Goal: Task Accomplishment & Management: Complete application form

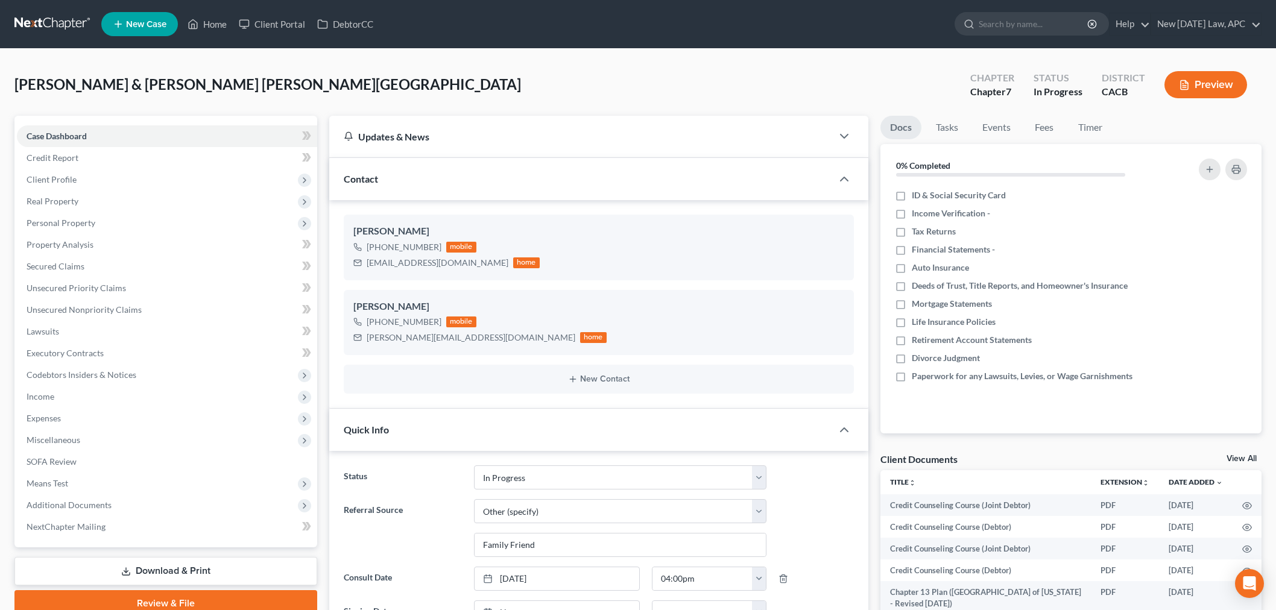
select select "5"
select select "6"
drag, startPoint x: 213, startPoint y: 25, endPoint x: 467, endPoint y: 121, distance: 271.4
click at [213, 24] on link "Home" at bounding box center [207, 24] width 51 height 22
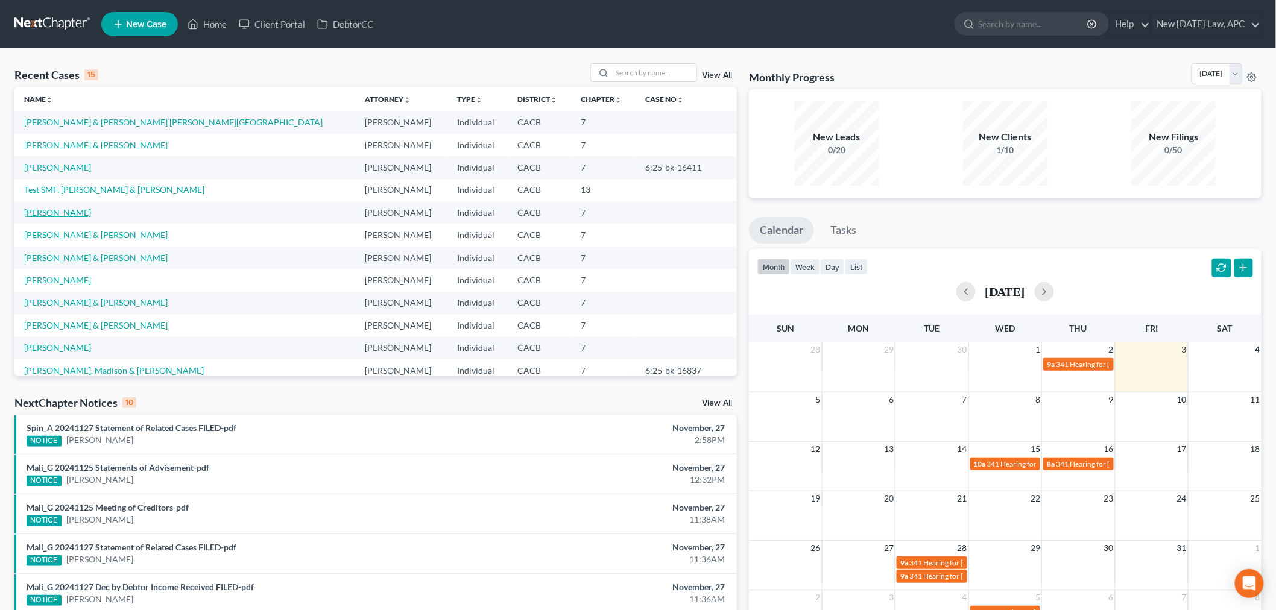
click at [68, 210] on link "[PERSON_NAME]" at bounding box center [57, 212] width 67 height 10
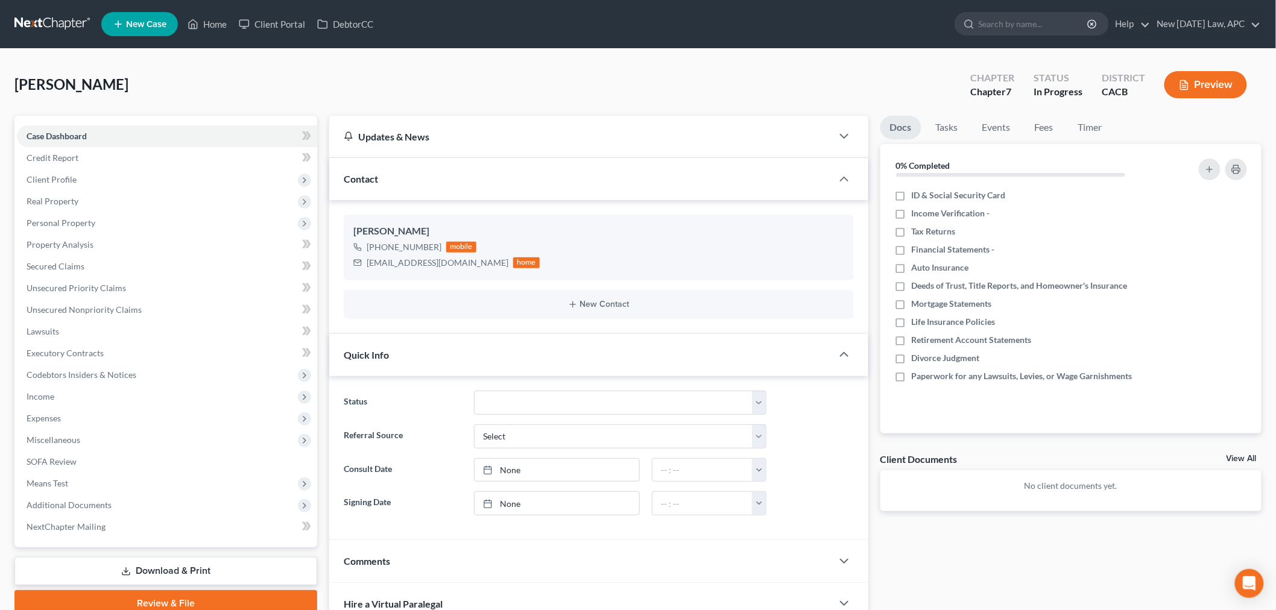
click at [1201, 86] on button "Preview" at bounding box center [1205, 84] width 83 height 27
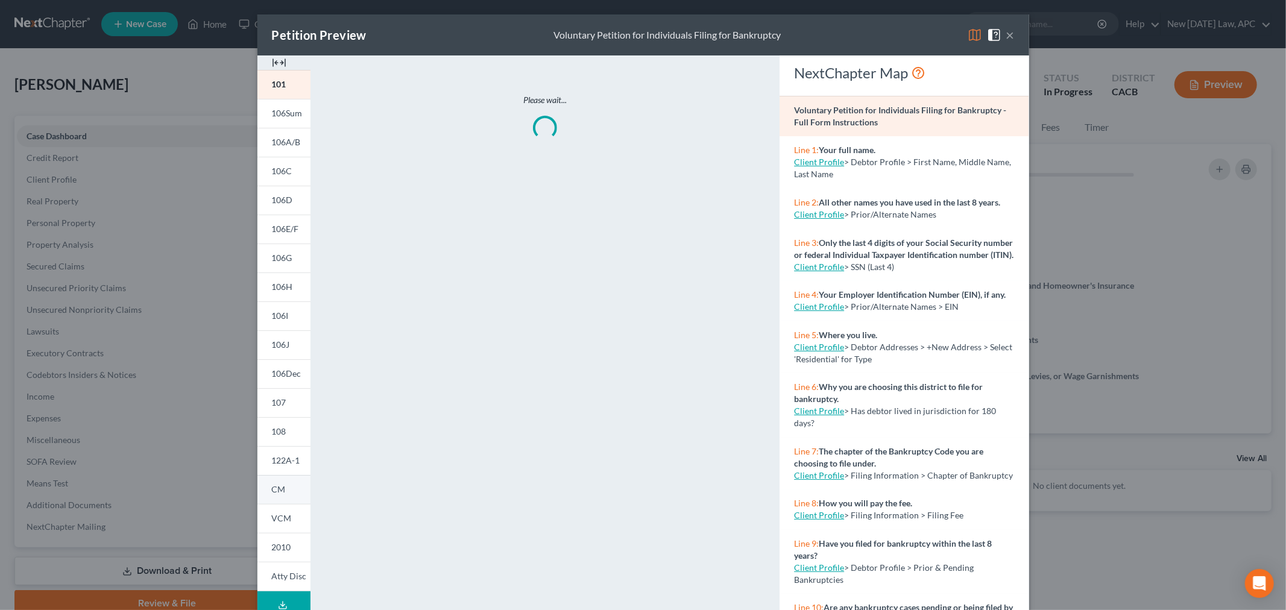
click at [280, 487] on link "CM" at bounding box center [284, 489] width 53 height 29
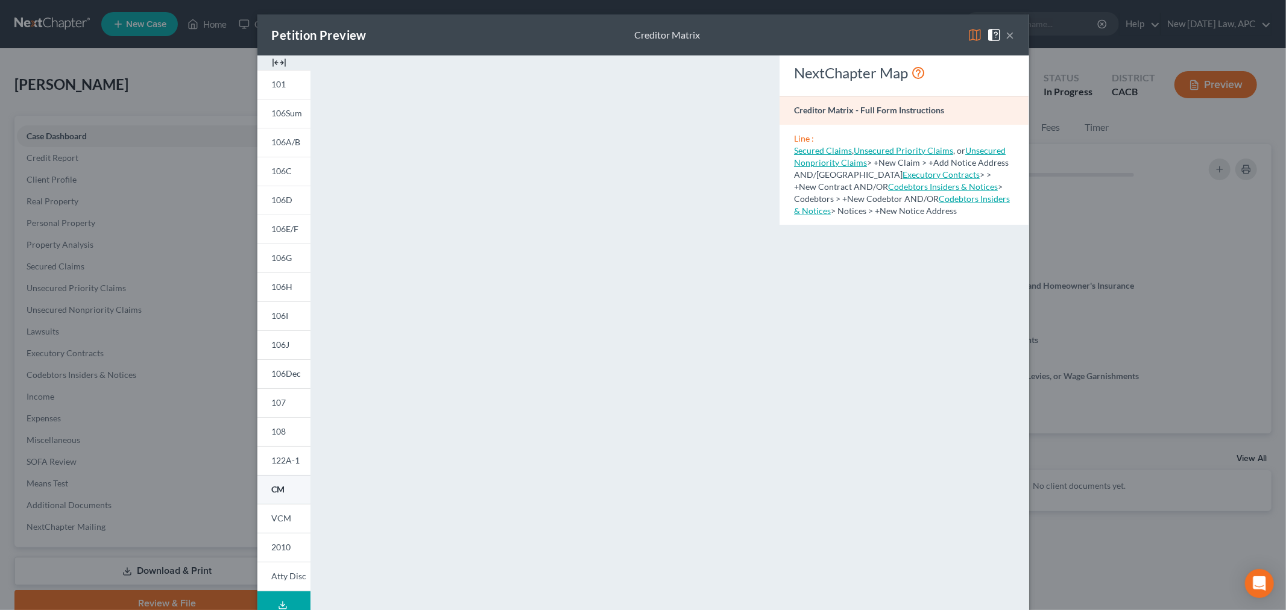
click at [286, 491] on link "CM" at bounding box center [284, 489] width 53 height 29
click at [1008, 35] on button "×" at bounding box center [1010, 35] width 8 height 14
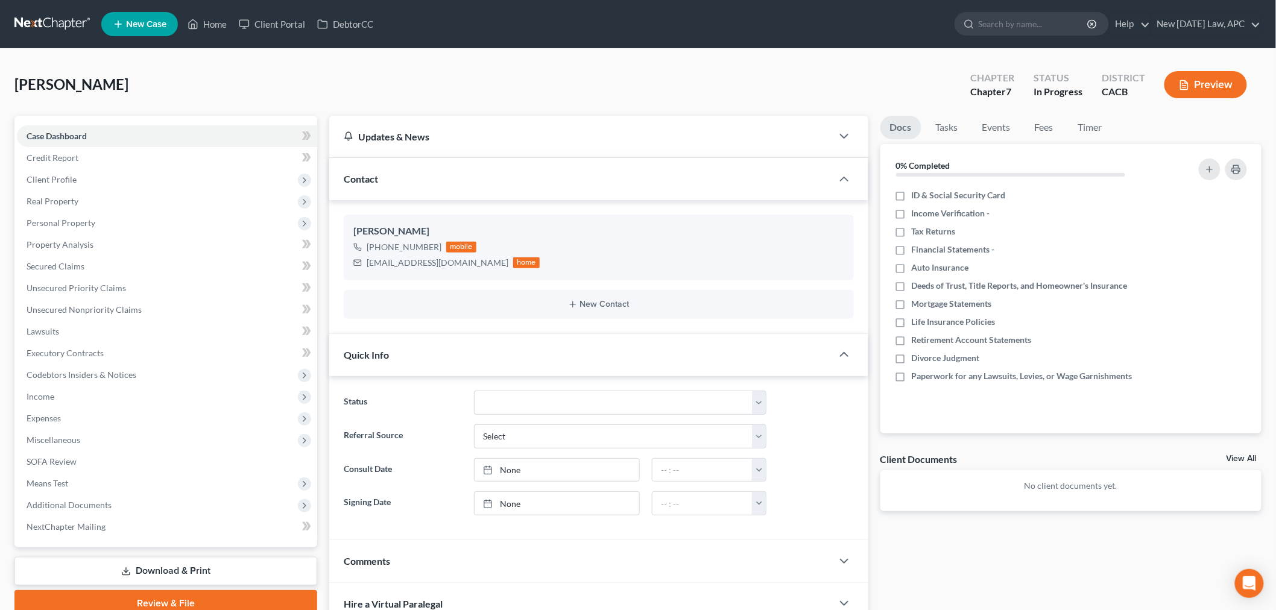
click at [1209, 77] on button "Preview" at bounding box center [1205, 84] width 83 height 27
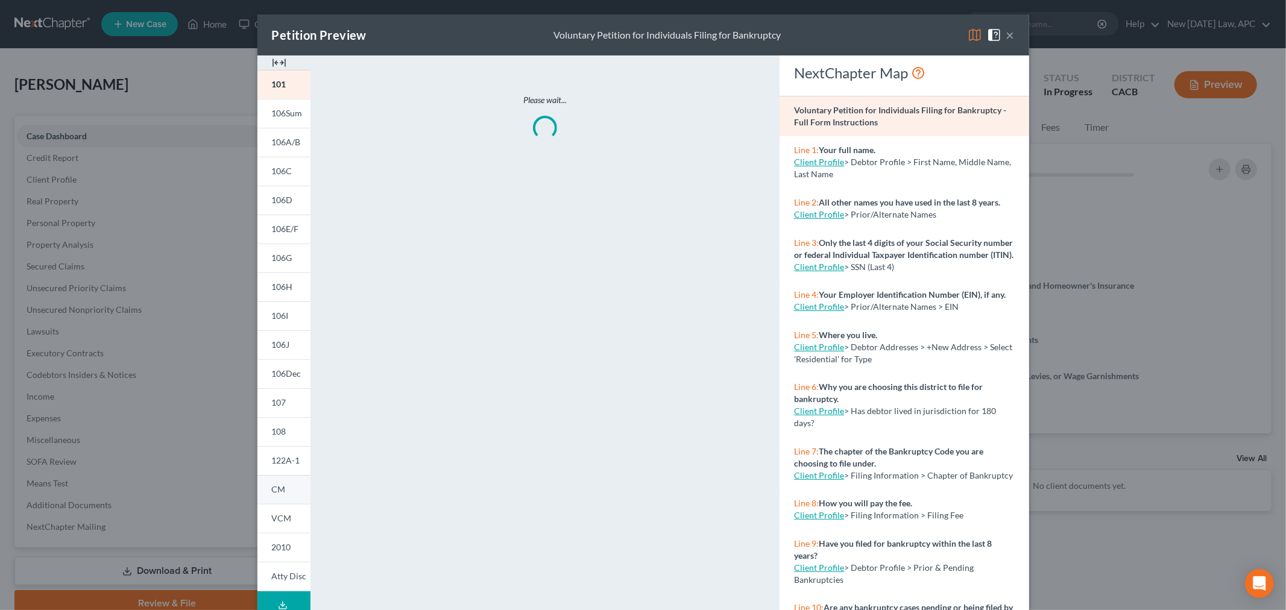
click at [276, 498] on link "CM" at bounding box center [284, 489] width 53 height 29
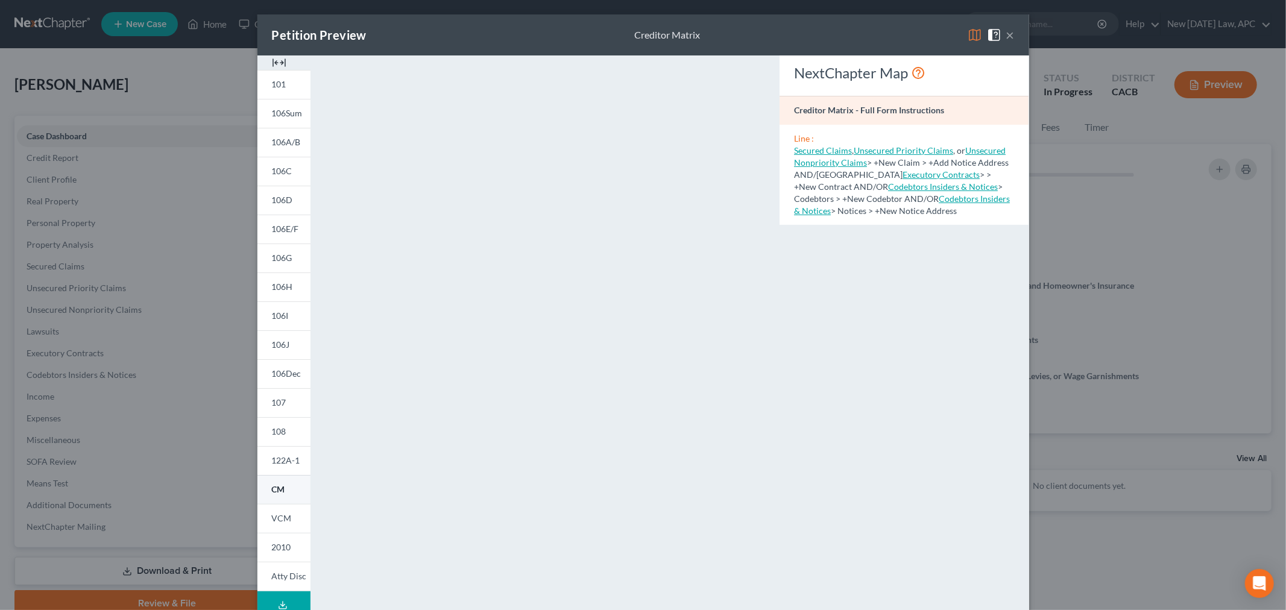
click at [288, 495] on link "CM" at bounding box center [284, 489] width 53 height 29
click at [1006, 31] on button "×" at bounding box center [1010, 35] width 8 height 14
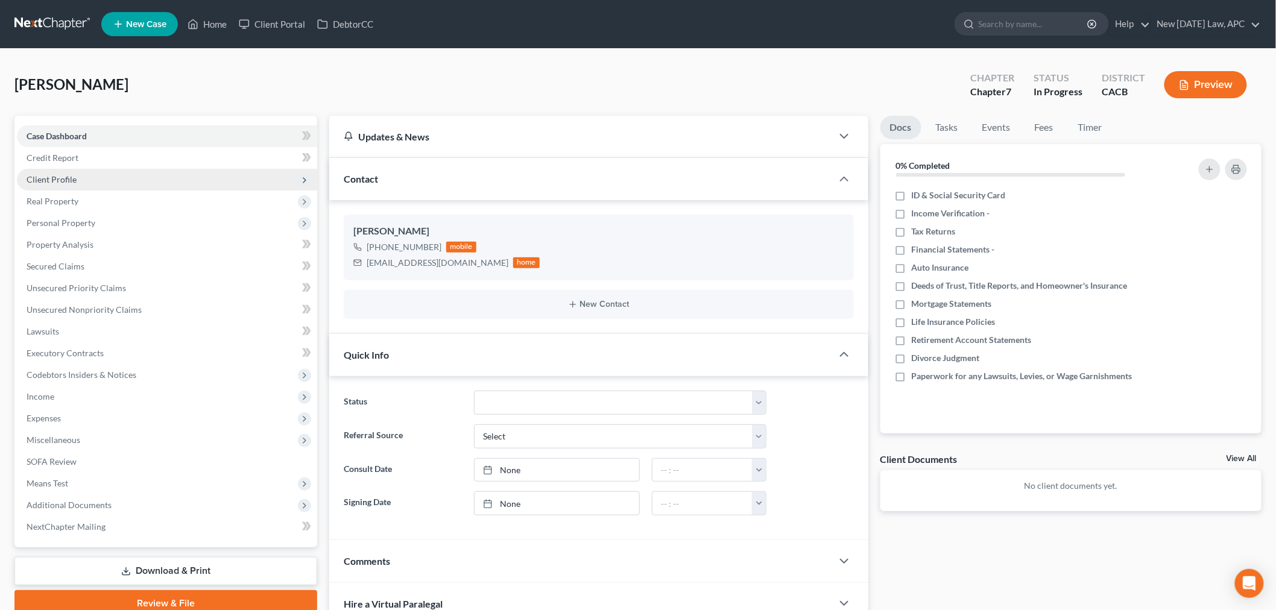
click at [95, 175] on span "Client Profile" at bounding box center [167, 180] width 300 height 22
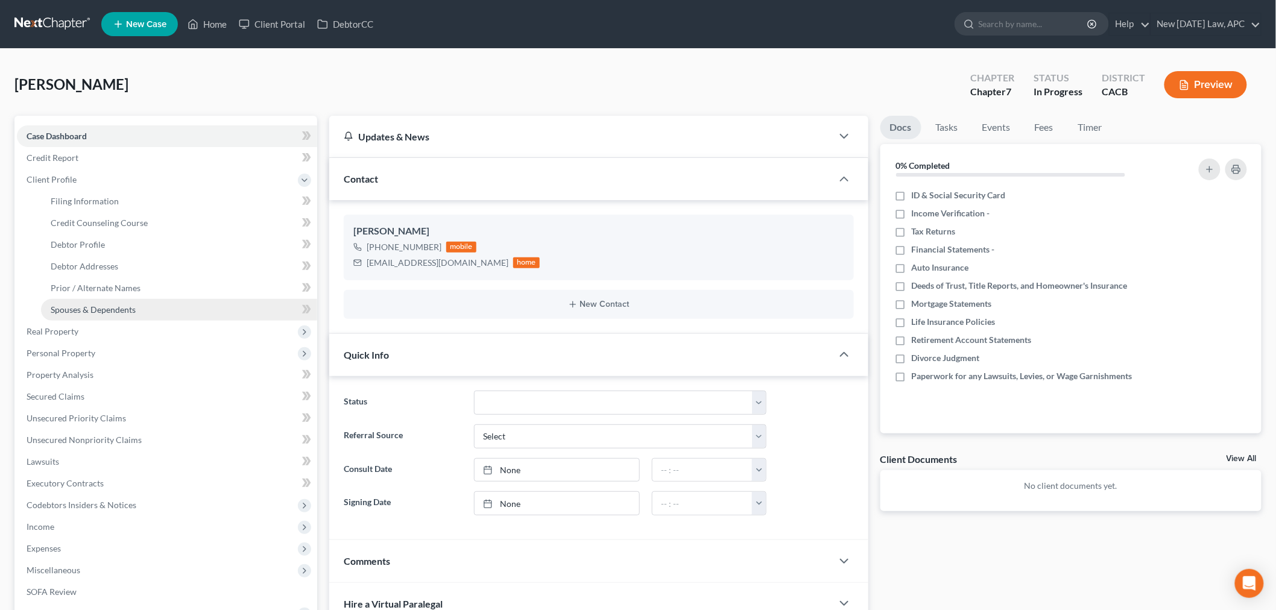
click at [106, 302] on link "Spouses & Dependents" at bounding box center [179, 310] width 276 height 22
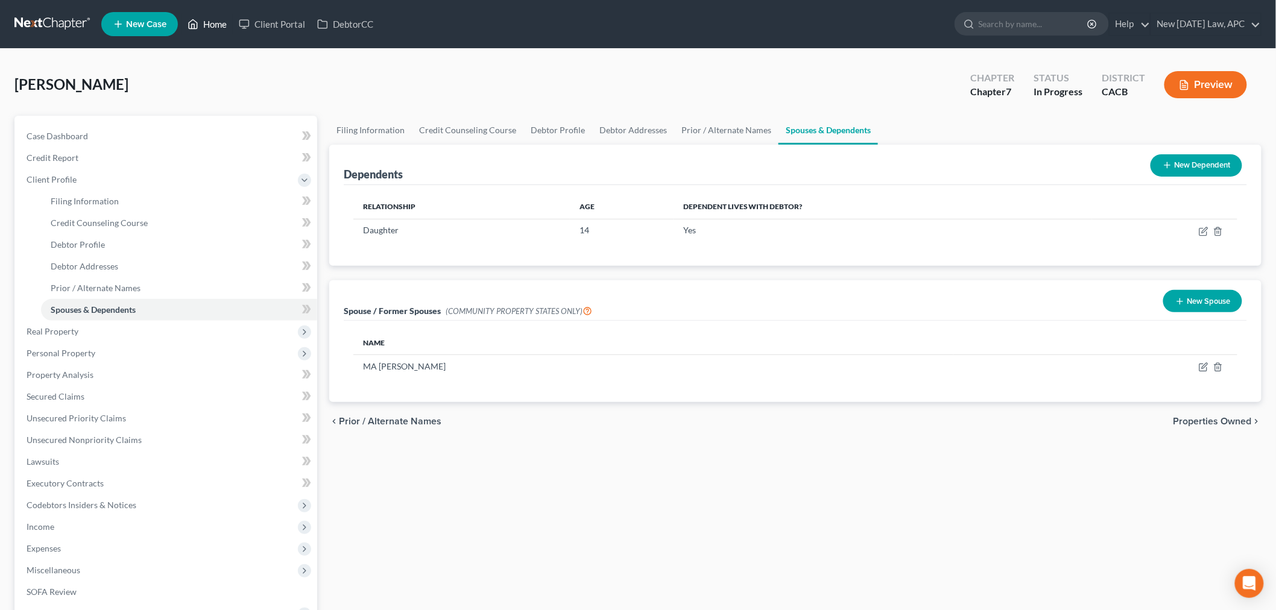
click at [216, 22] on link "Home" at bounding box center [207, 24] width 51 height 22
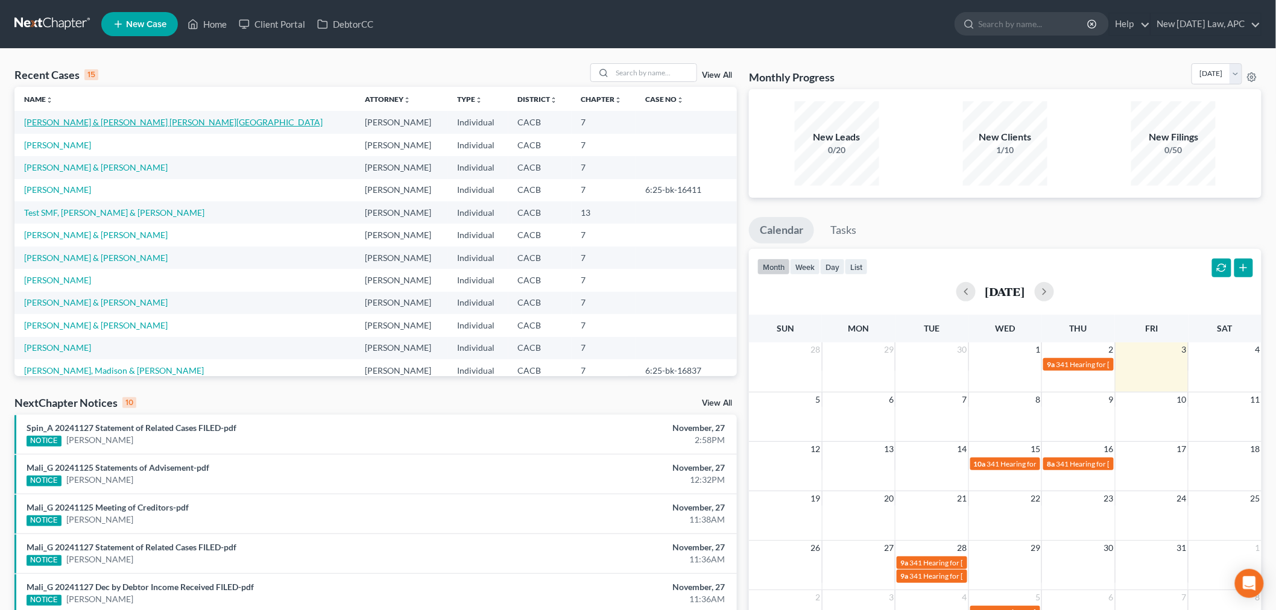
click at [54, 117] on link "[PERSON_NAME] & [PERSON_NAME] [PERSON_NAME][GEOGRAPHIC_DATA]" at bounding box center [173, 122] width 299 height 10
select select "5"
select select "6"
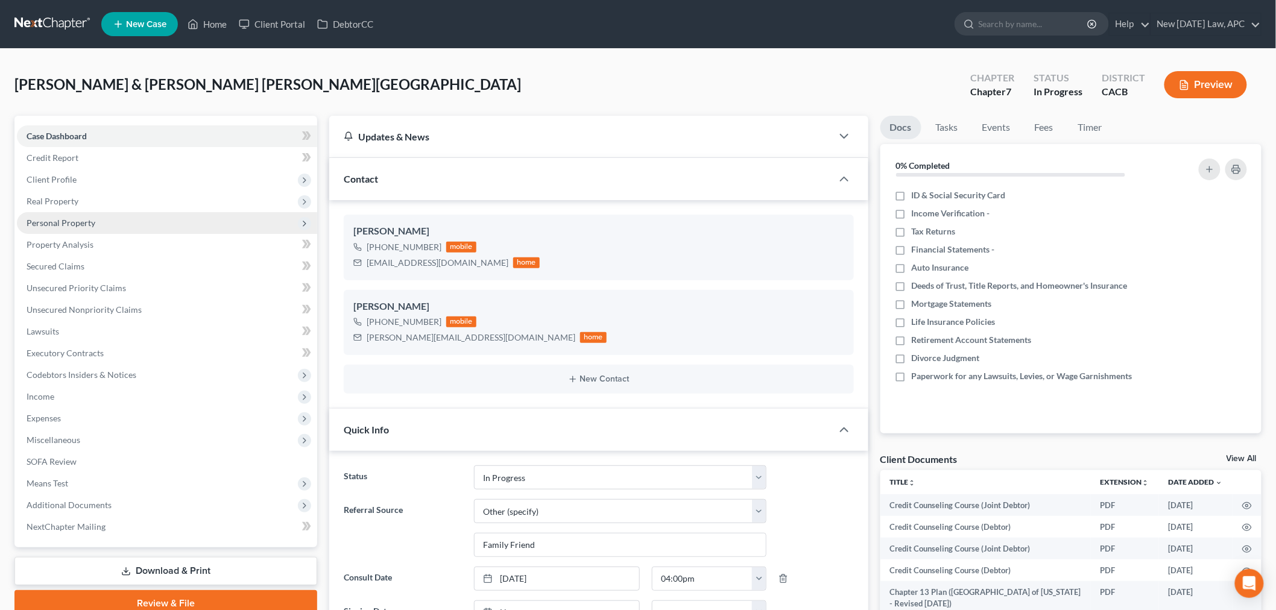
scroll to position [6255, 0]
click at [74, 224] on span "Personal Property" at bounding box center [61, 223] width 69 height 10
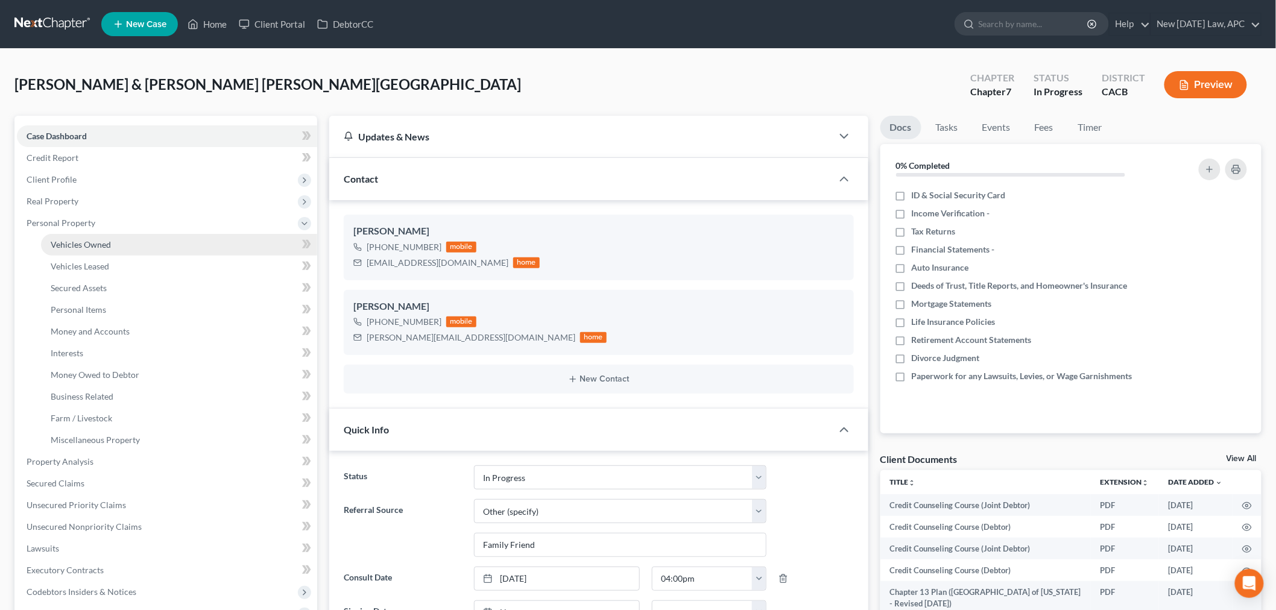
click at [91, 241] on span "Vehicles Owned" at bounding box center [81, 244] width 60 height 10
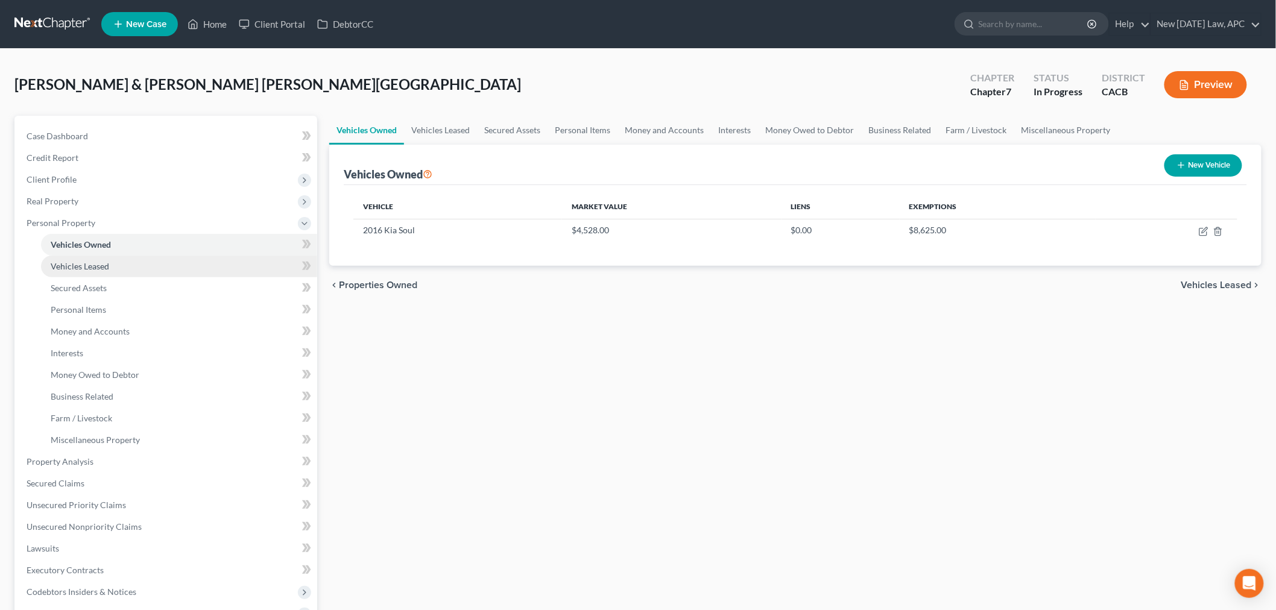
click at [92, 267] on span "Vehicles Leased" at bounding box center [80, 266] width 58 height 10
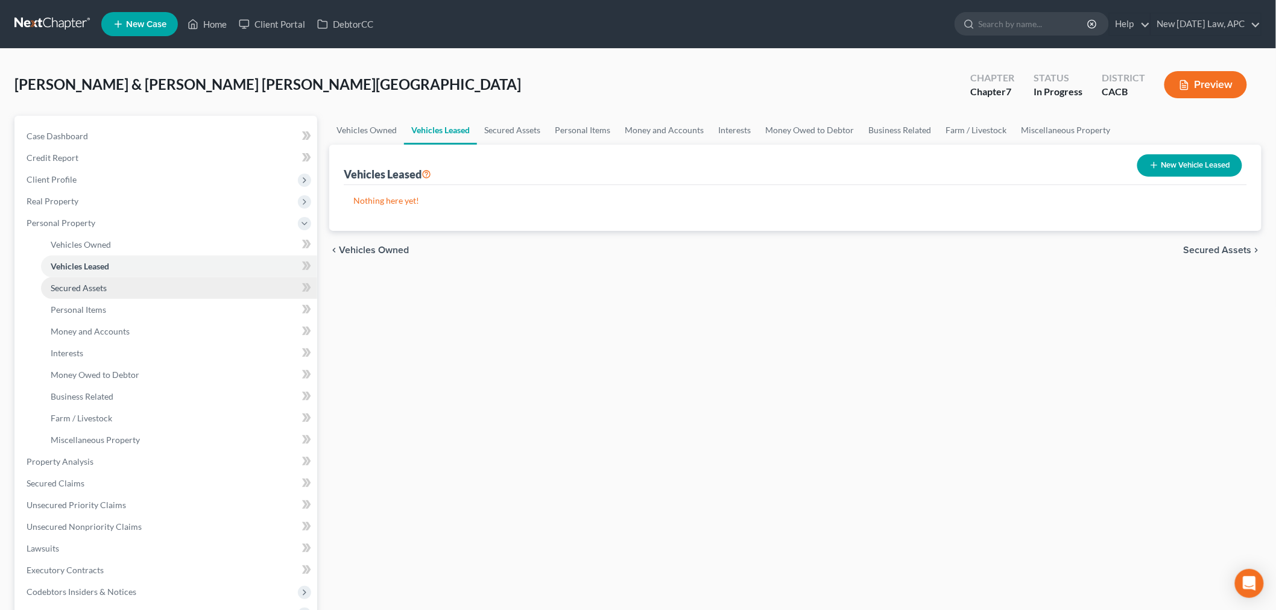
click at [92, 284] on span "Secured Assets" at bounding box center [79, 288] width 56 height 10
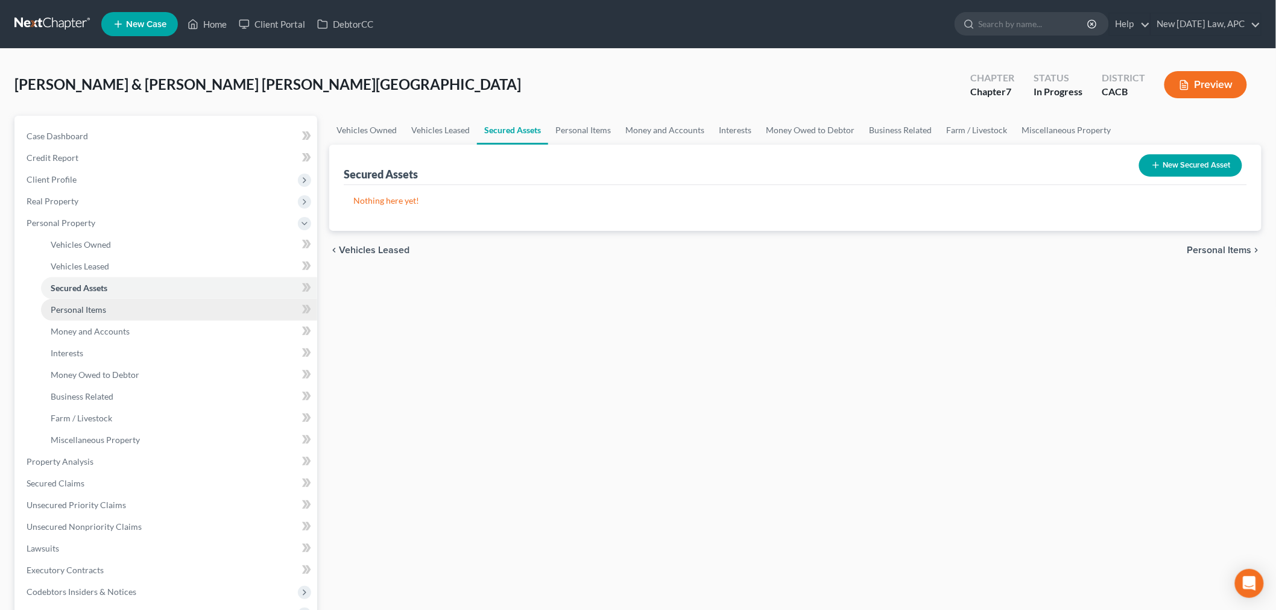
click at [93, 306] on span "Personal Items" at bounding box center [78, 310] width 55 height 10
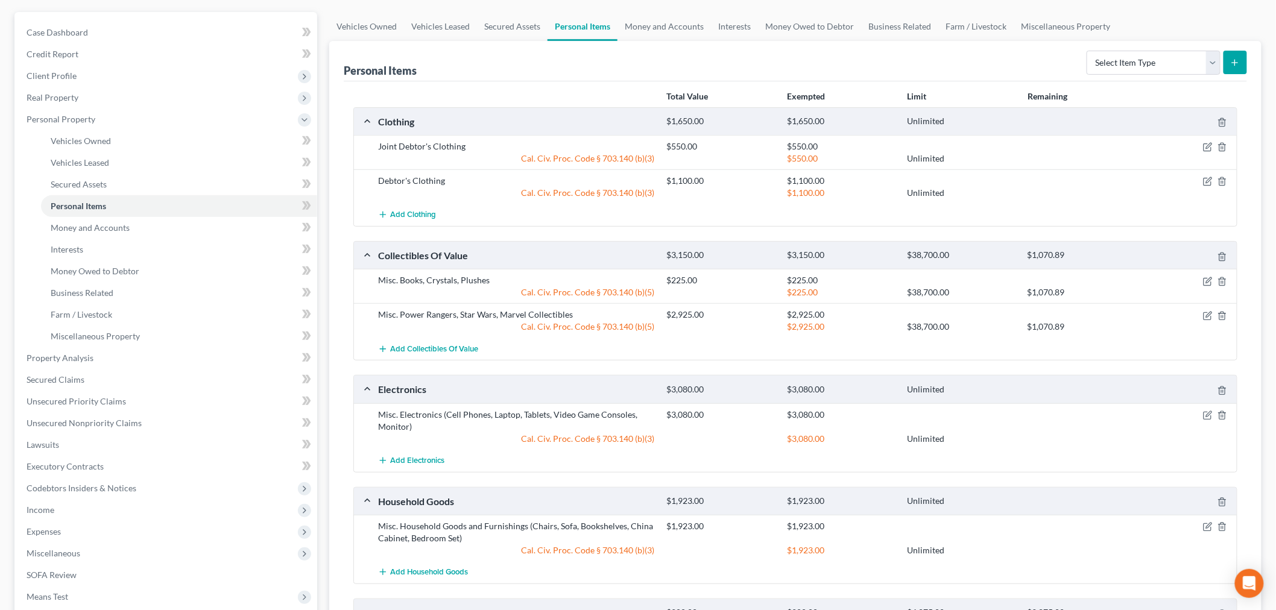
scroll to position [134, 0]
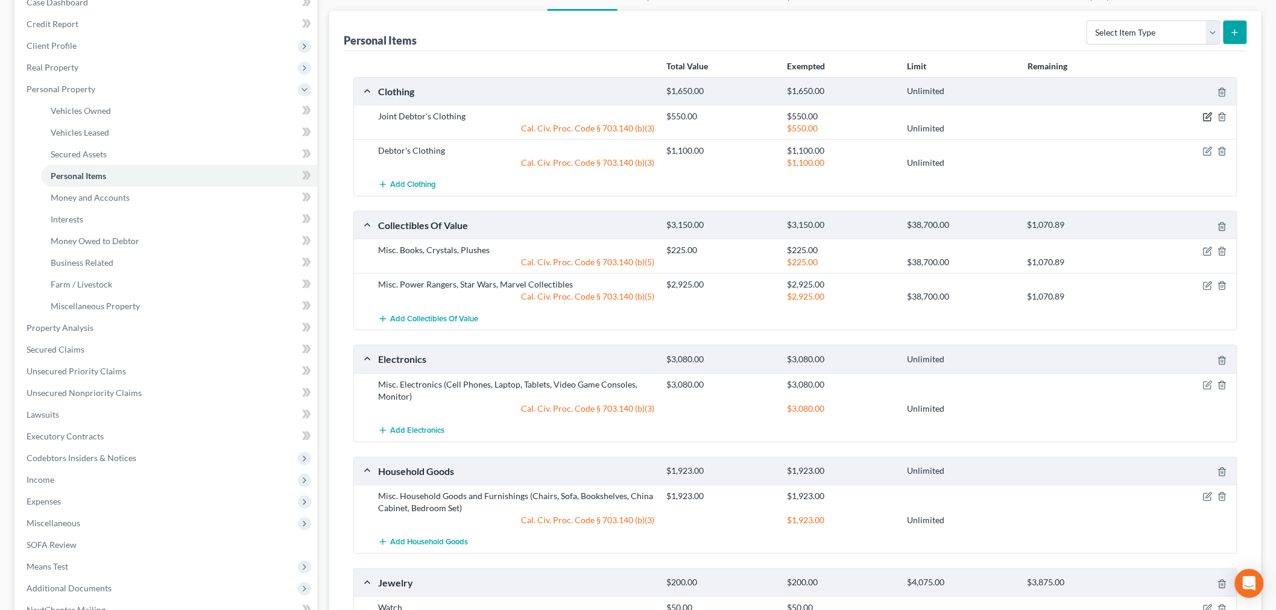
click at [1209, 117] on icon "button" at bounding box center [1208, 115] width 5 height 5
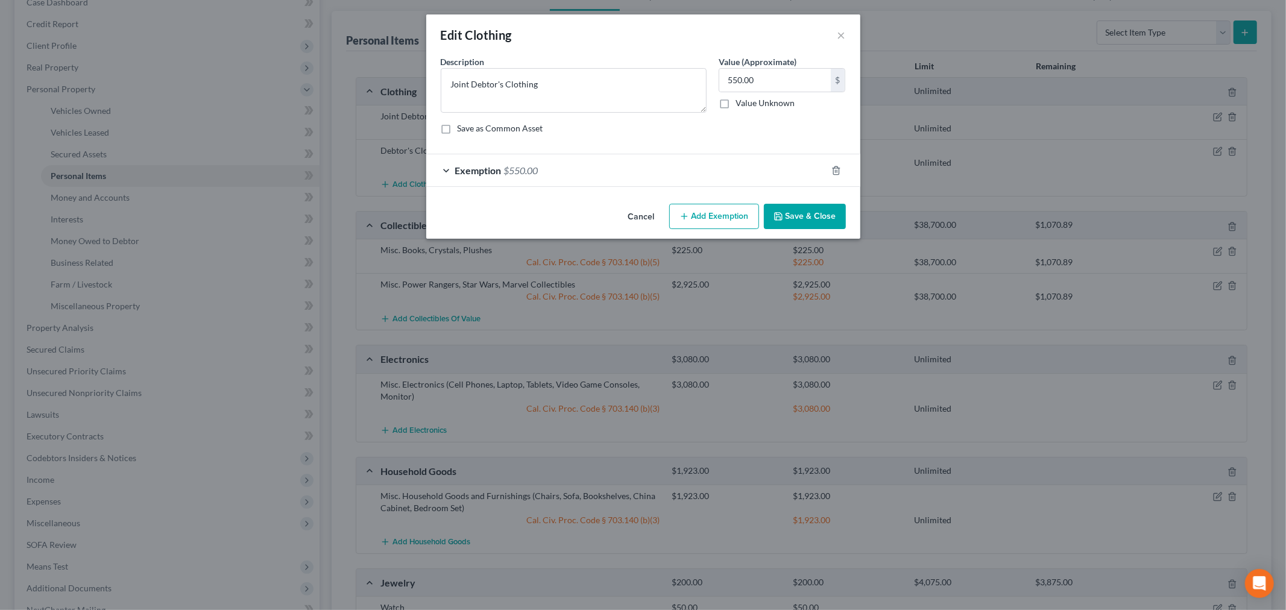
click at [577, 172] on div "Exemption $550.00" at bounding box center [626, 170] width 400 height 32
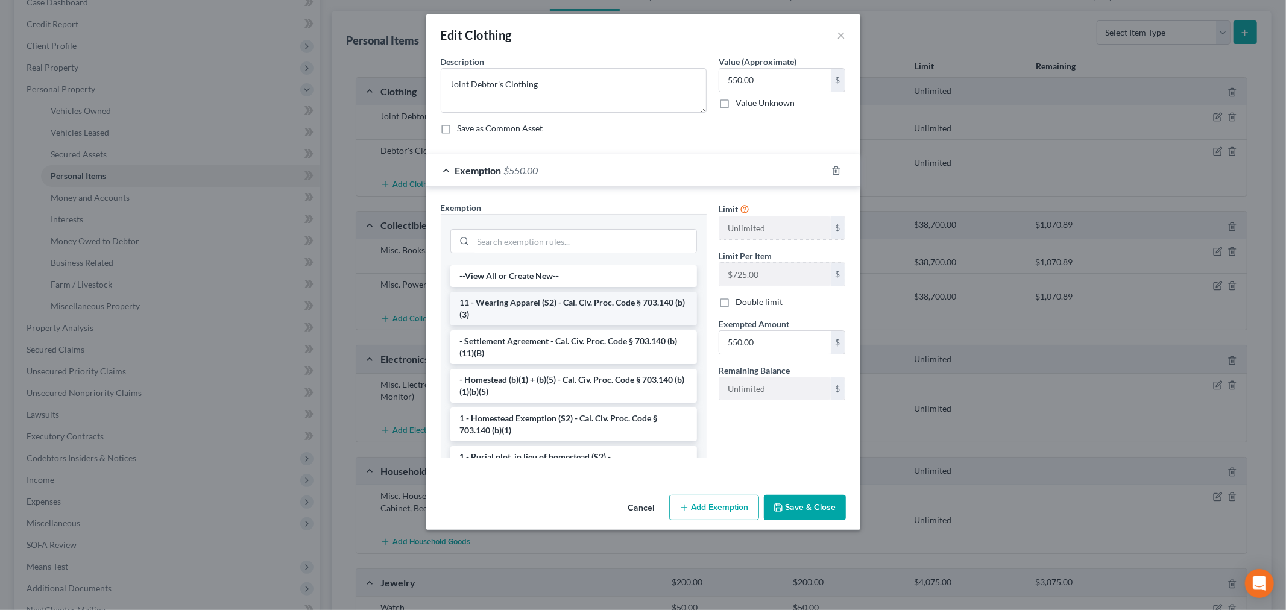
click at [555, 311] on li "11 - Wearing Apparel (S2) - Cal. Civ. Proc. Code § 703.140 (b)(3)" at bounding box center [573, 309] width 247 height 34
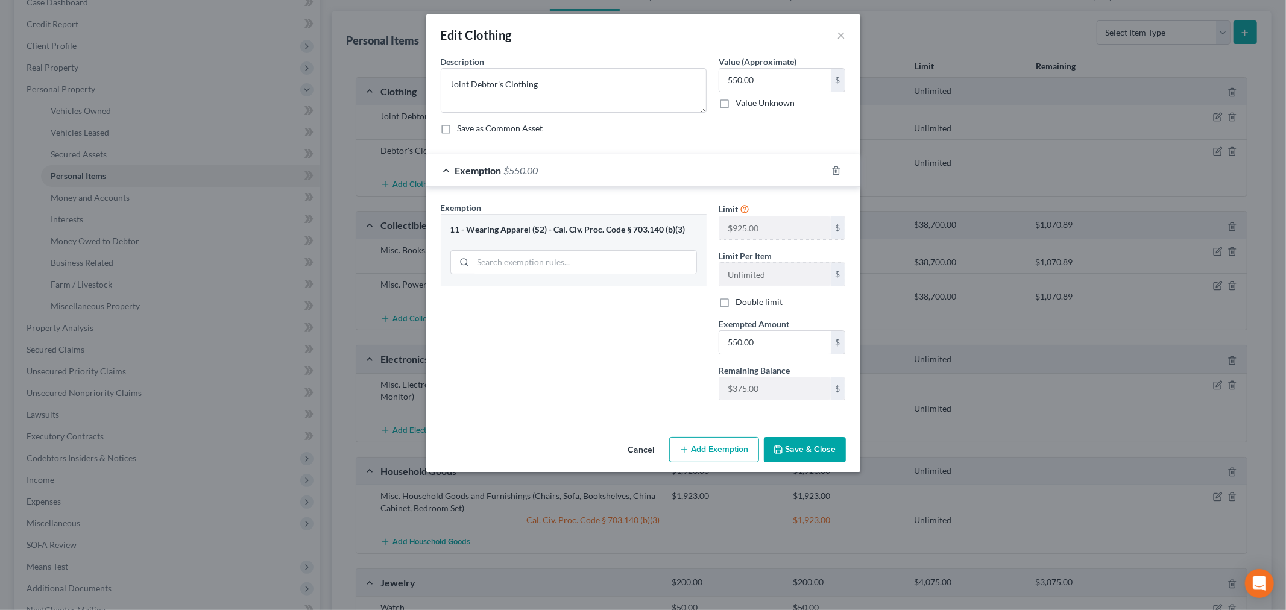
click at [806, 443] on button "Save & Close" at bounding box center [805, 449] width 82 height 25
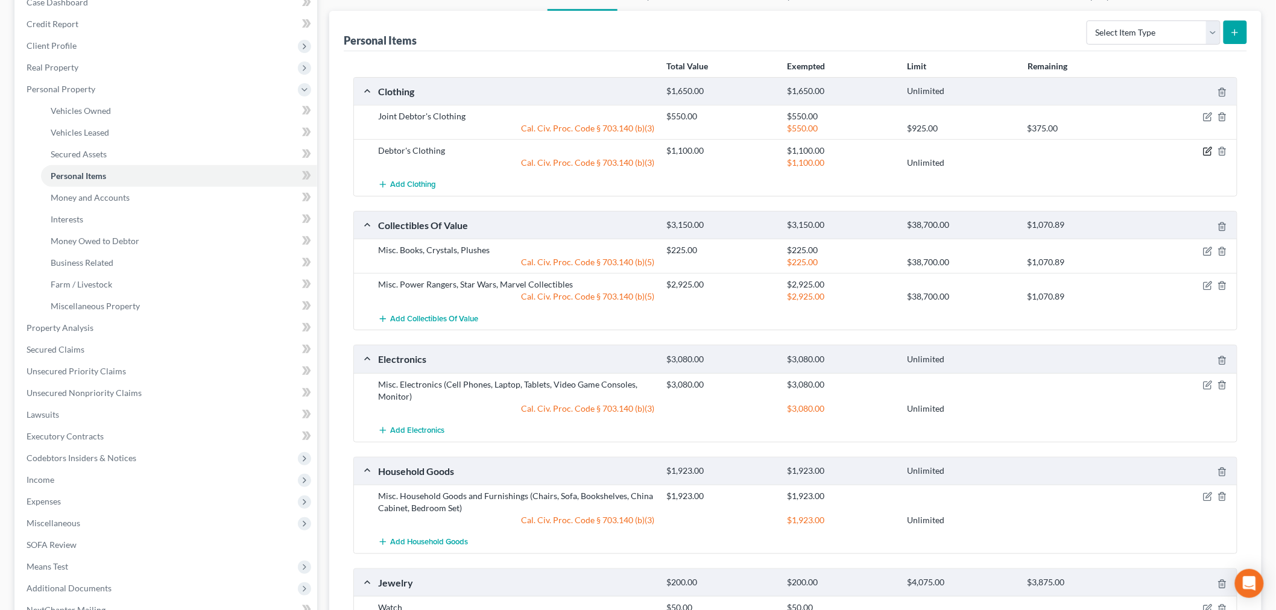
click at [1204, 150] on icon "button" at bounding box center [1207, 151] width 7 height 7
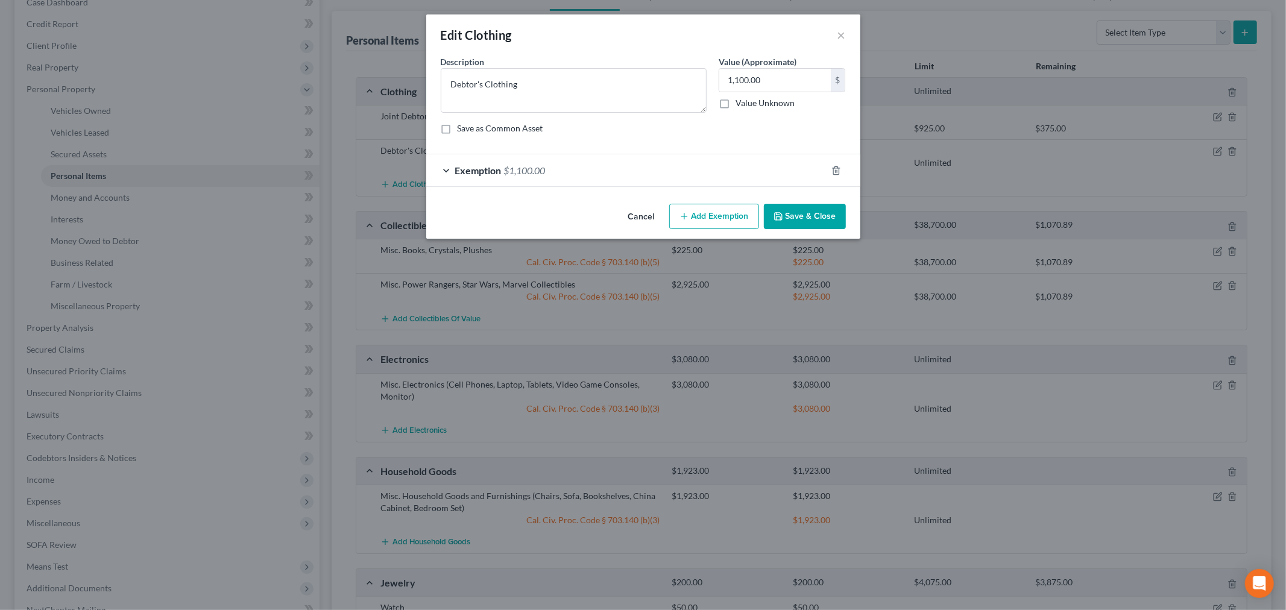
click at [662, 153] on form "An exemption set must first be selected from the Filing Information section. Co…" at bounding box center [643, 120] width 405 height 131
click at [649, 171] on div "Exemption $1,100.00" at bounding box center [626, 170] width 400 height 32
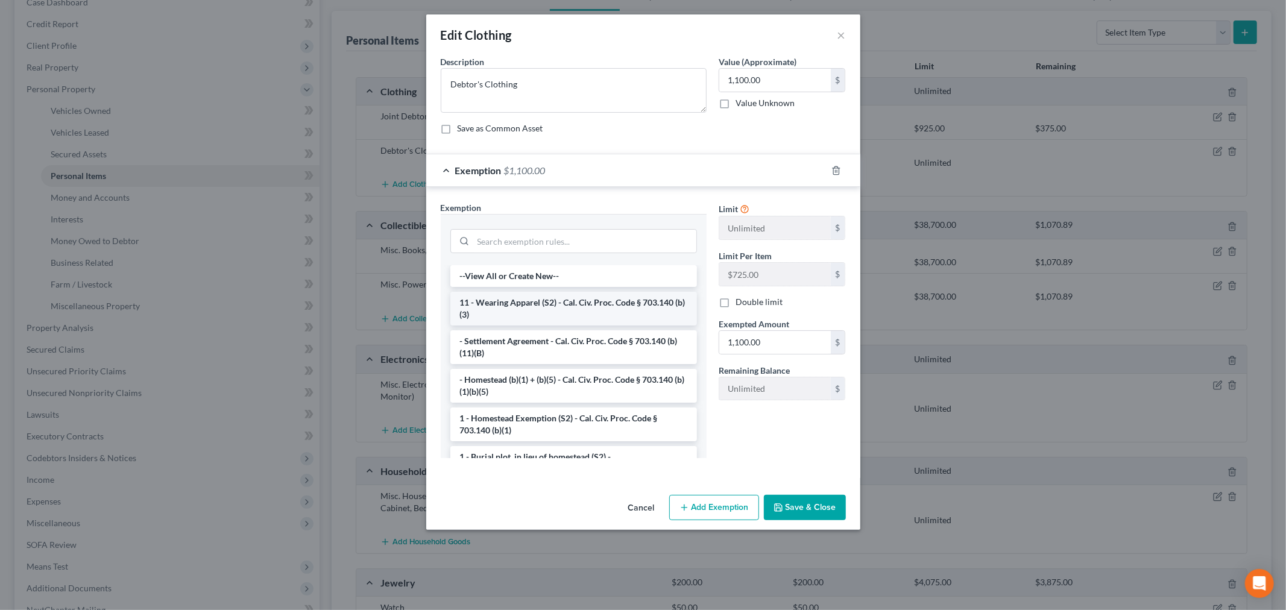
click at [580, 302] on li "11 - Wearing Apparel (S2) - Cal. Civ. Proc. Code § 703.140 (b)(3)" at bounding box center [573, 309] width 247 height 34
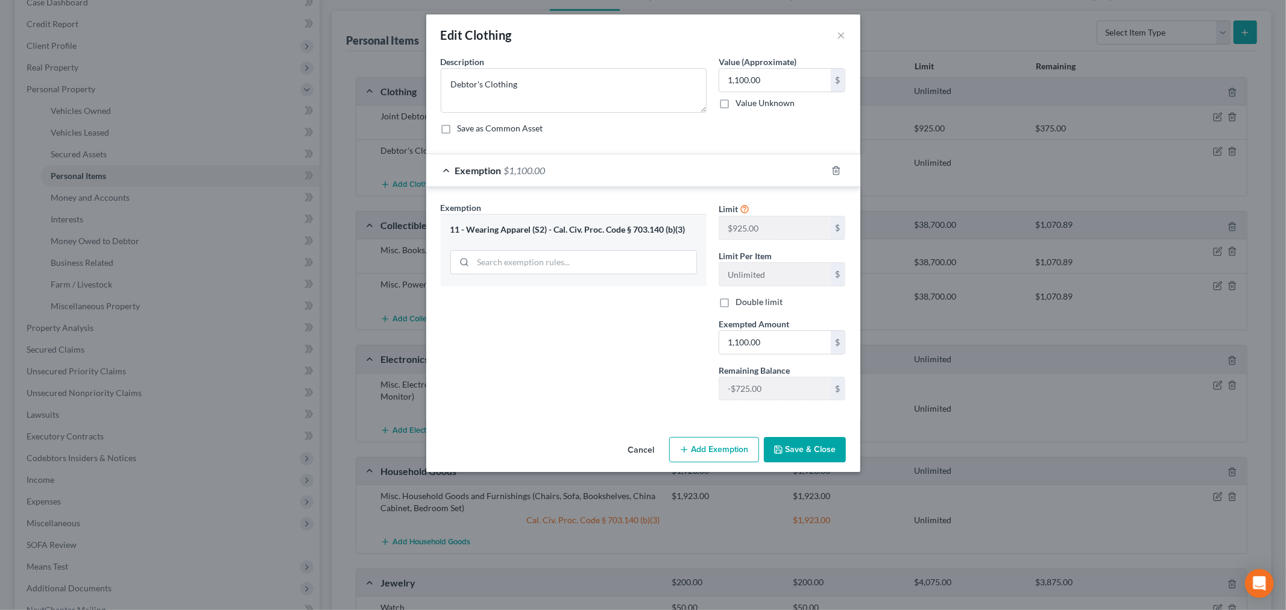
click at [811, 455] on button "Save & Close" at bounding box center [805, 449] width 82 height 25
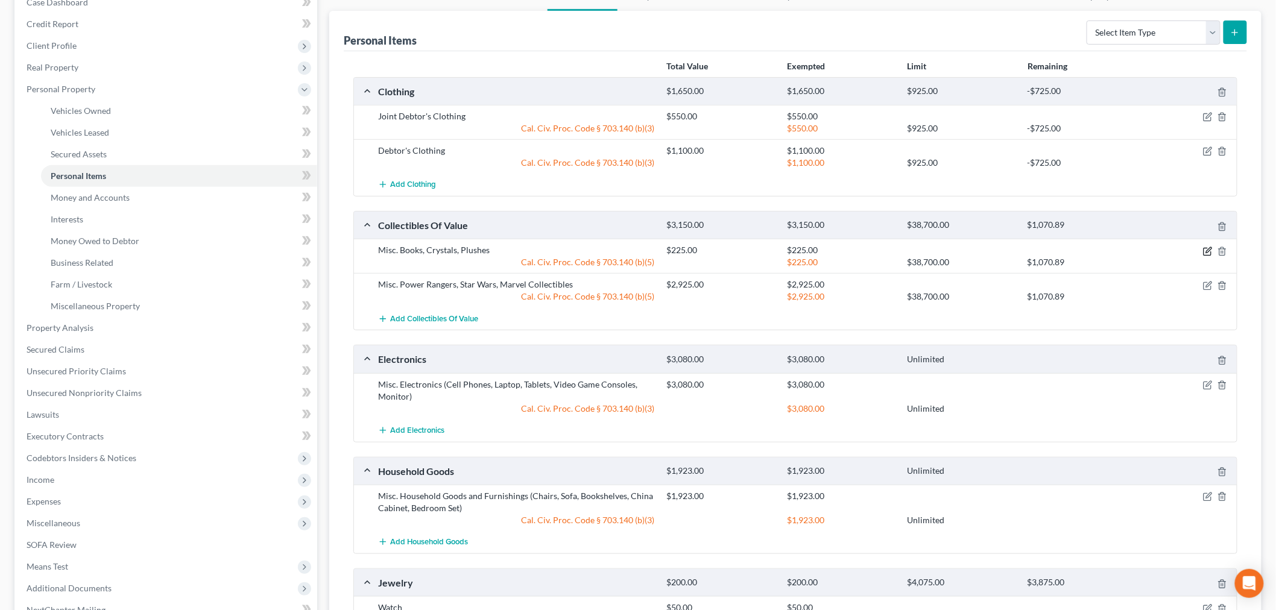
click at [1209, 254] on icon "button" at bounding box center [1208, 252] width 10 height 10
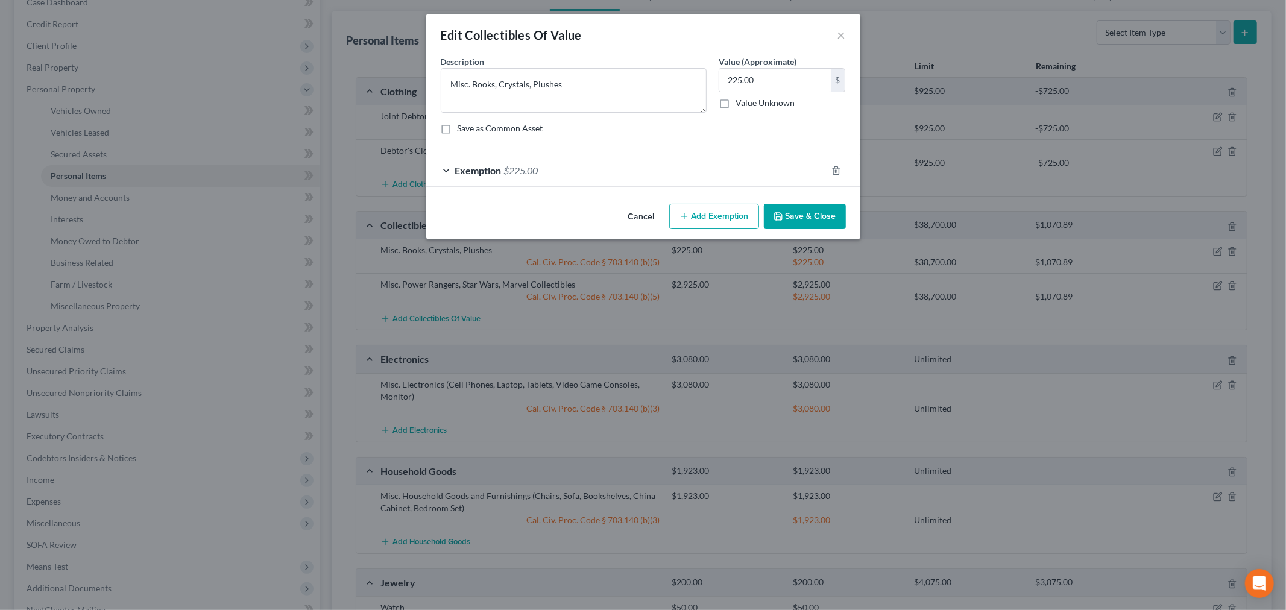
click at [659, 188] on div "An exemption set must first be selected from the Filing Information section. Co…" at bounding box center [643, 127] width 434 height 144
click at [659, 175] on div "Exemption $225.00" at bounding box center [626, 170] width 400 height 32
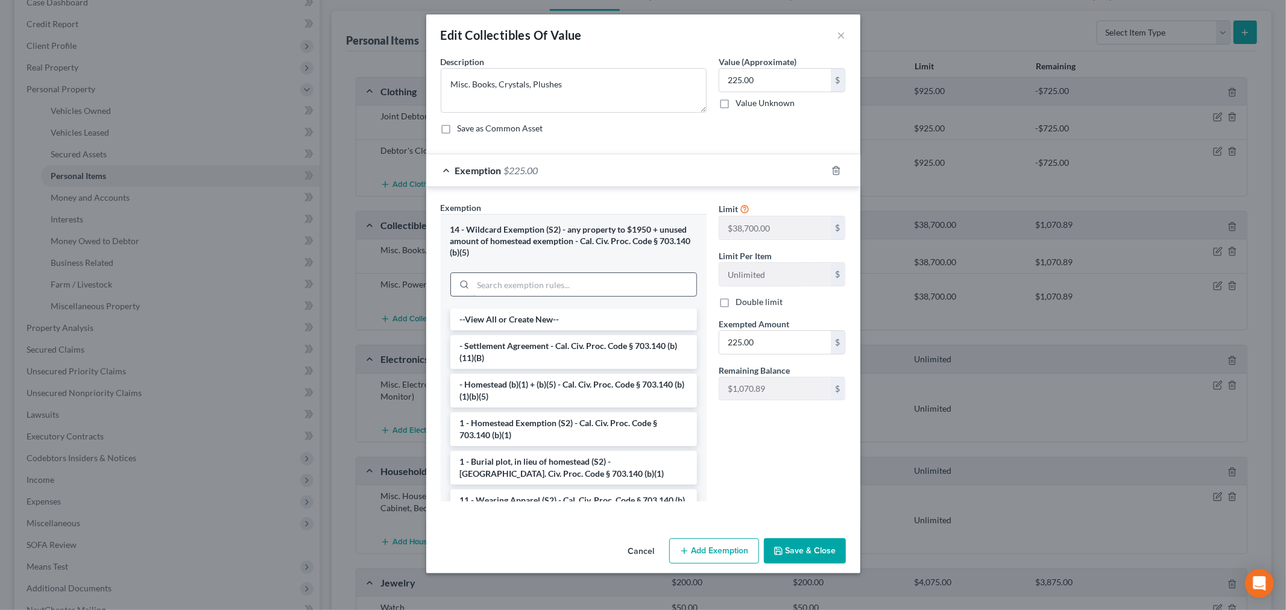
click at [545, 288] on input "search" at bounding box center [584, 284] width 223 height 23
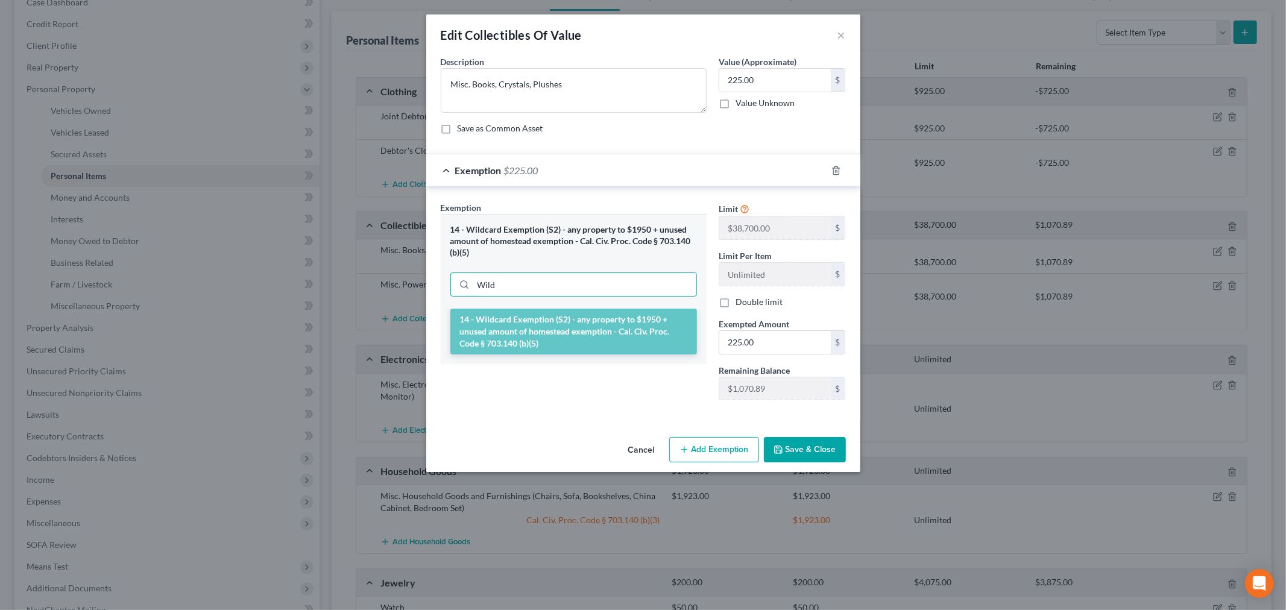
type input "Wild"
click at [537, 332] on li "14 - Wildcard Exemption (S2) - any property to $1950 + unused amount of homeste…" at bounding box center [573, 332] width 247 height 46
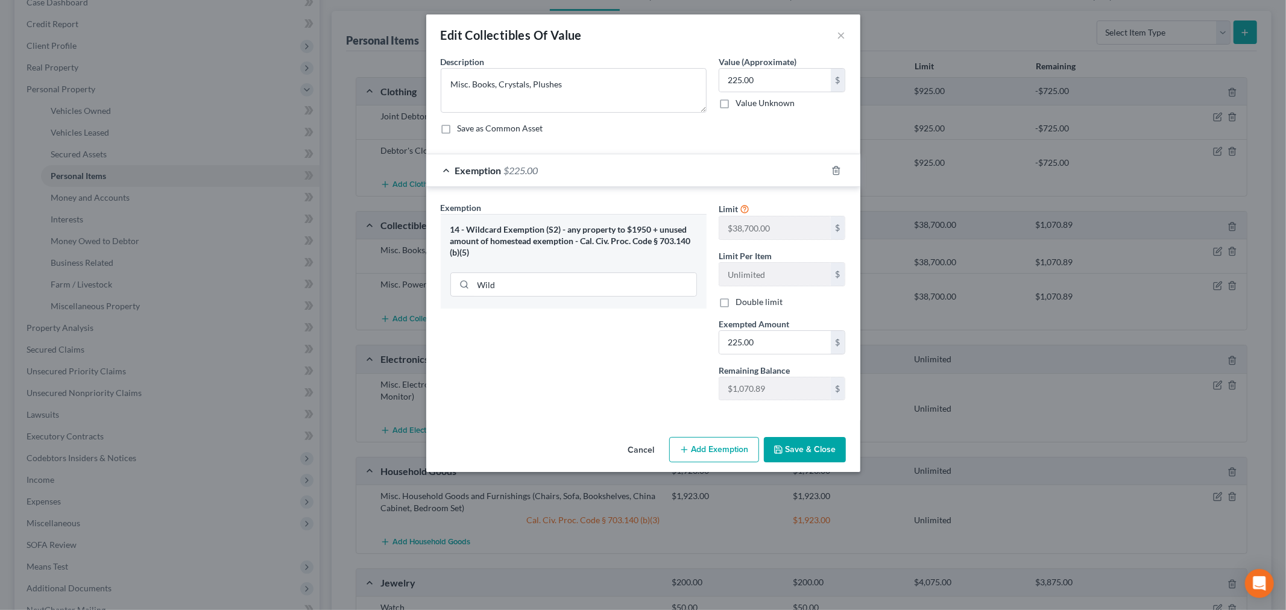
drag, startPoint x: 607, startPoint y: 309, endPoint x: 611, endPoint y: 314, distance: 7.3
click at [607, 309] on div "14 - Wildcard Exemption (S2) - any property to $1950 + unused amount of homeste…" at bounding box center [574, 261] width 266 height 95
click at [787, 452] on button "Save & Close" at bounding box center [805, 449] width 82 height 25
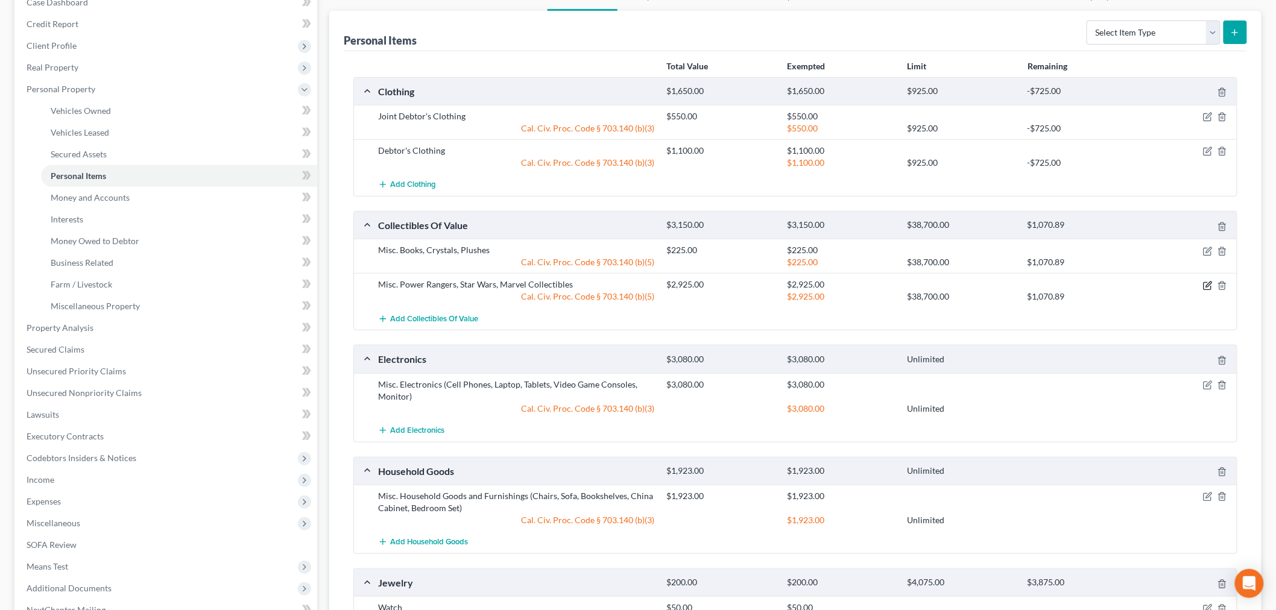
click at [1203, 287] on icon "button" at bounding box center [1208, 286] width 10 height 10
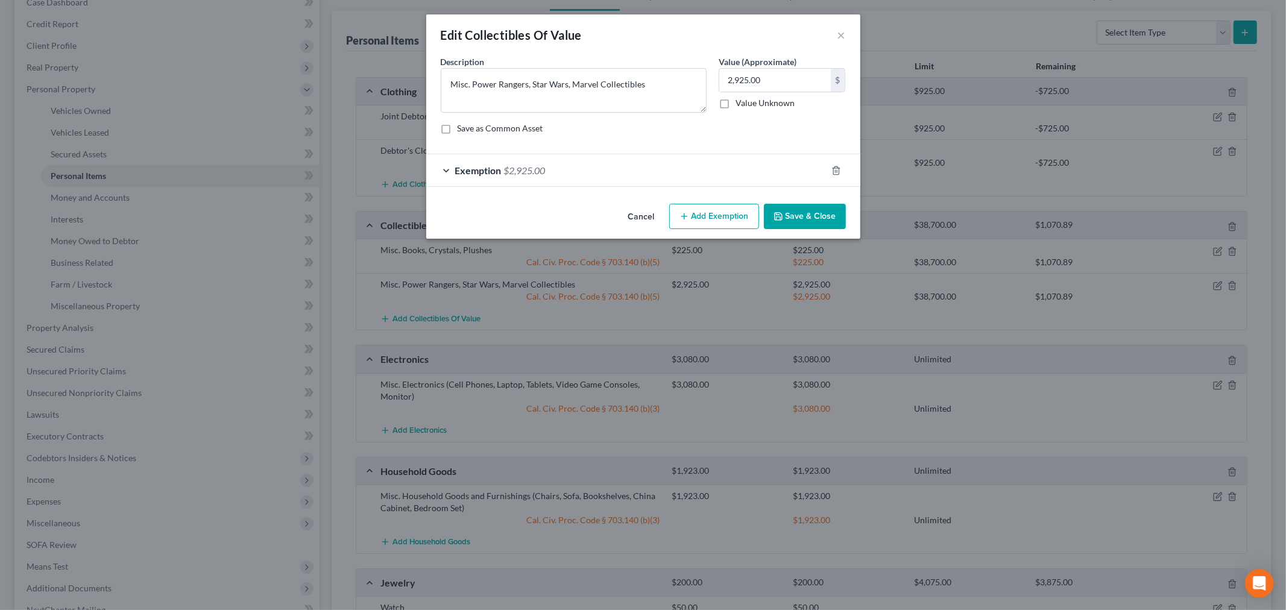
click at [590, 167] on div "Exemption $2,925.00" at bounding box center [626, 170] width 400 height 32
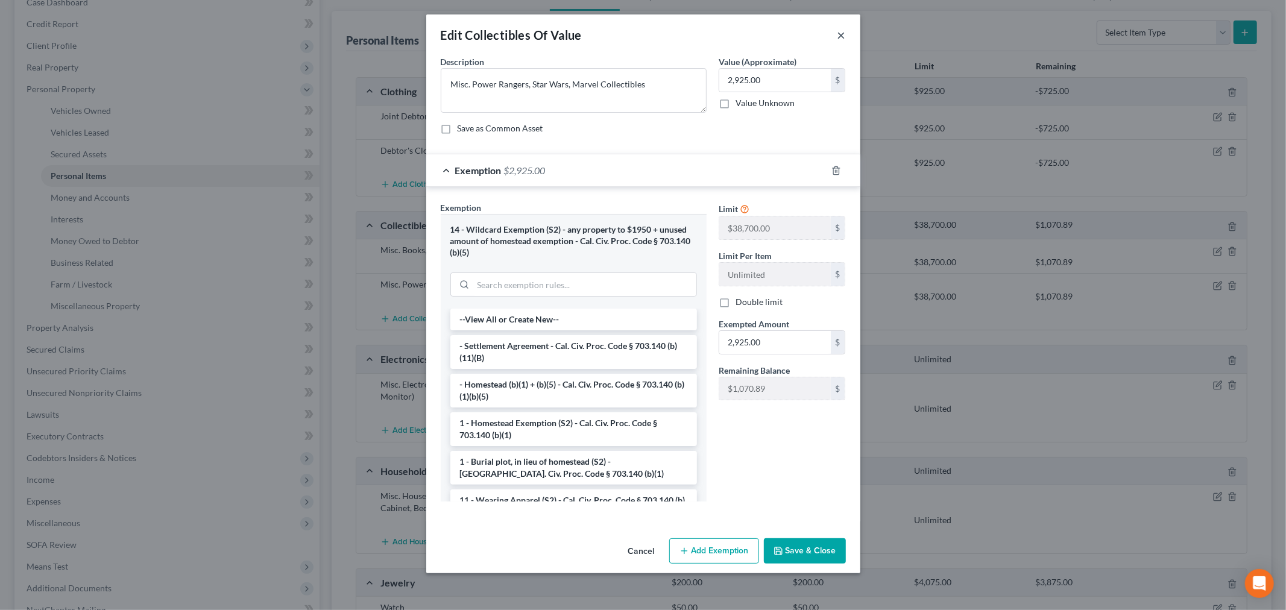
click at [838, 29] on button "×" at bounding box center [842, 35] width 8 height 14
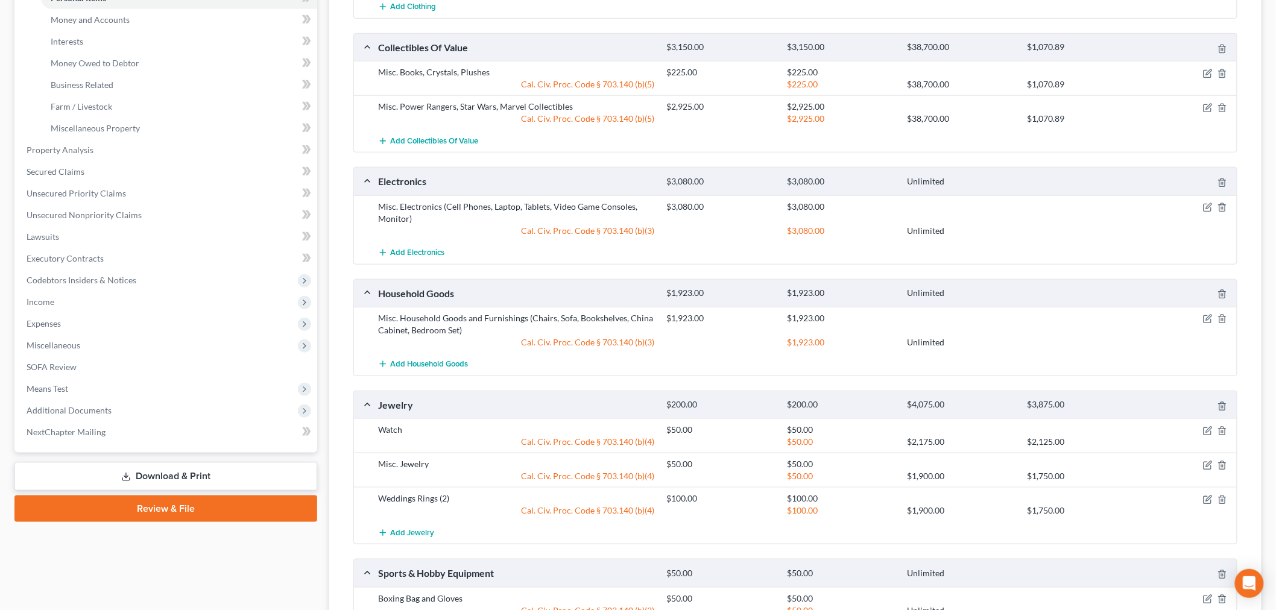
scroll to position [335, 0]
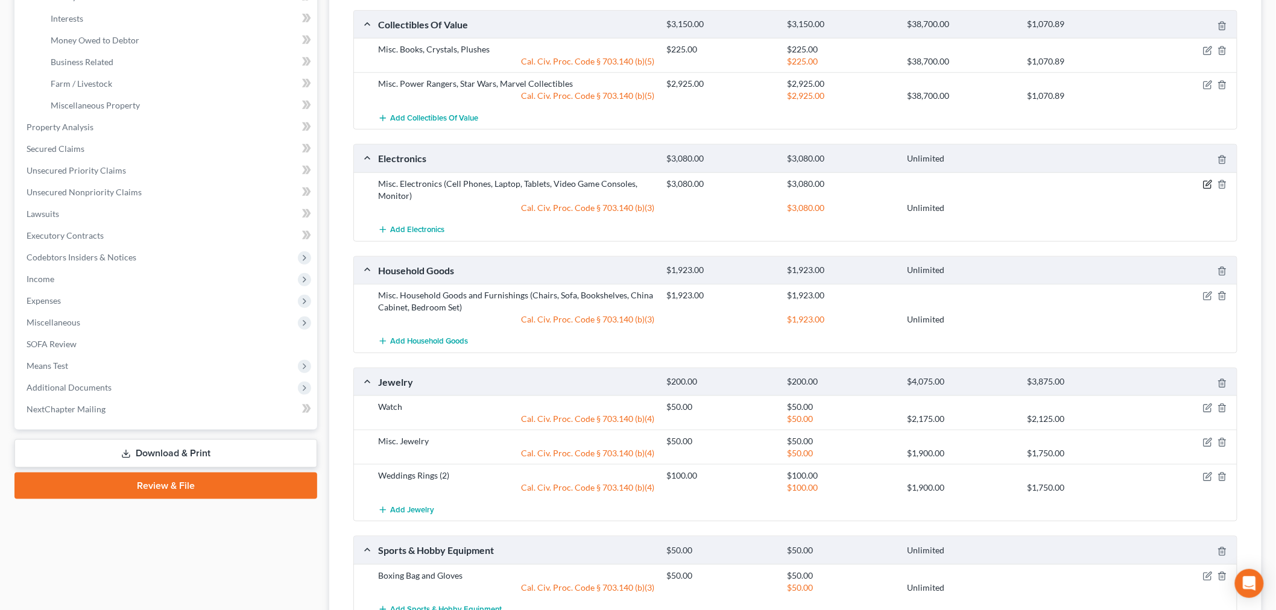
click at [1204, 186] on icon "button" at bounding box center [1208, 185] width 10 height 10
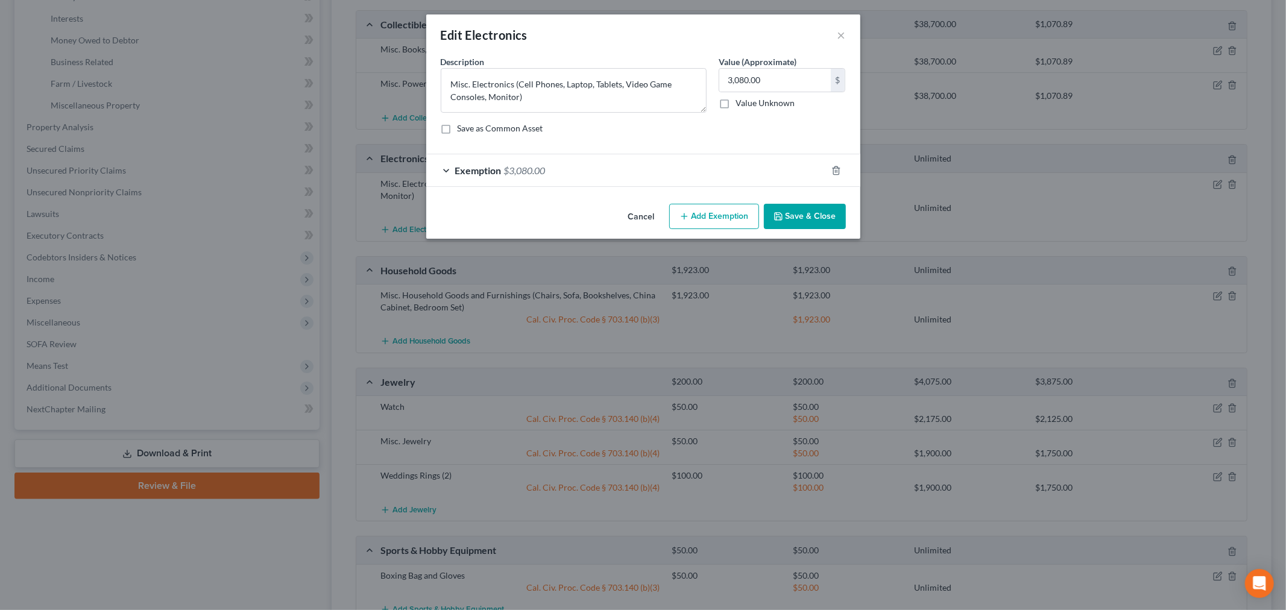
click at [683, 164] on div "Exemption $3,080.00" at bounding box center [626, 170] width 400 height 32
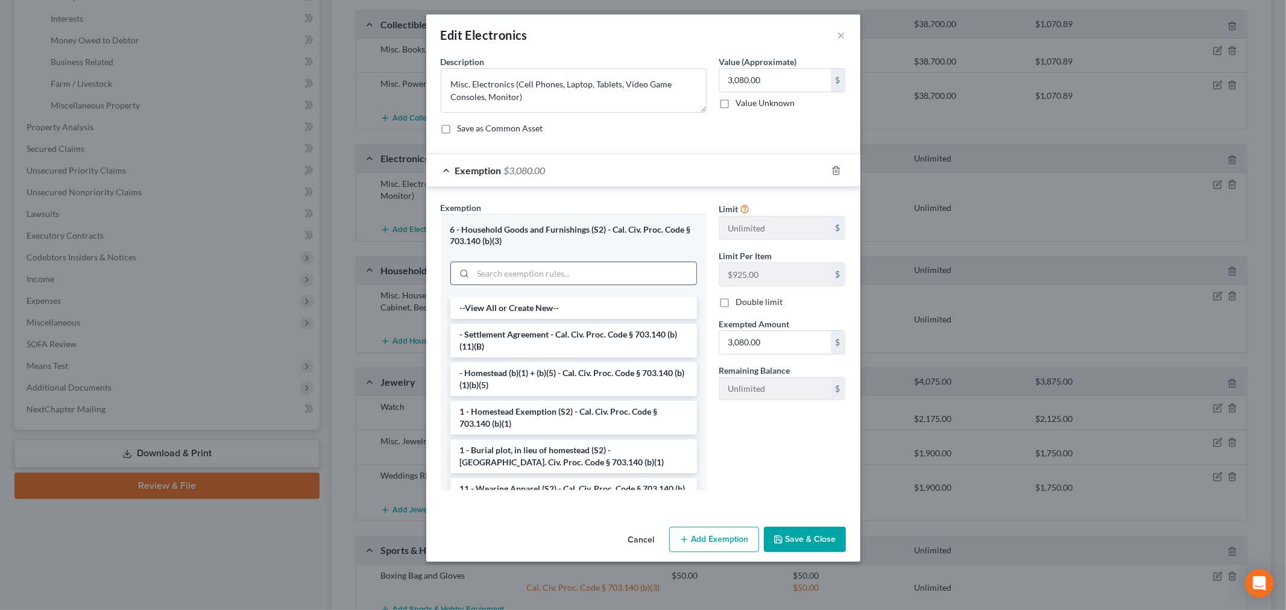
click at [543, 276] on input "search" at bounding box center [584, 273] width 223 height 23
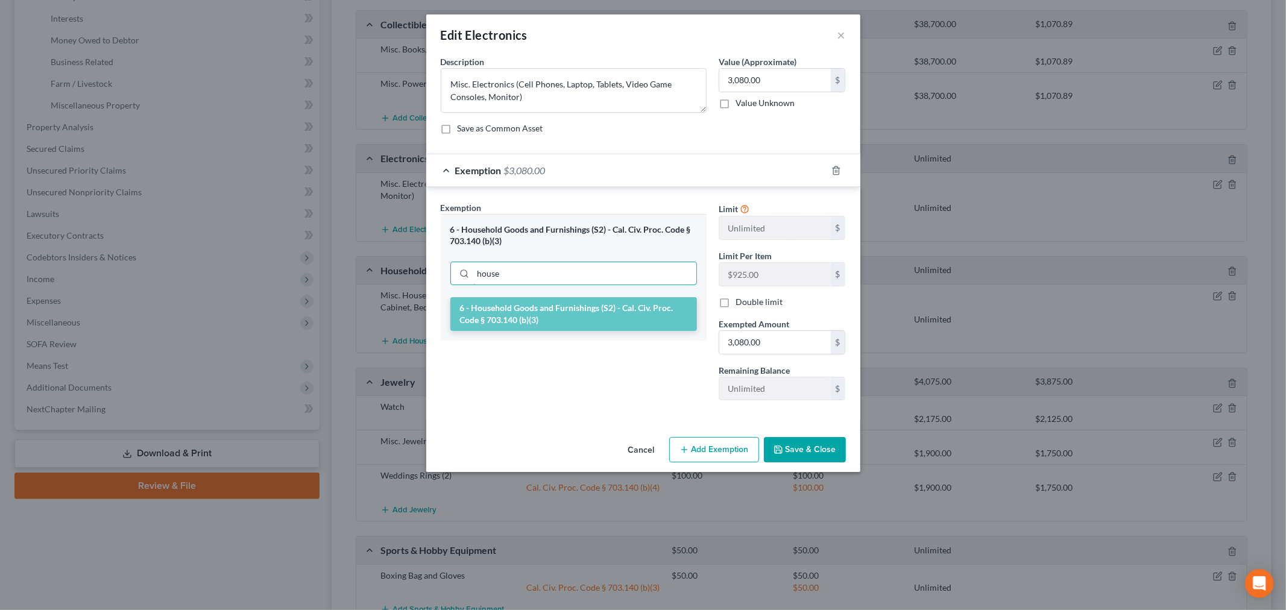
type input "house"
click at [523, 333] on div "6 - Household Goods and Furnishings (S2) - Cal. Civ. Proc. Code § 703.140 (b)(3)" at bounding box center [574, 318] width 266 height 43
click at [540, 321] on li "6 - Household Goods and Furnishings (S2) - Cal. Civ. Proc. Code § 703.140 (b)(3)" at bounding box center [573, 314] width 247 height 34
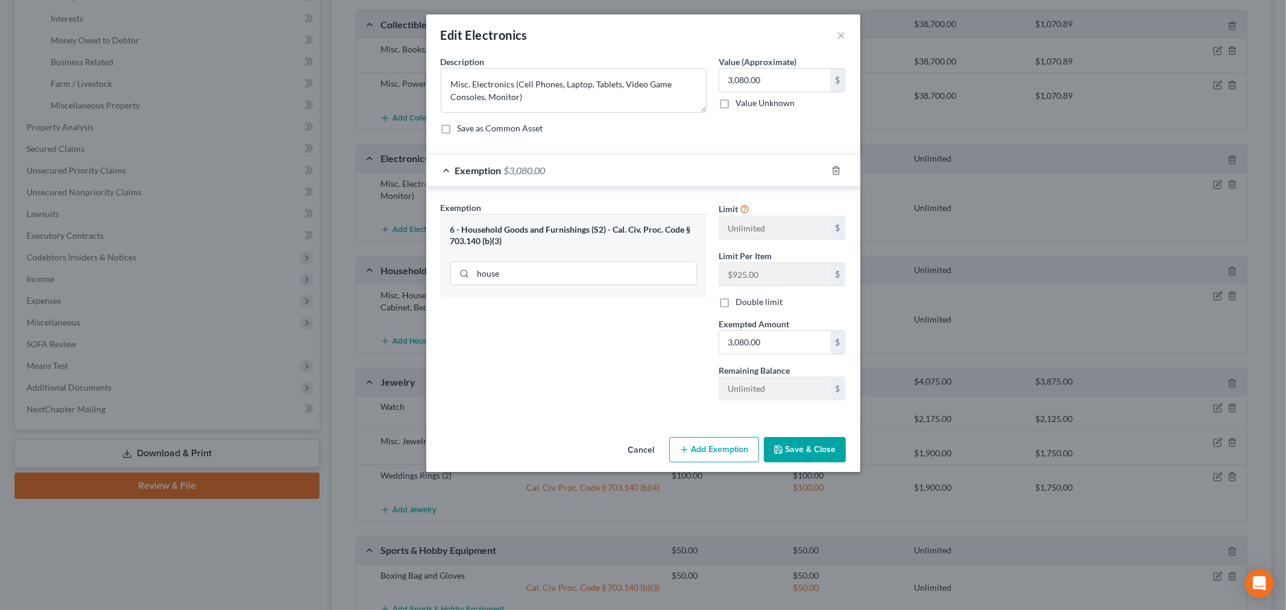
click at [792, 452] on button "Save & Close" at bounding box center [805, 449] width 82 height 25
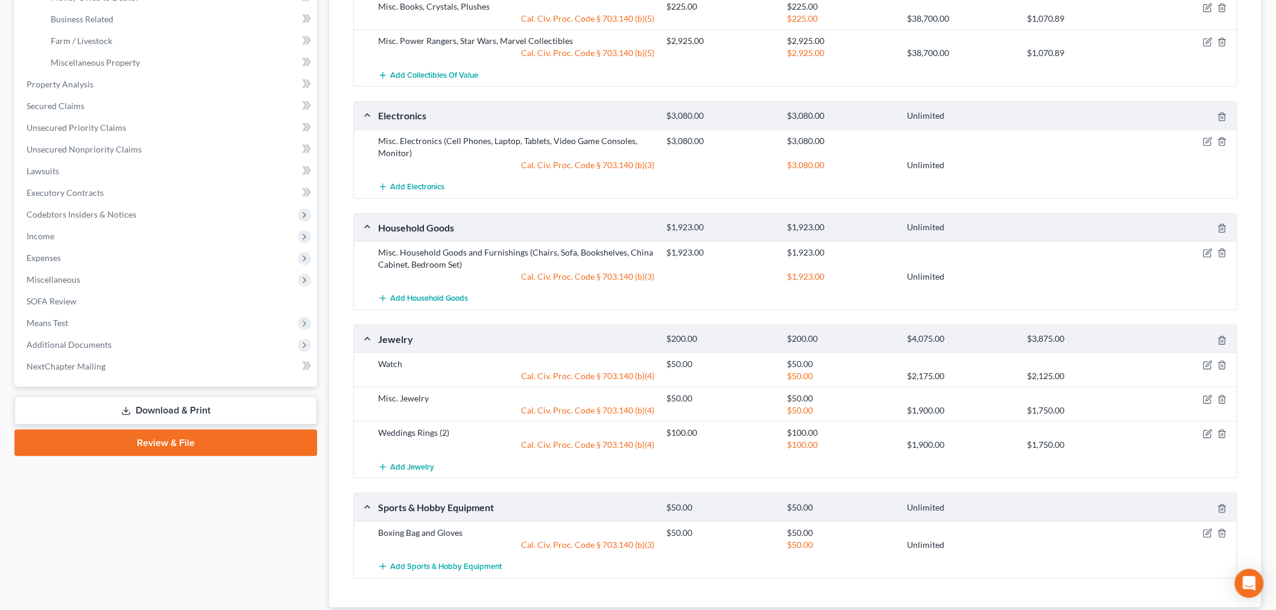
scroll to position [460, 0]
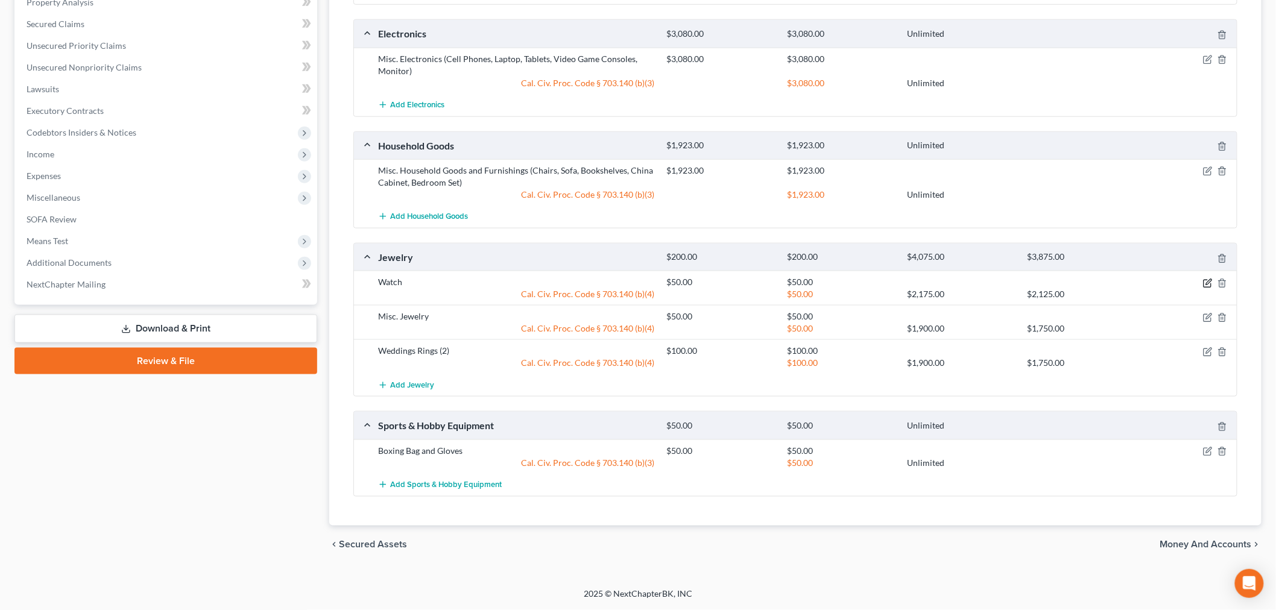
click at [1205, 283] on icon "button" at bounding box center [1208, 284] width 10 height 10
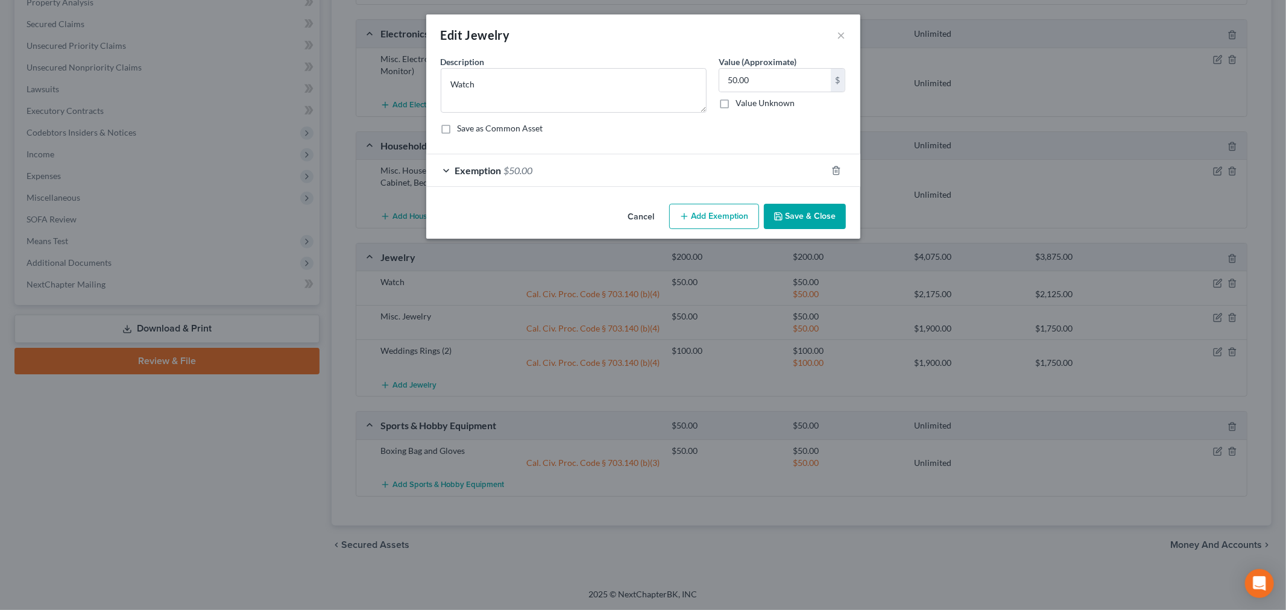
click at [654, 171] on div "Exemption $50.00" at bounding box center [626, 170] width 400 height 32
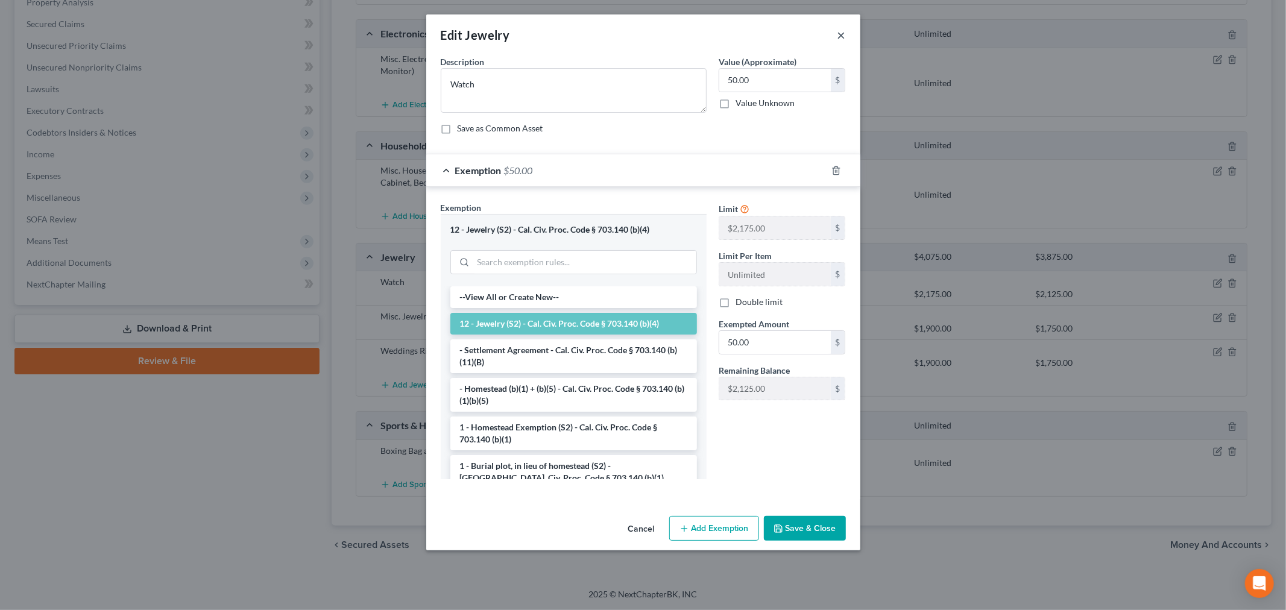
click at [841, 34] on button "×" at bounding box center [842, 35] width 8 height 14
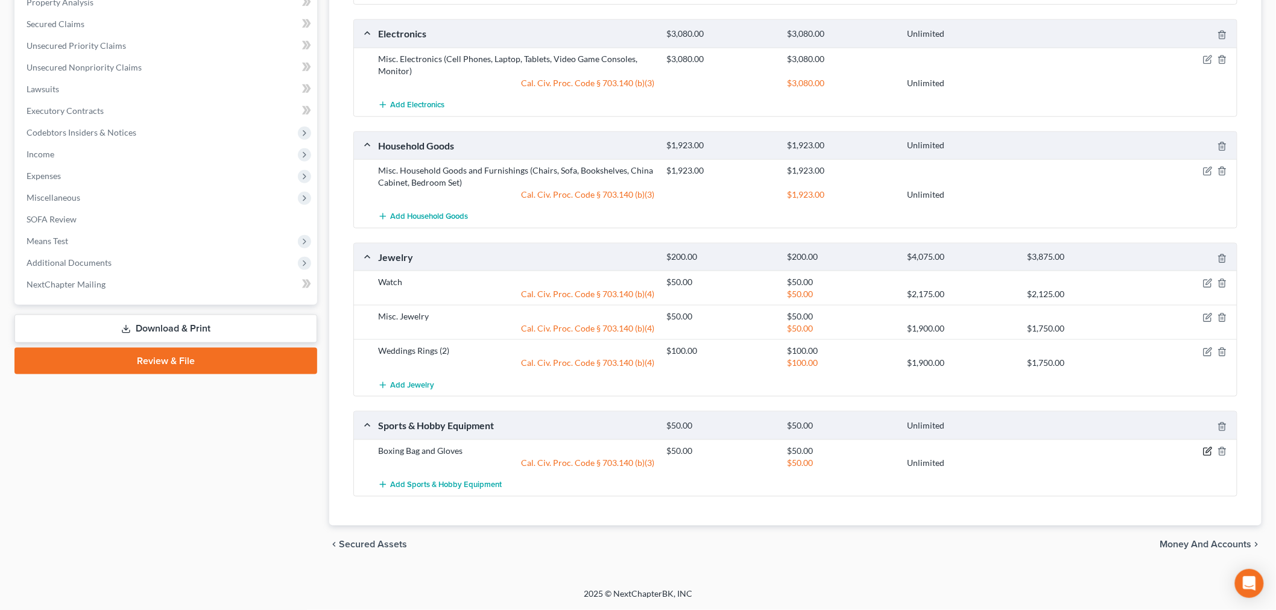
click at [1209, 451] on icon "button" at bounding box center [1208, 452] width 10 height 10
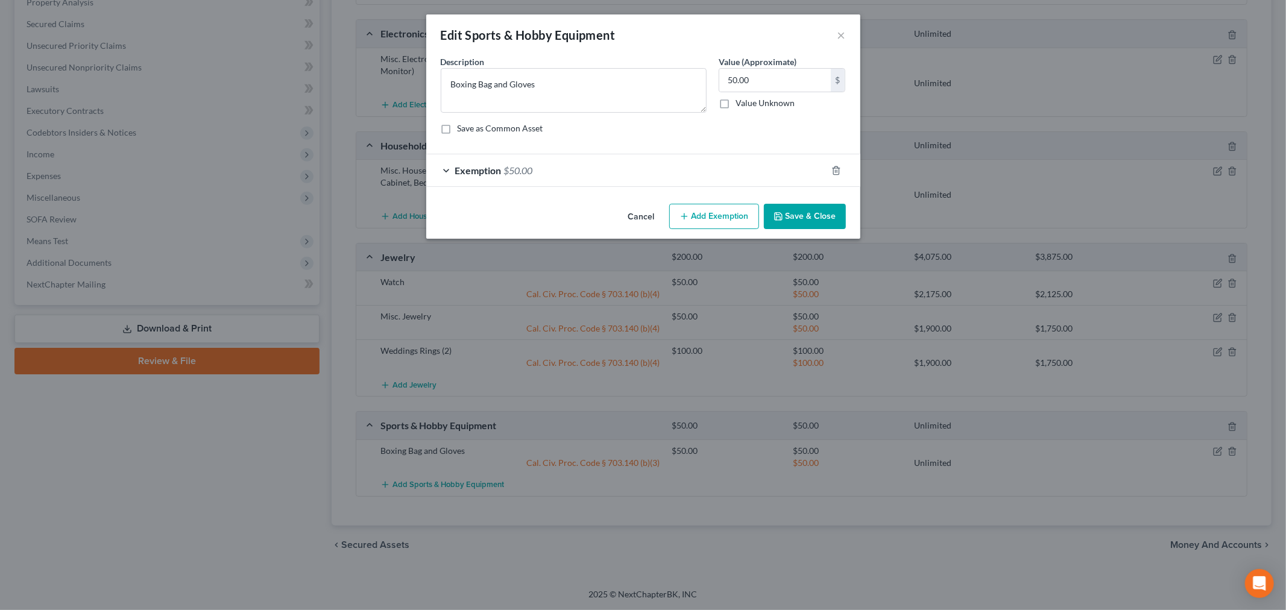
click at [695, 169] on div "Exemption $50.00" at bounding box center [626, 170] width 400 height 32
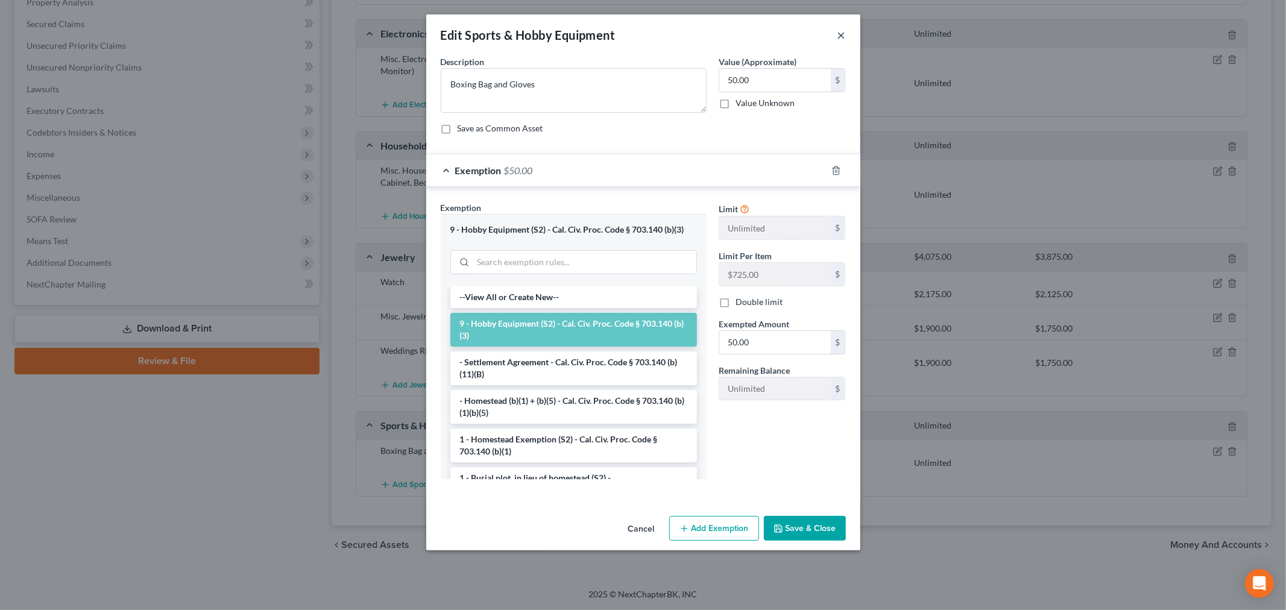
click at [839, 34] on button "×" at bounding box center [842, 35] width 8 height 14
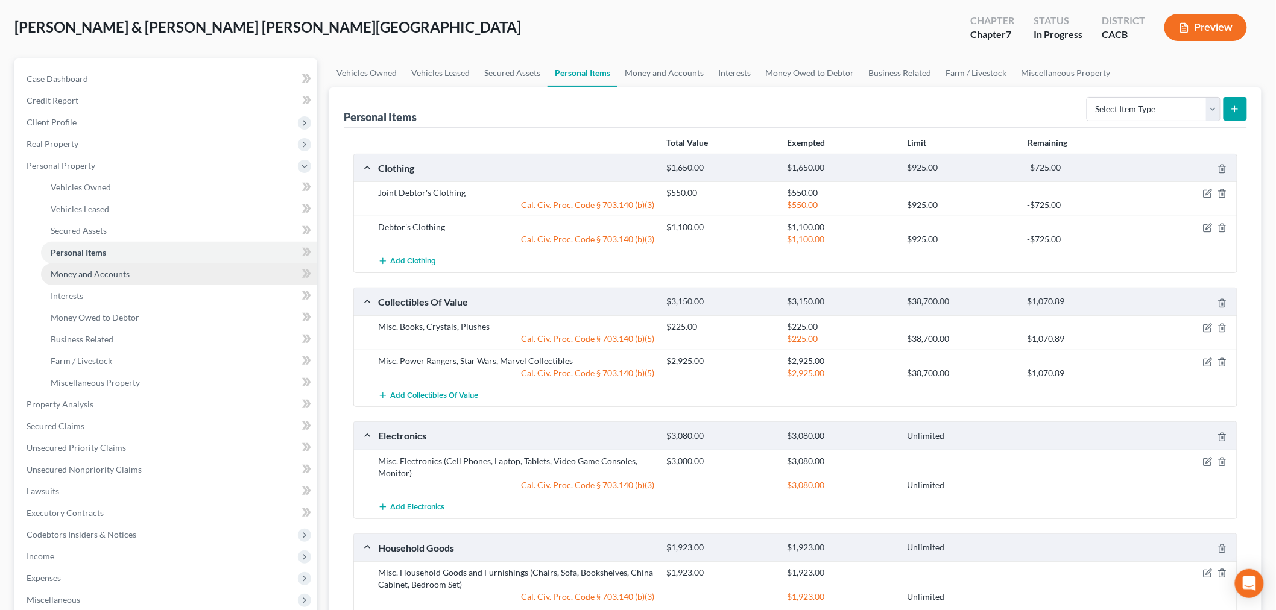
click at [75, 272] on span "Money and Accounts" at bounding box center [90, 274] width 79 height 10
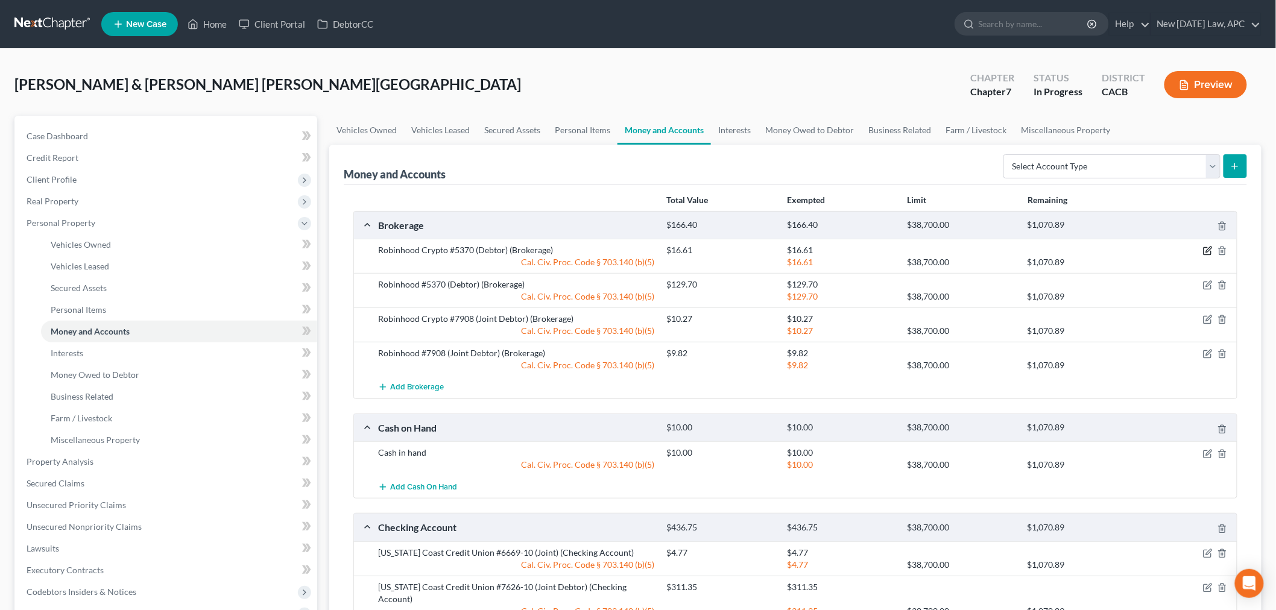
click at [1209, 254] on icon "button" at bounding box center [1207, 251] width 7 height 7
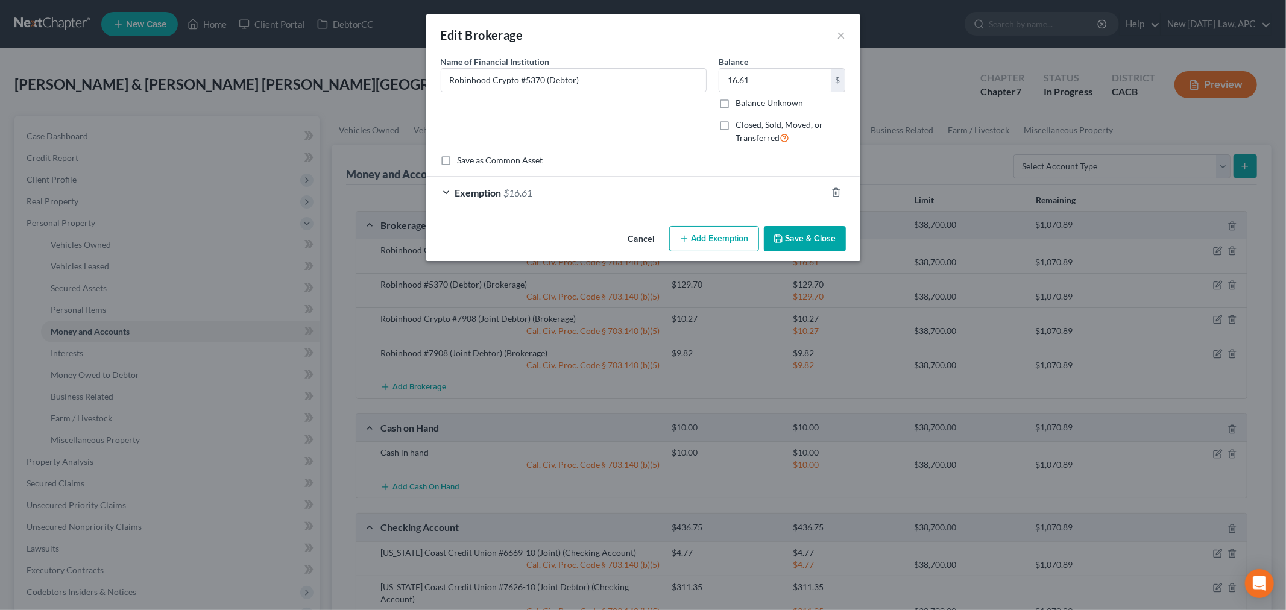
click at [695, 191] on div "Exemption $16.61" at bounding box center [626, 193] width 400 height 32
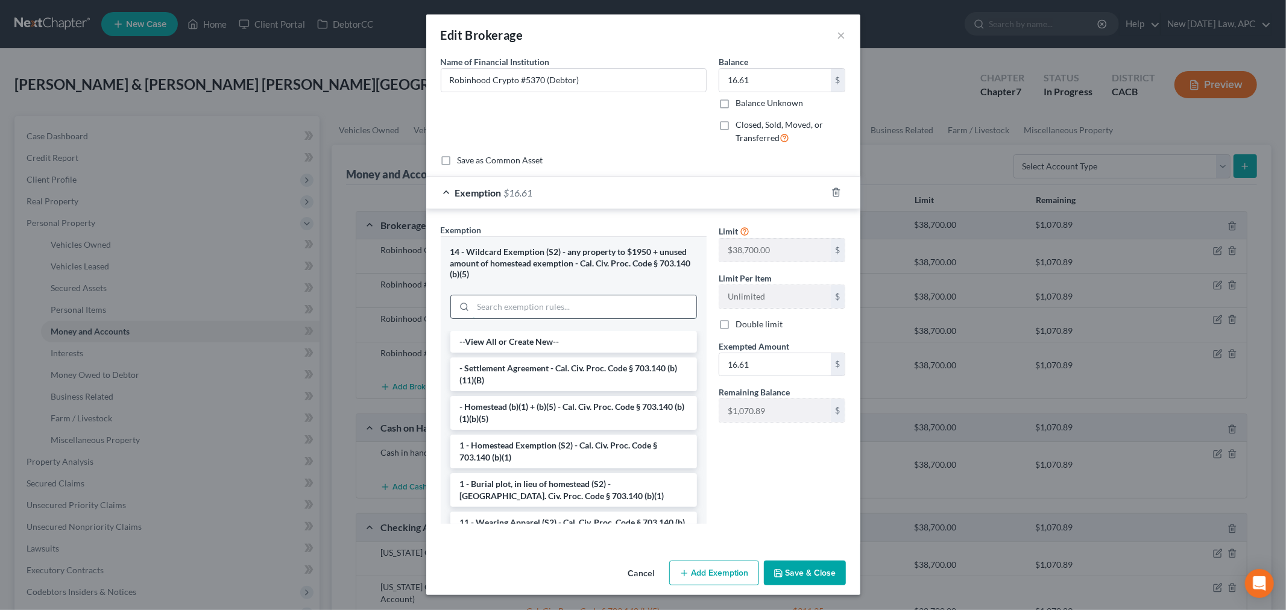
click at [537, 300] on input "search" at bounding box center [584, 306] width 223 height 23
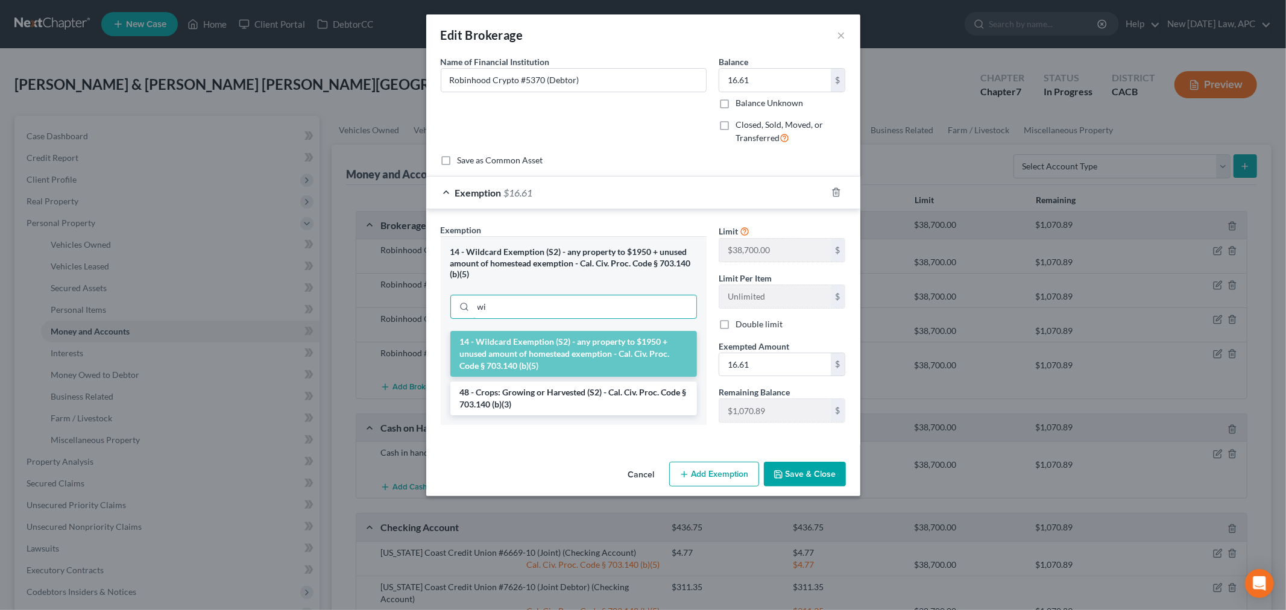
type input "wi"
click at [549, 348] on li "14 - Wildcard Exemption (S2) - any property to $1950 + unused amount of homeste…" at bounding box center [573, 354] width 247 height 46
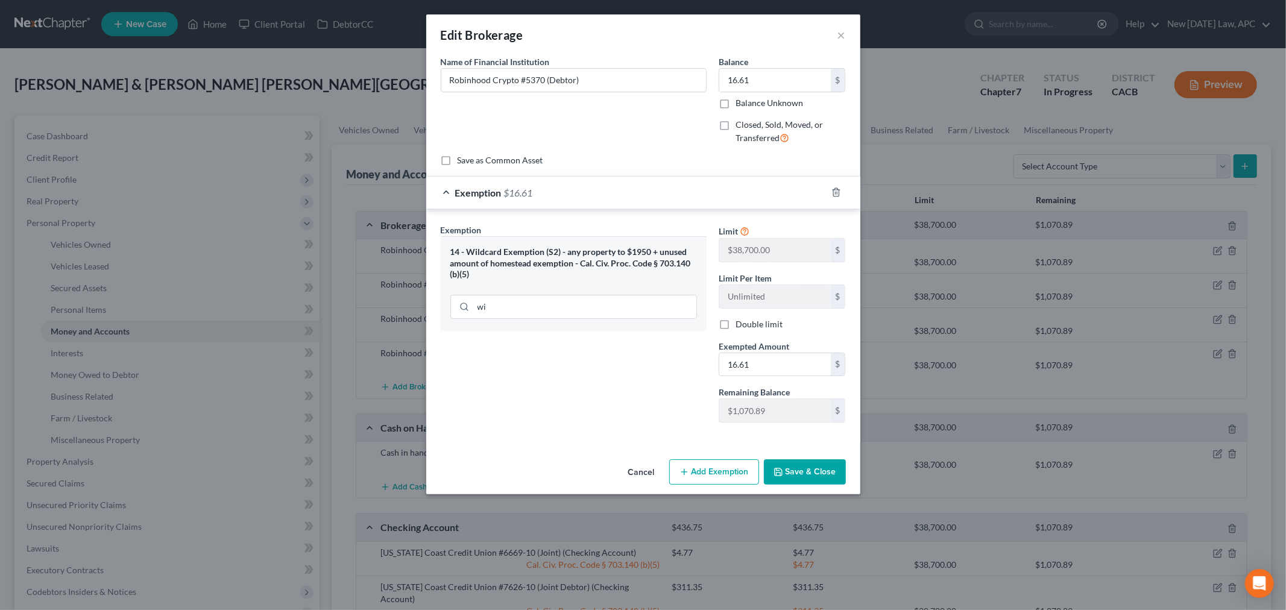
click at [809, 474] on button "Save & Close" at bounding box center [805, 472] width 82 height 25
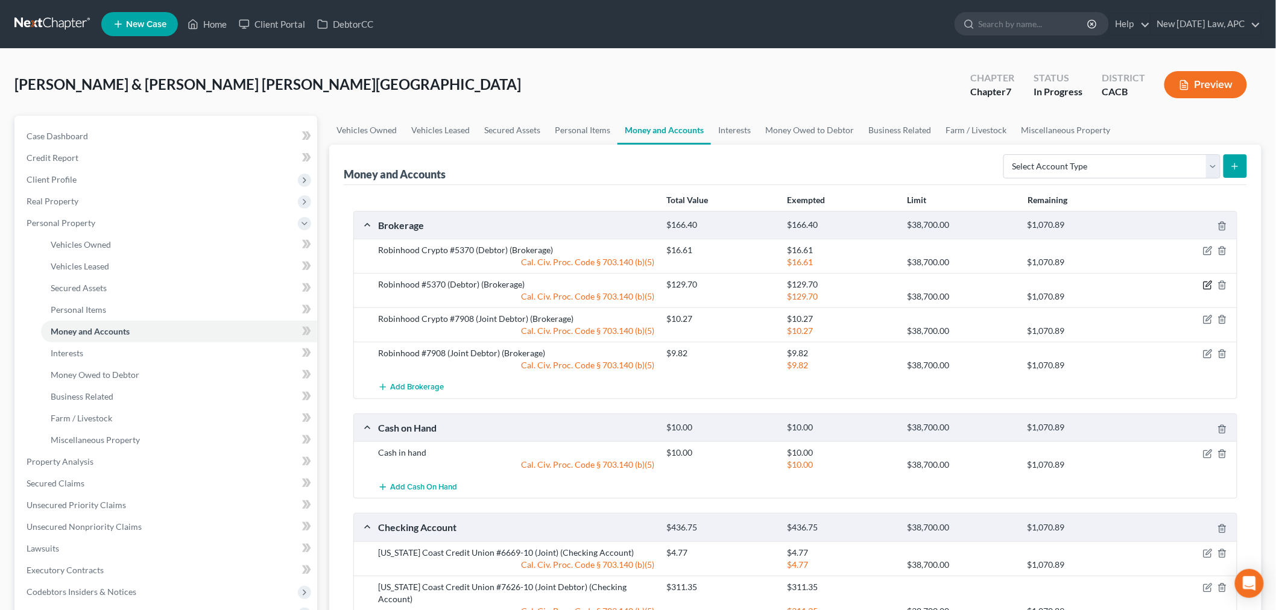
click at [1207, 285] on icon "button" at bounding box center [1208, 284] width 5 height 5
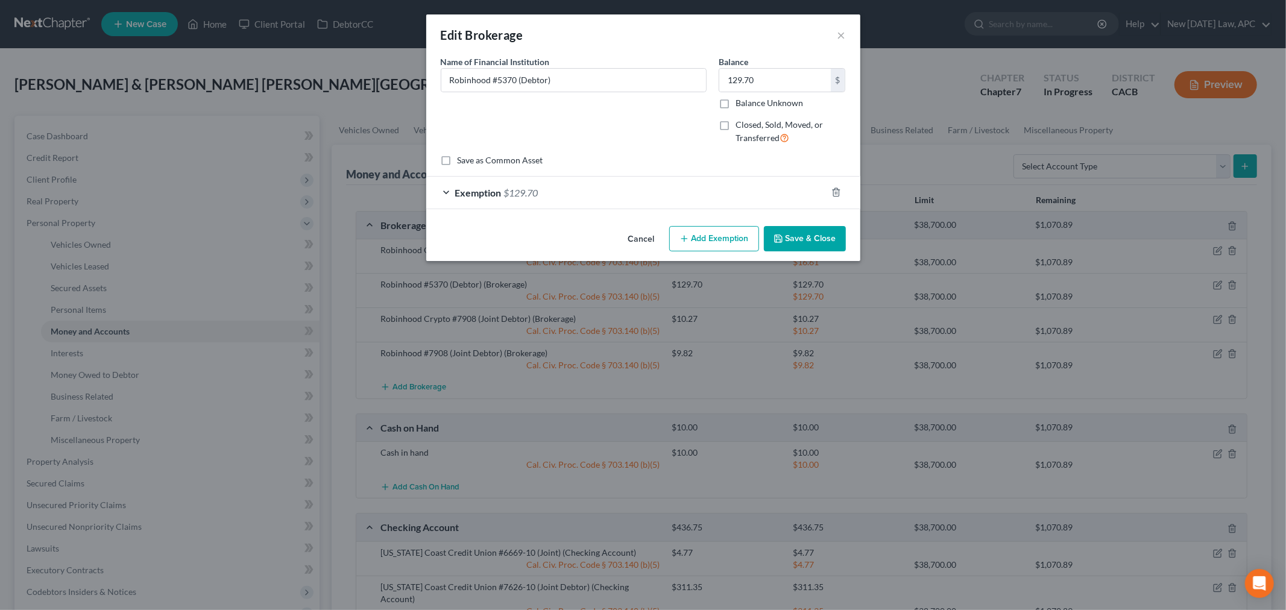
click at [641, 198] on div "Exemption $129.70" at bounding box center [626, 193] width 400 height 32
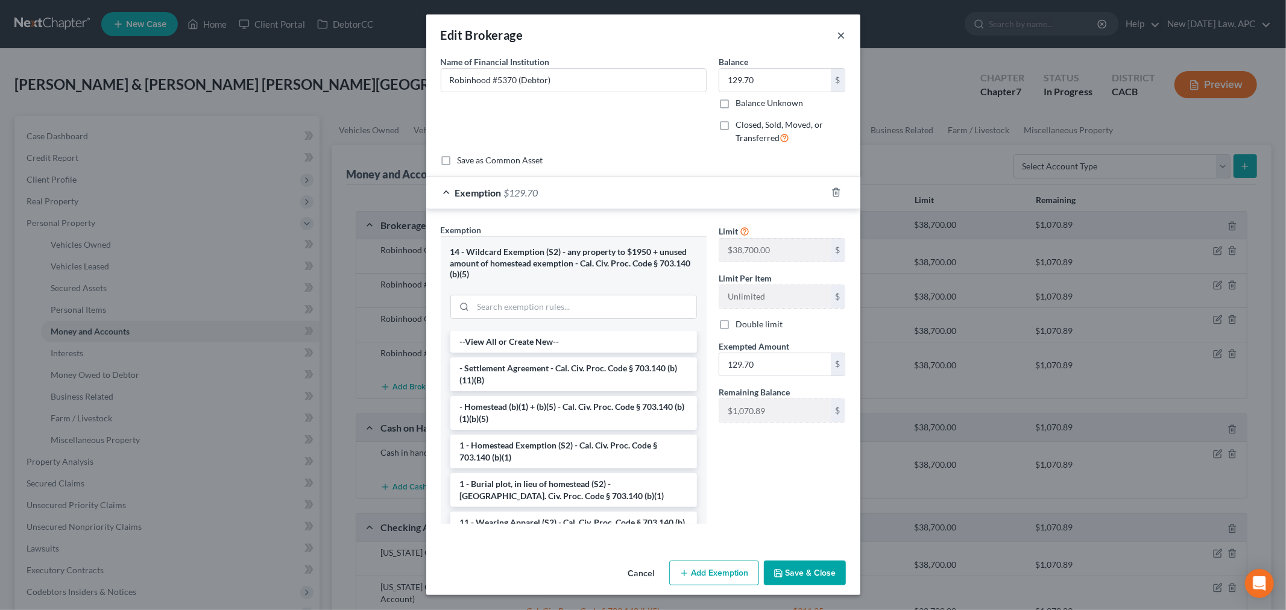
click at [838, 28] on button "×" at bounding box center [842, 35] width 8 height 14
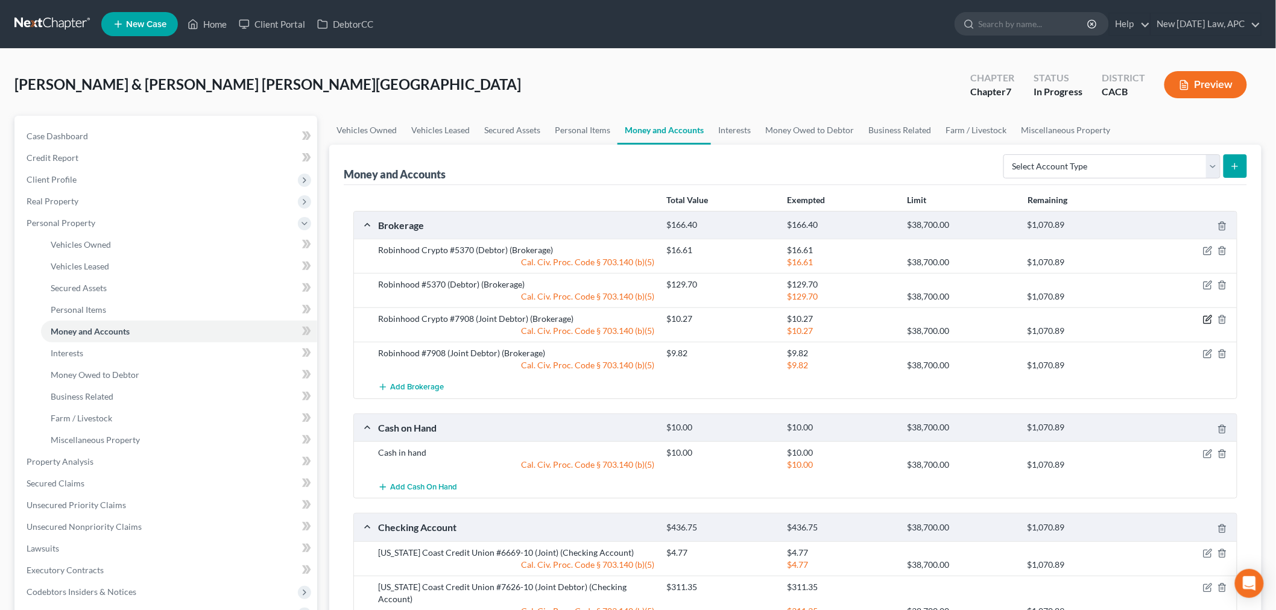
click at [1207, 320] on icon "button" at bounding box center [1208, 318] width 5 height 5
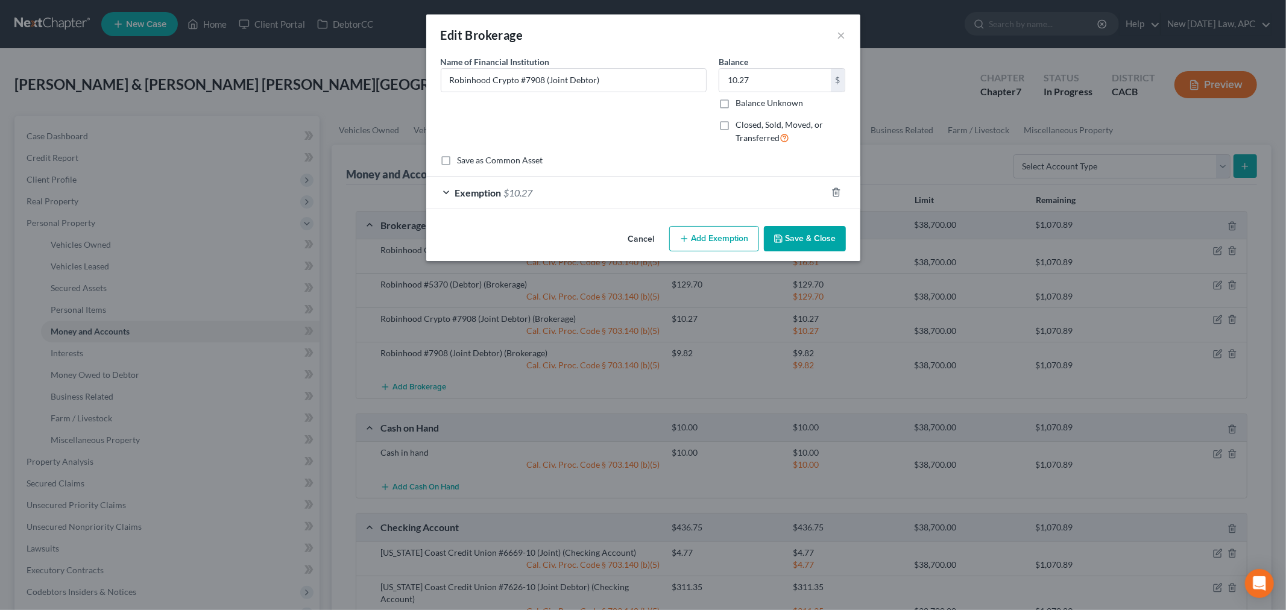
click at [637, 197] on div "Exemption $10.27" at bounding box center [626, 193] width 400 height 32
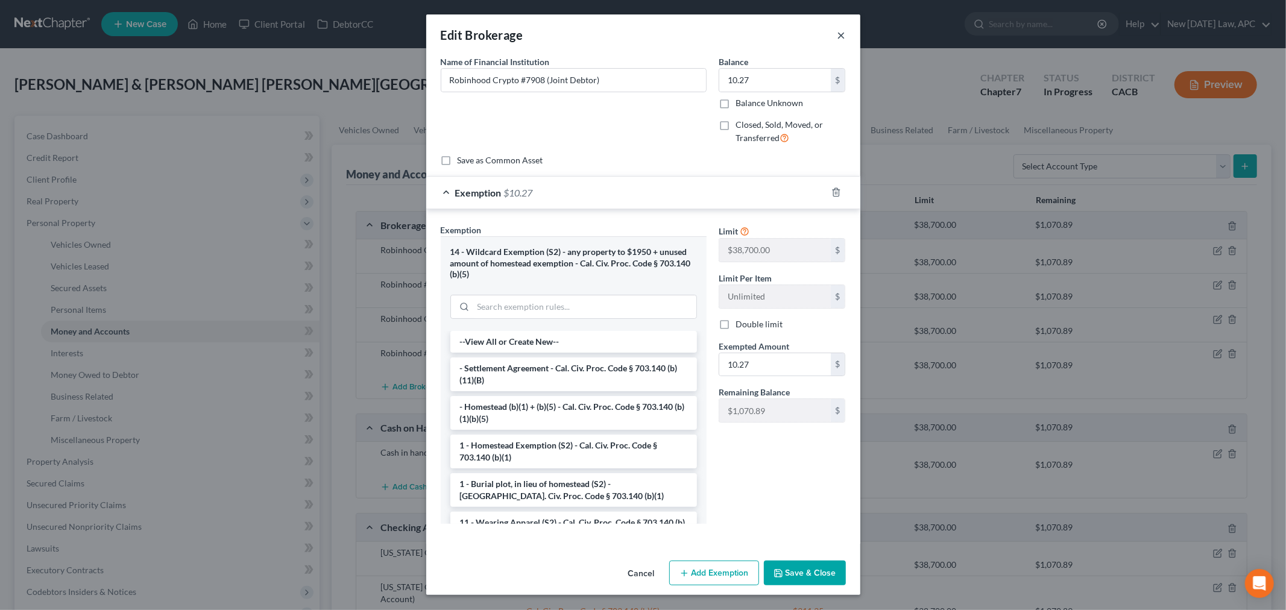
click at [841, 28] on button "×" at bounding box center [842, 35] width 8 height 14
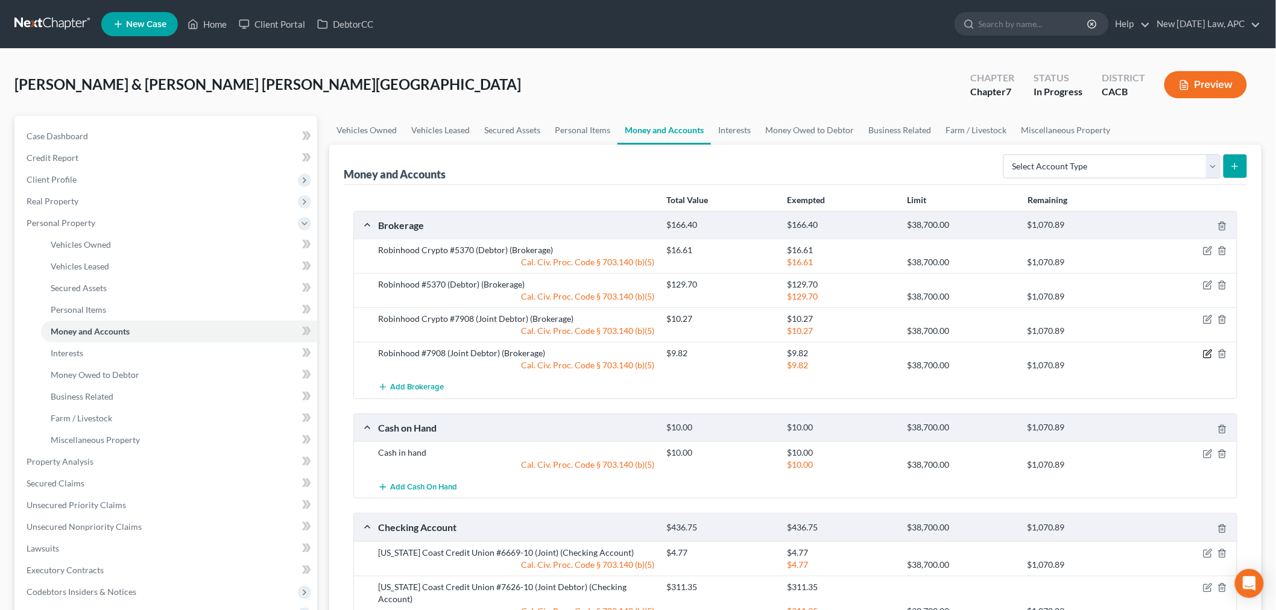
click at [1213, 355] on icon "button" at bounding box center [1208, 354] width 10 height 10
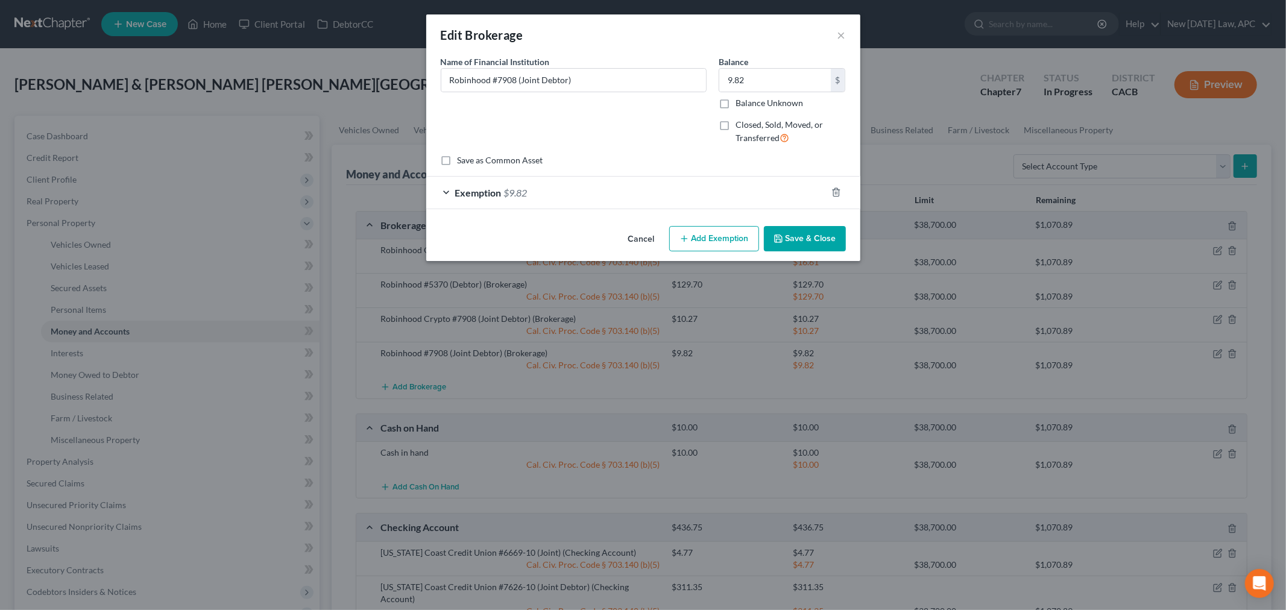
click at [709, 169] on form "An exemption set must first be selected from the Filing Information section. Co…" at bounding box center [643, 132] width 405 height 154
click at [688, 195] on div "Exemption $9.82" at bounding box center [626, 193] width 400 height 32
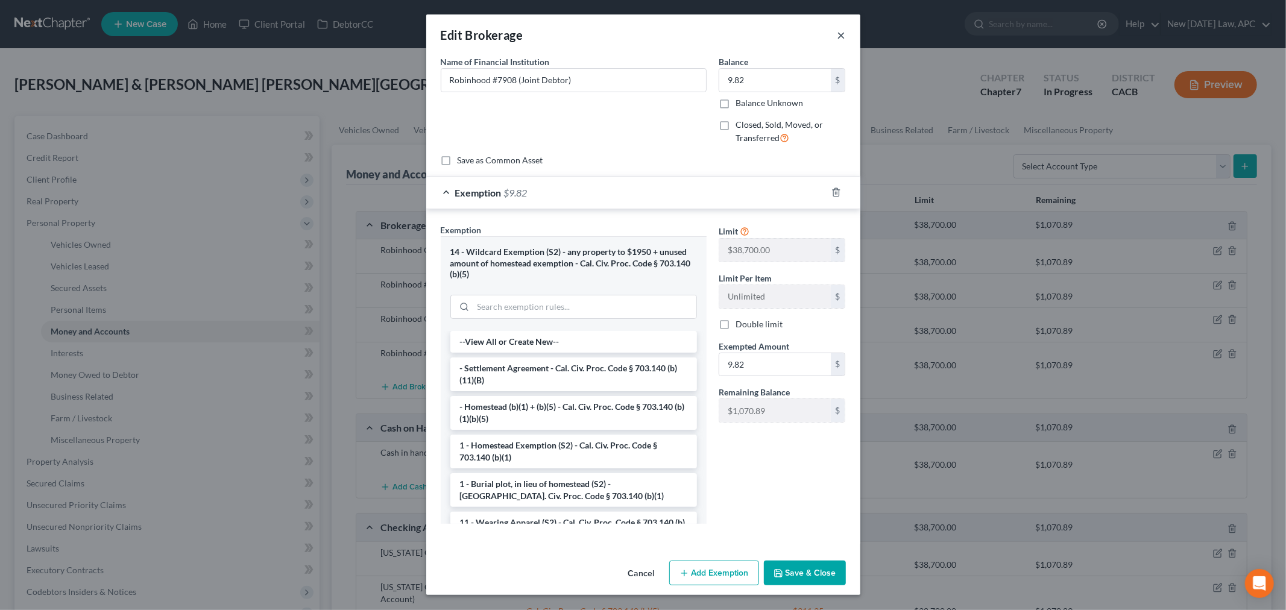
click at [841, 31] on button "×" at bounding box center [842, 35] width 8 height 14
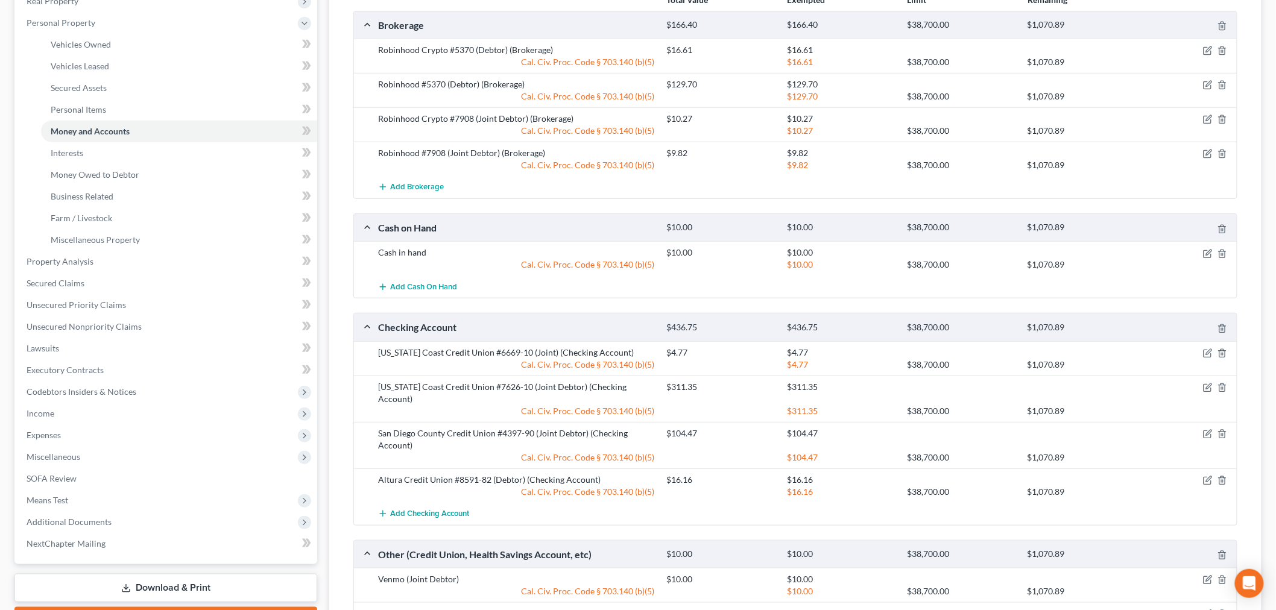
scroll to position [201, 0]
click at [1207, 251] on icon "button" at bounding box center [1208, 253] width 10 height 10
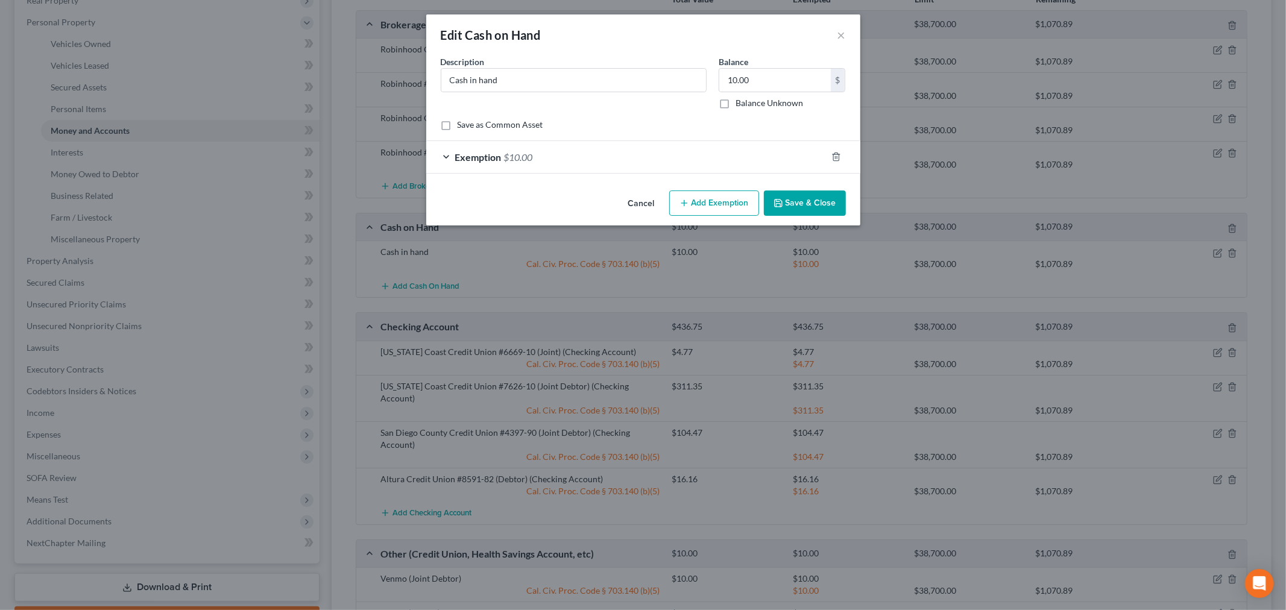
click at [706, 163] on div "Exemption $10.00" at bounding box center [626, 157] width 400 height 32
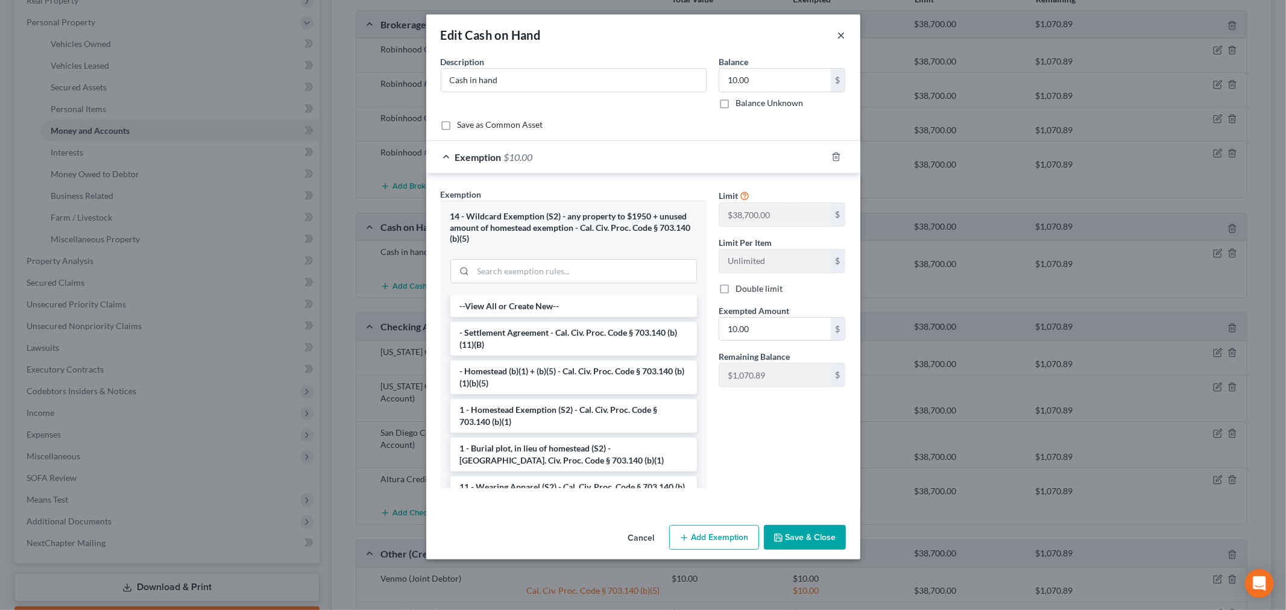
click at [841, 34] on button "×" at bounding box center [842, 35] width 8 height 14
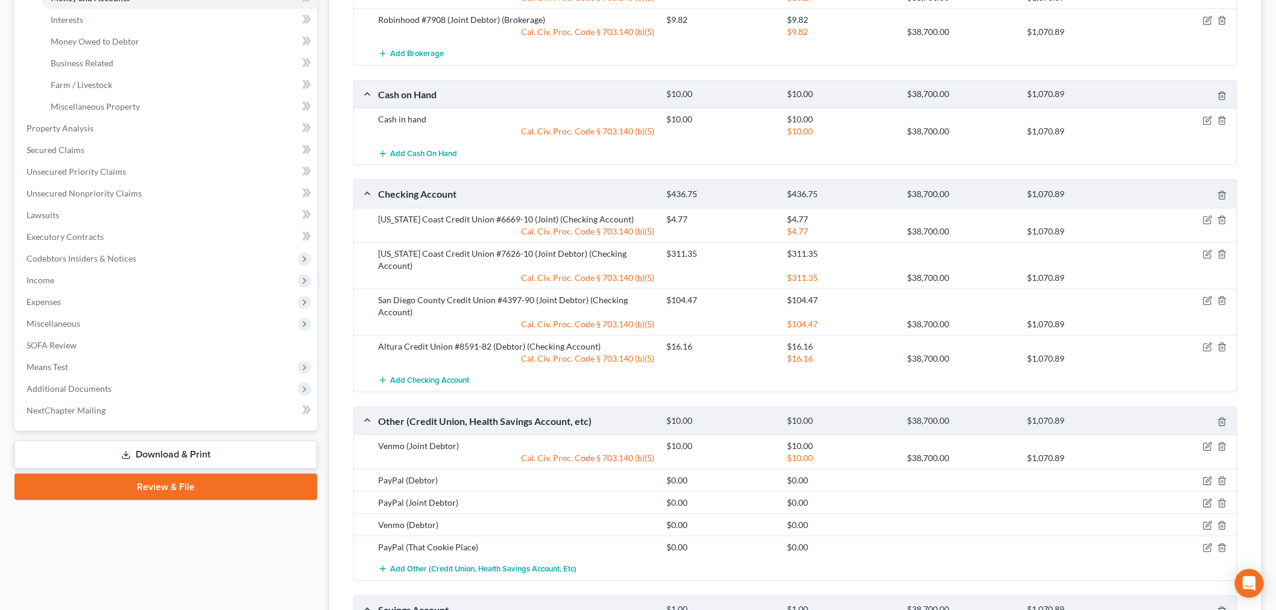
scroll to position [335, 0]
click at [1210, 221] on icon "button" at bounding box center [1208, 219] width 10 height 10
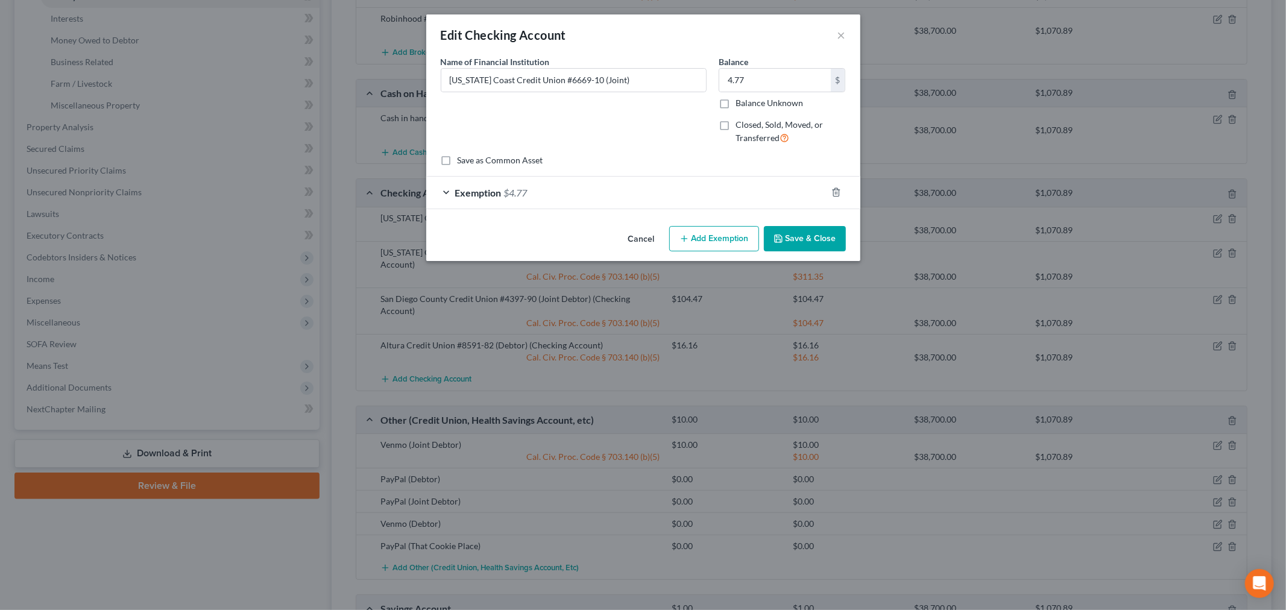
click at [712, 194] on div "Exemption $4.77" at bounding box center [626, 193] width 400 height 32
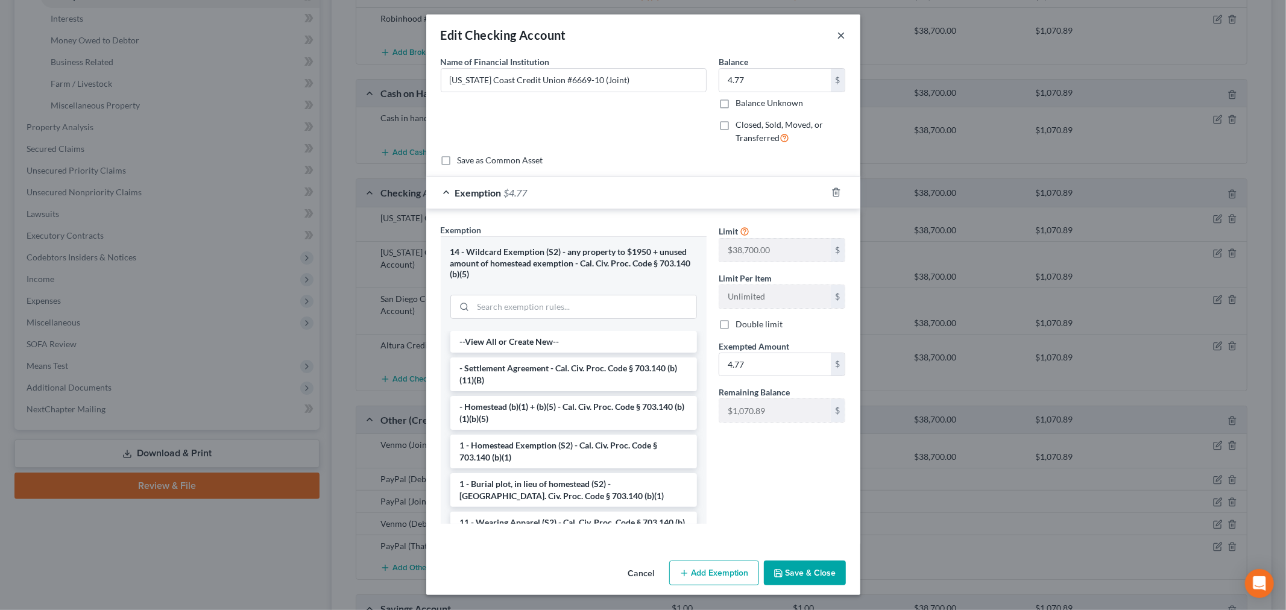
click at [845, 30] on button "×" at bounding box center [842, 35] width 8 height 14
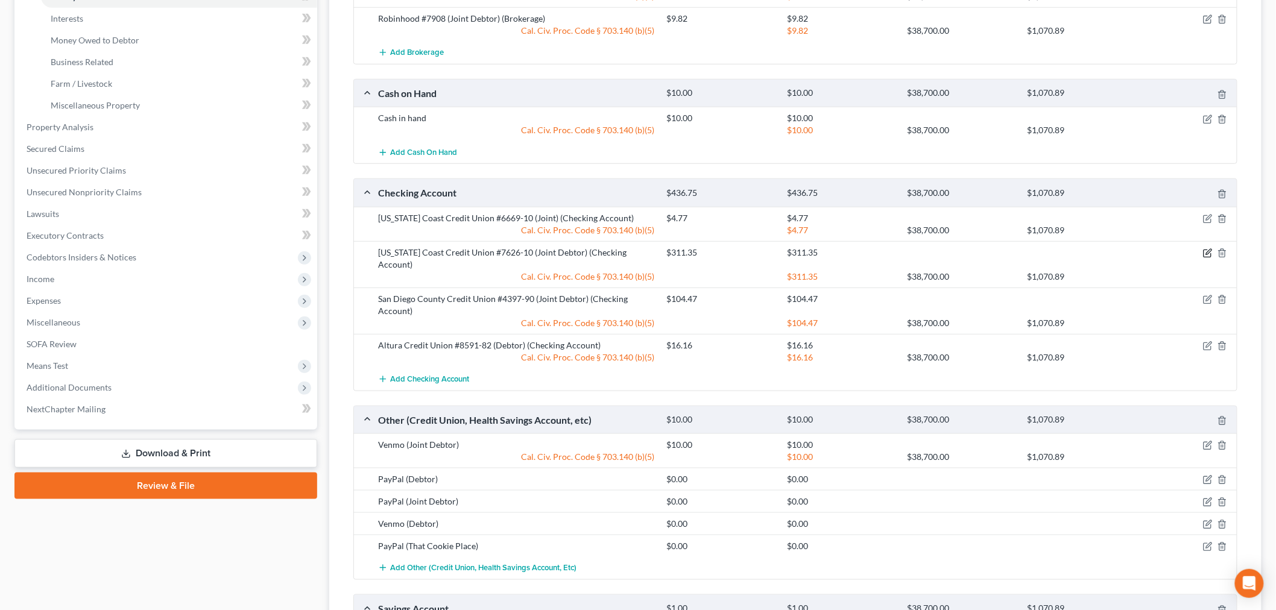
click at [1208, 254] on icon "button" at bounding box center [1208, 251] width 5 height 5
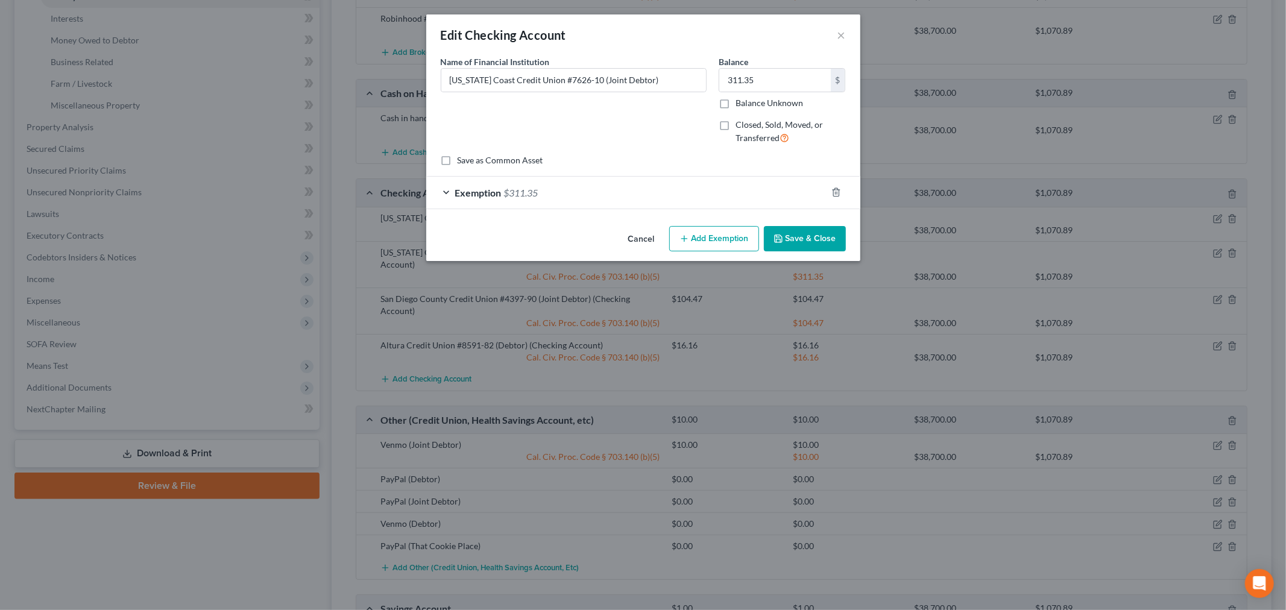
click at [698, 194] on div "Exemption $311.35" at bounding box center [626, 193] width 400 height 32
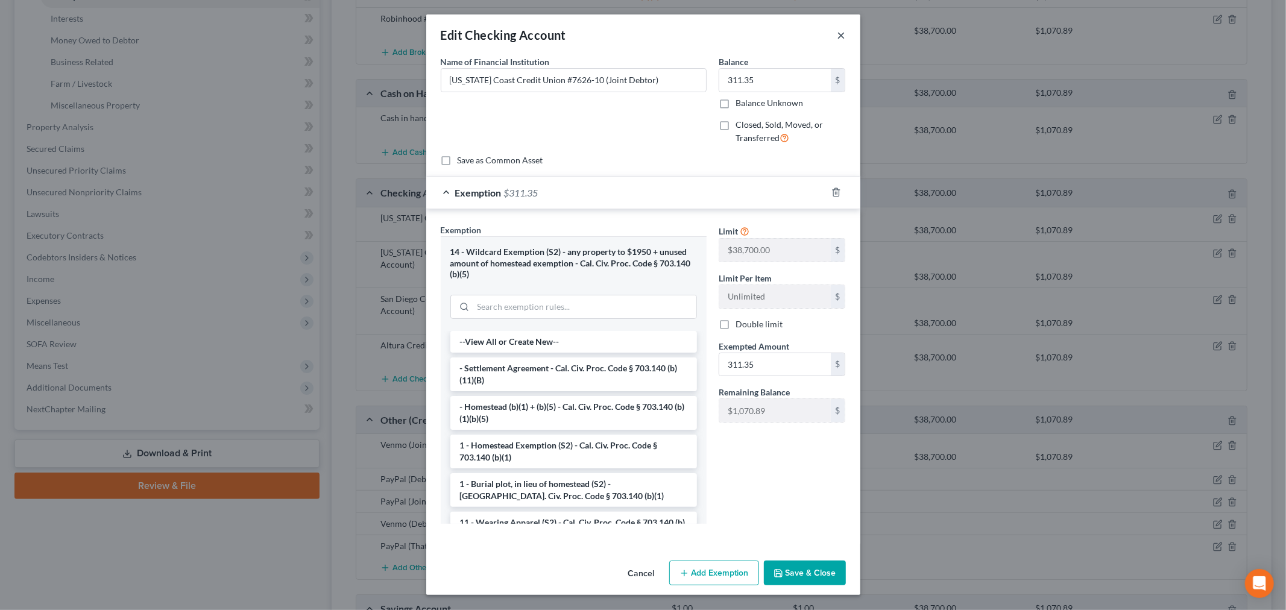
click at [841, 33] on button "×" at bounding box center [842, 35] width 8 height 14
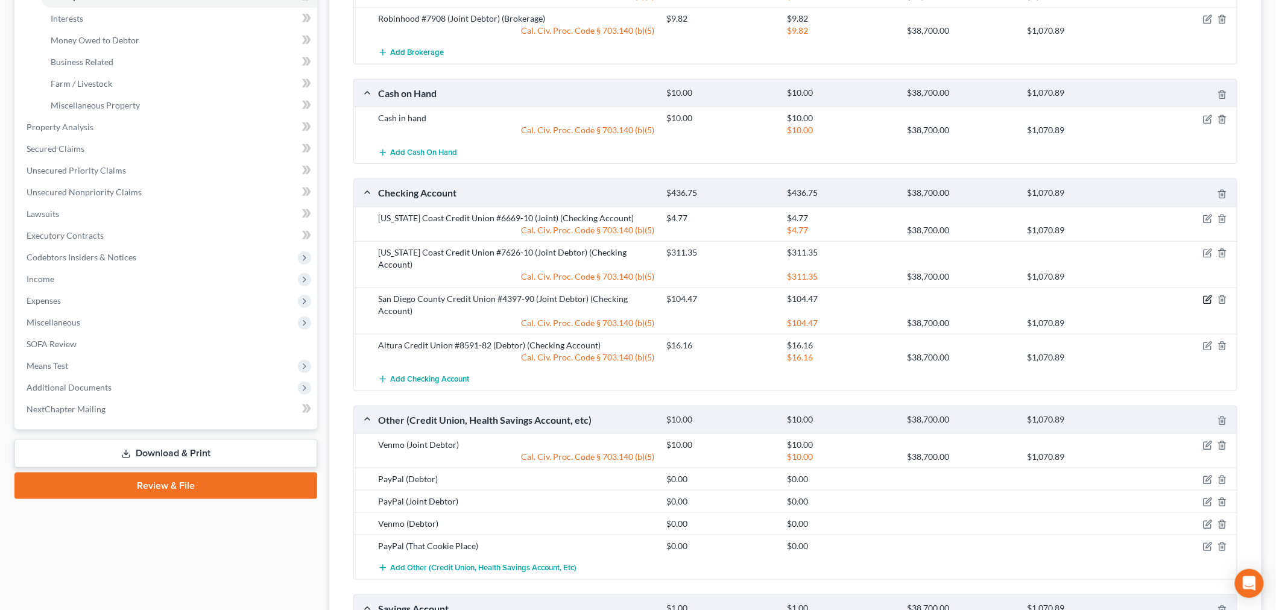
click at [1207, 295] on icon "button" at bounding box center [1208, 300] width 10 height 10
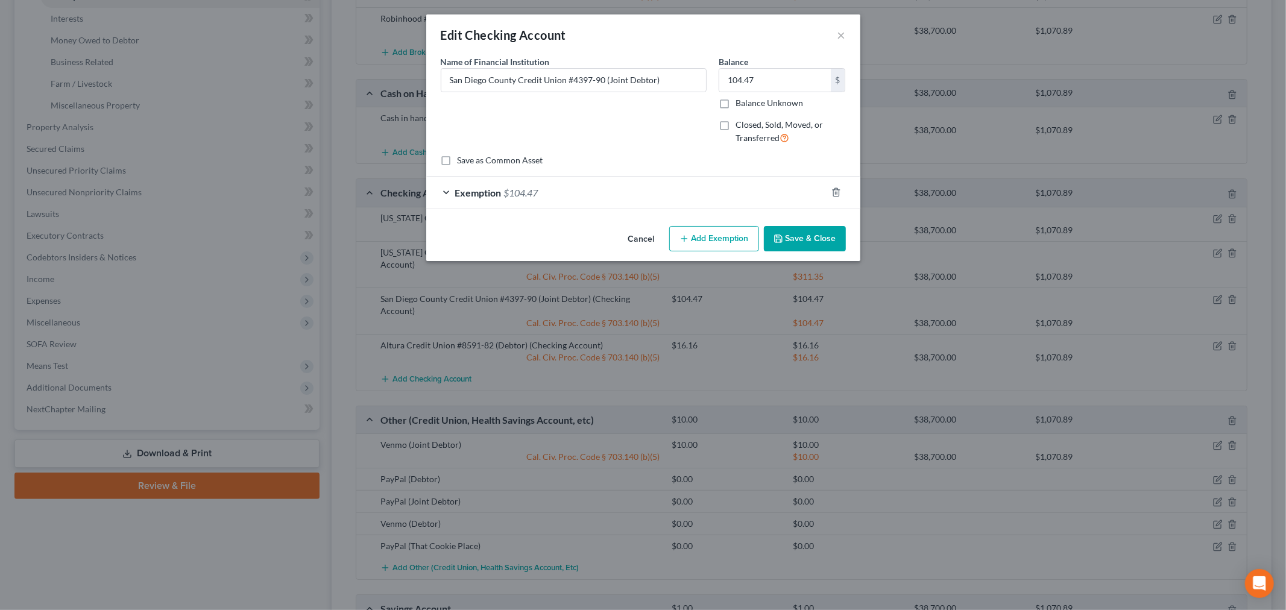
click at [710, 199] on div "Exemption $104.47" at bounding box center [626, 193] width 400 height 32
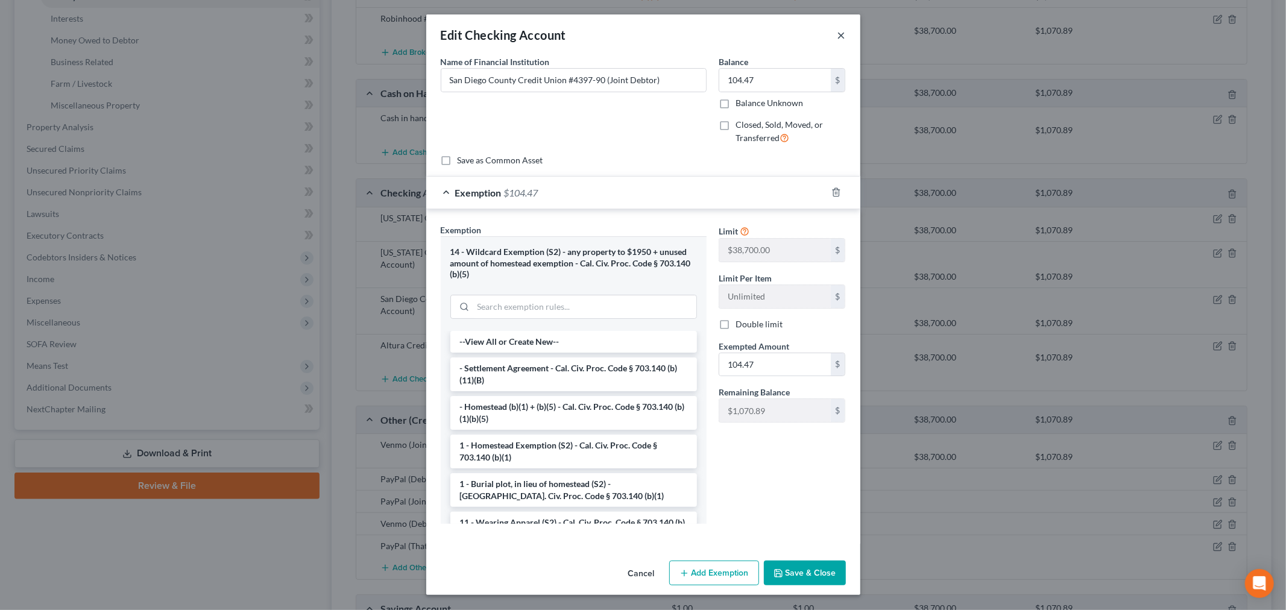
click at [839, 33] on button "×" at bounding box center [842, 35] width 8 height 14
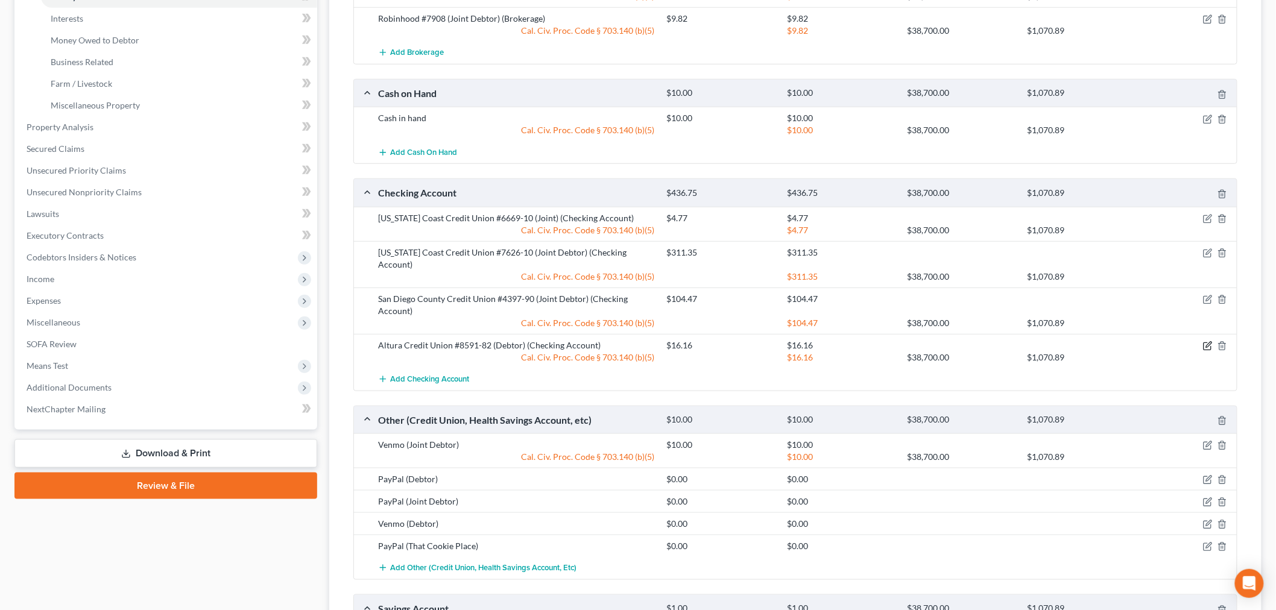
click at [1204, 343] on icon "button" at bounding box center [1207, 346] width 7 height 7
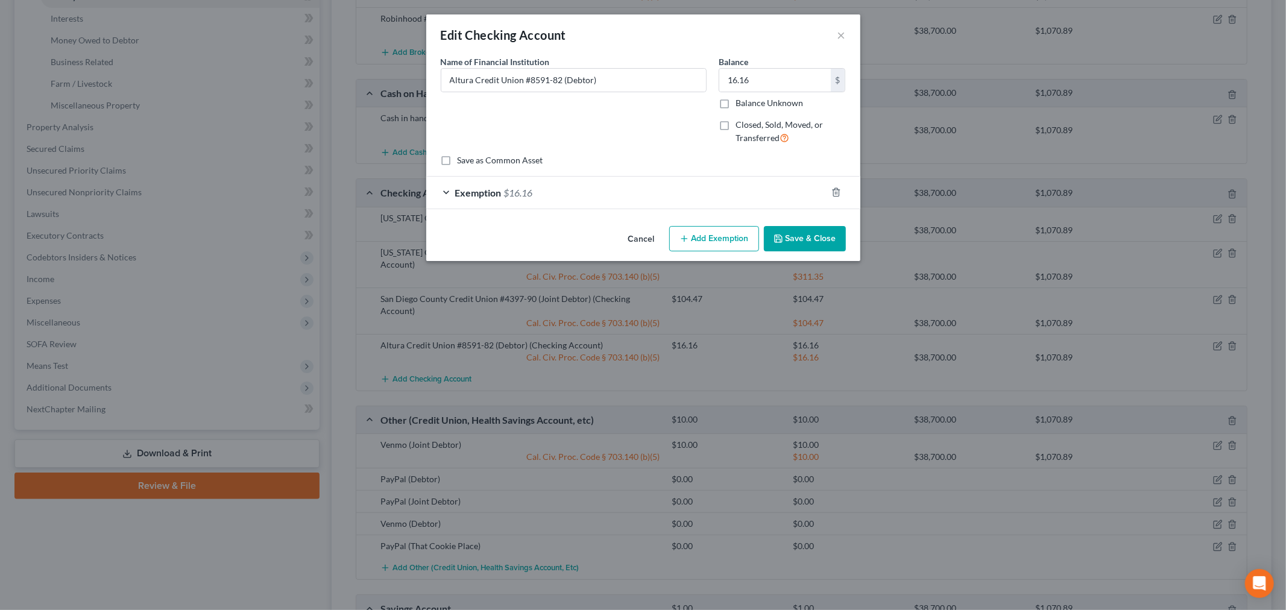
click at [680, 194] on div "Exemption $16.16" at bounding box center [626, 193] width 400 height 32
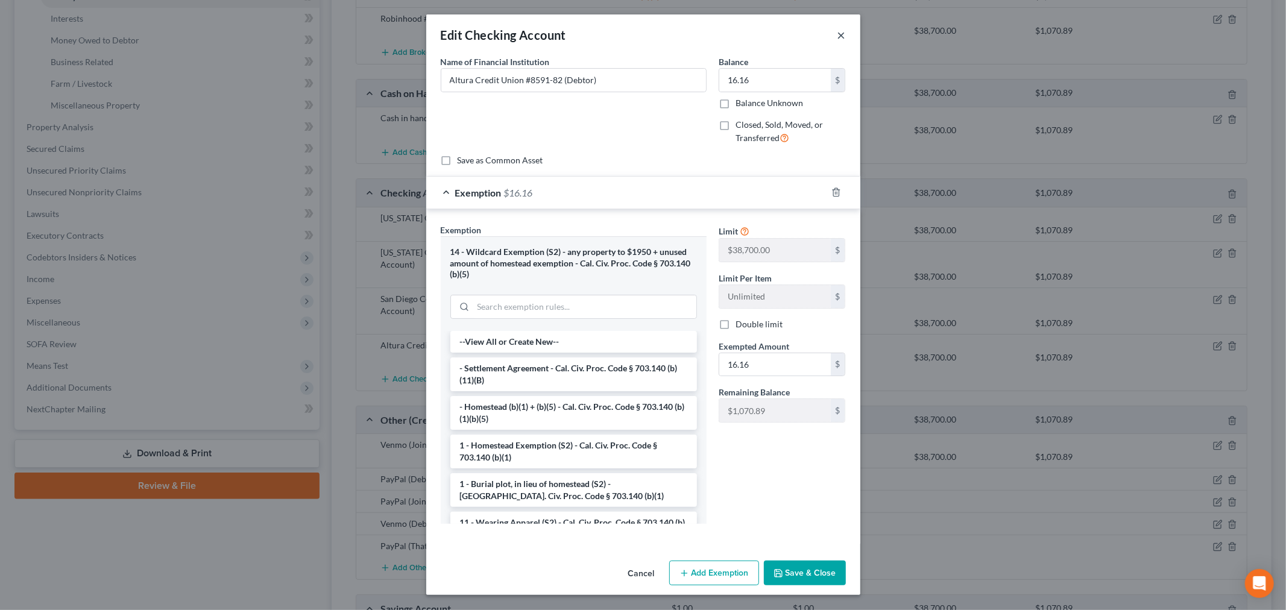
click at [841, 29] on button "×" at bounding box center [842, 35] width 8 height 14
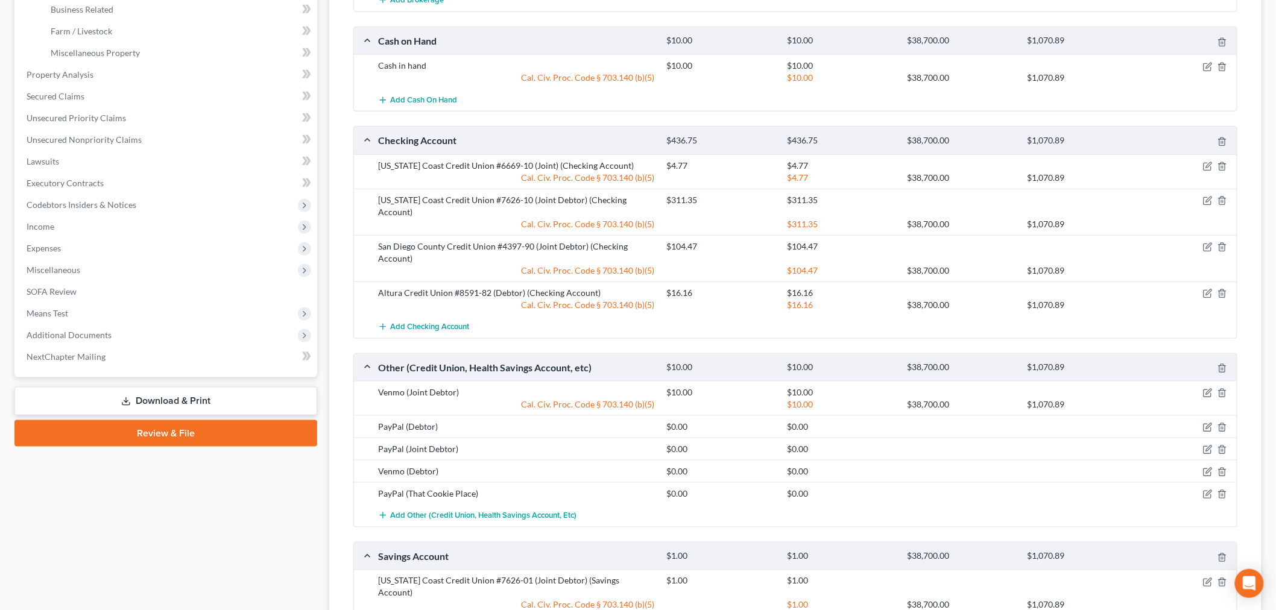
scroll to position [469, 0]
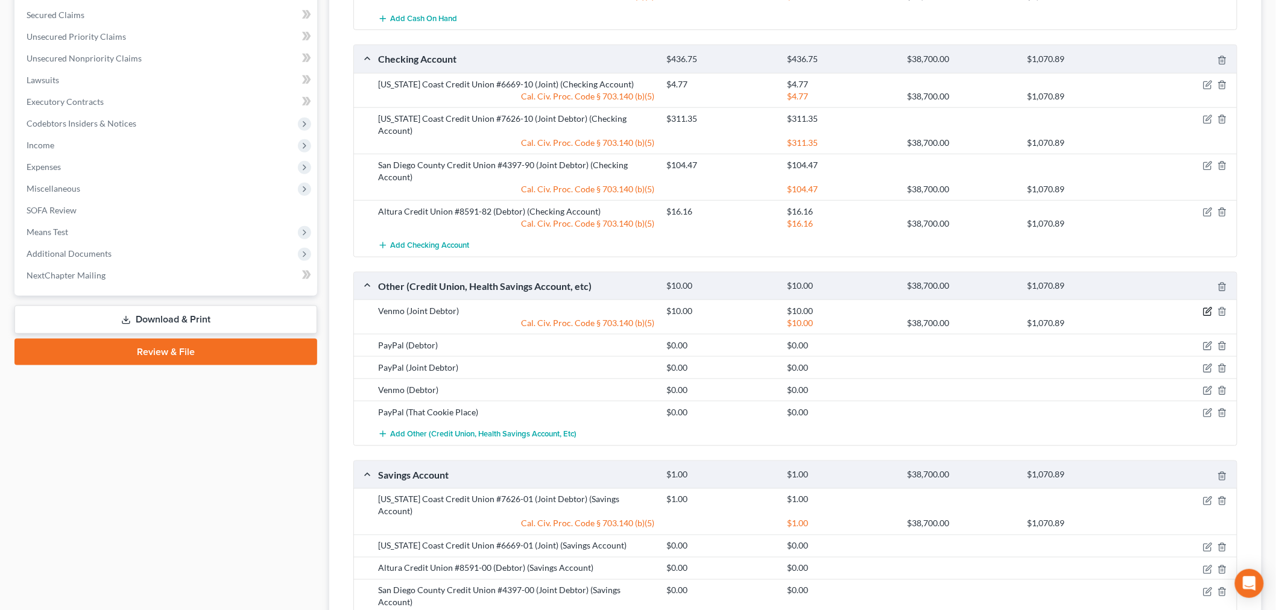
click at [1209, 307] on icon "button" at bounding box center [1208, 312] width 10 height 10
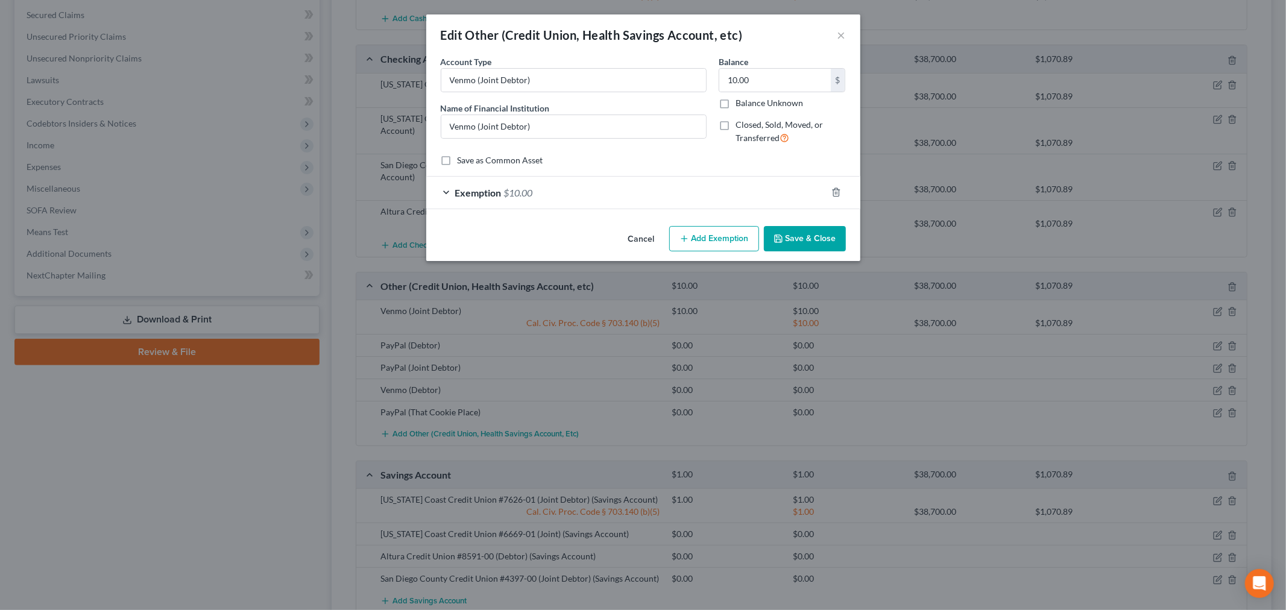
click at [743, 204] on div "Exemption $10.00" at bounding box center [626, 193] width 400 height 32
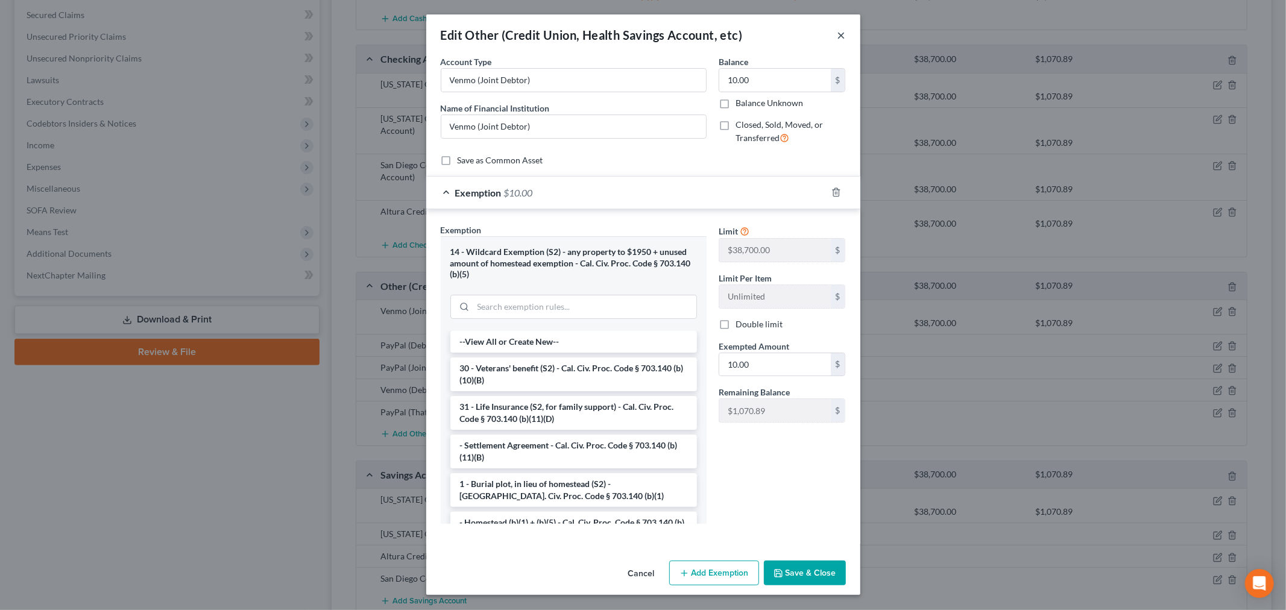
click at [839, 37] on button "×" at bounding box center [842, 35] width 8 height 14
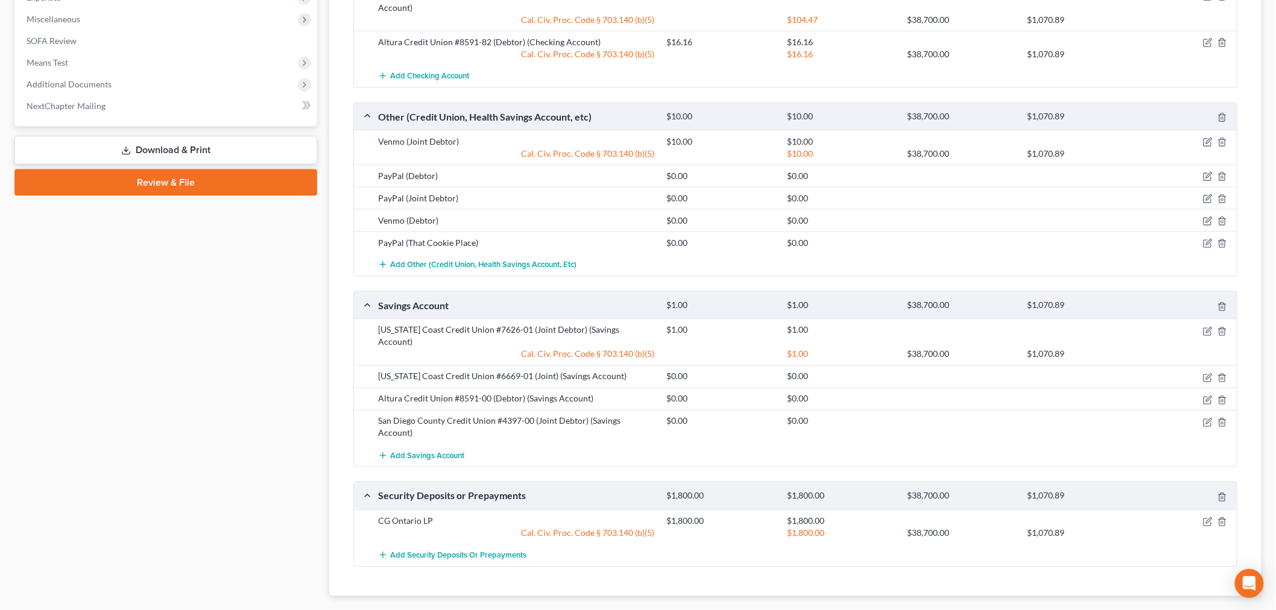
scroll to position [670, 0]
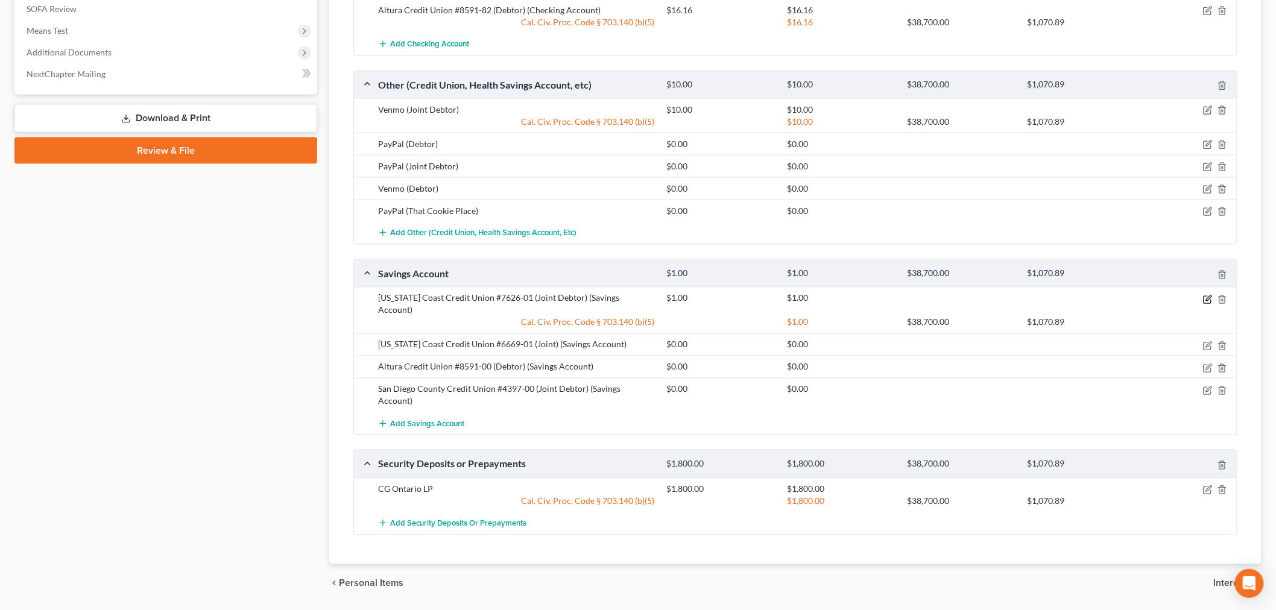
click at [1209, 295] on icon "button" at bounding box center [1208, 297] width 5 height 5
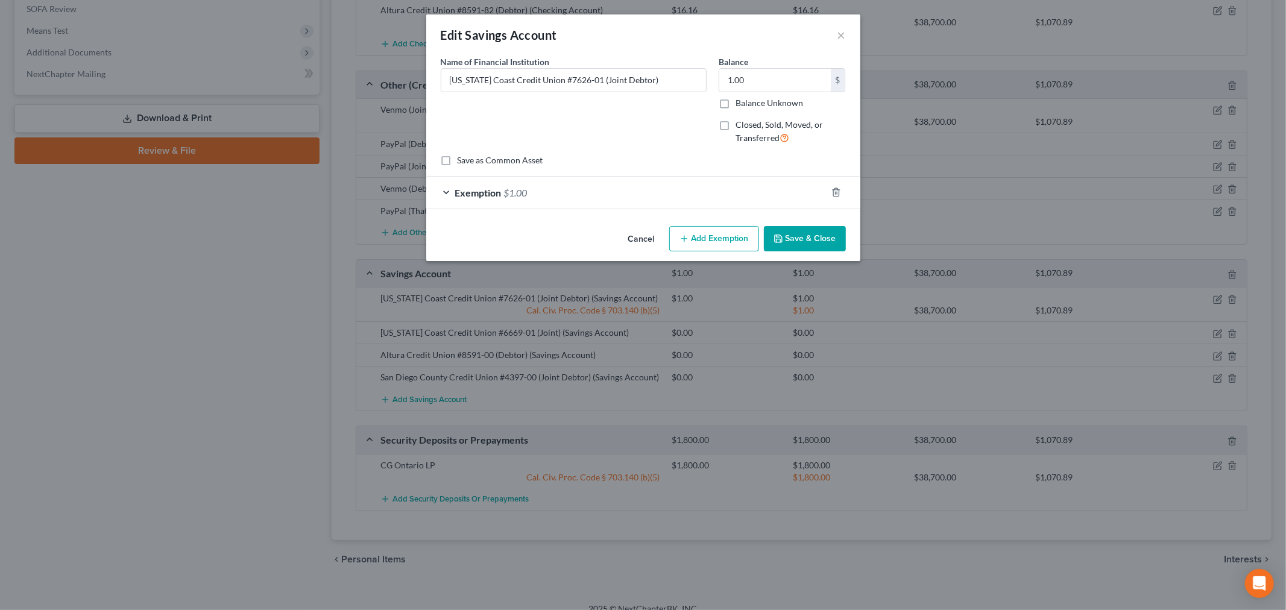
click at [684, 204] on div "Exemption $1.00" at bounding box center [626, 193] width 400 height 32
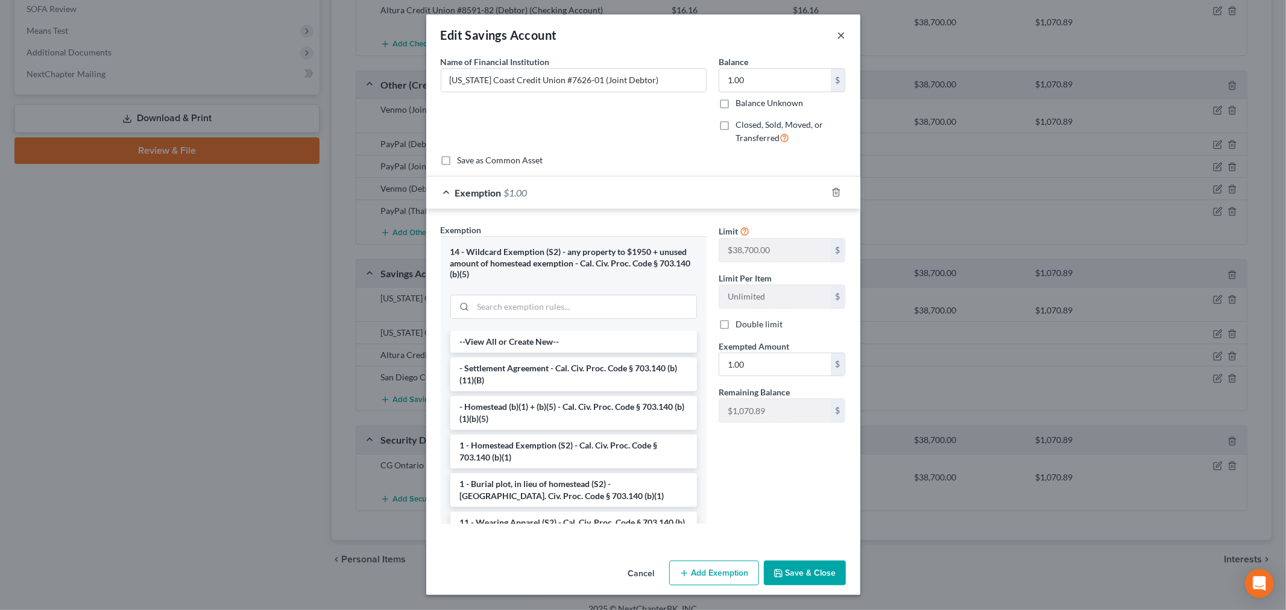
click at [839, 28] on button "×" at bounding box center [842, 35] width 8 height 14
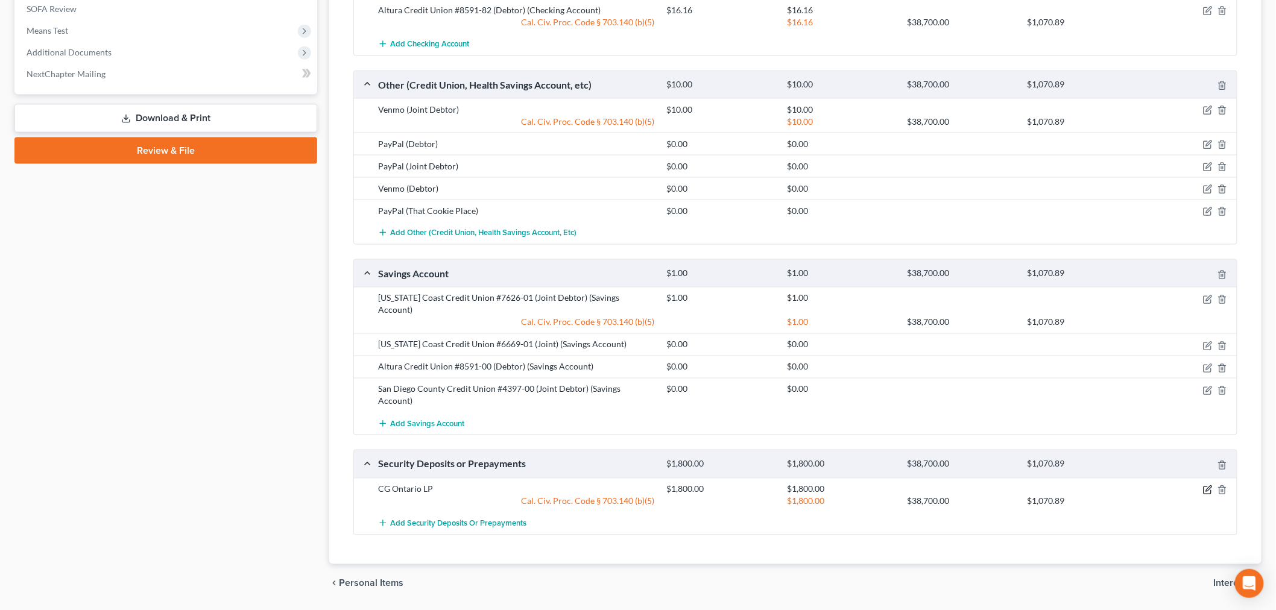
click at [1209, 485] on icon "button" at bounding box center [1208, 490] width 10 height 10
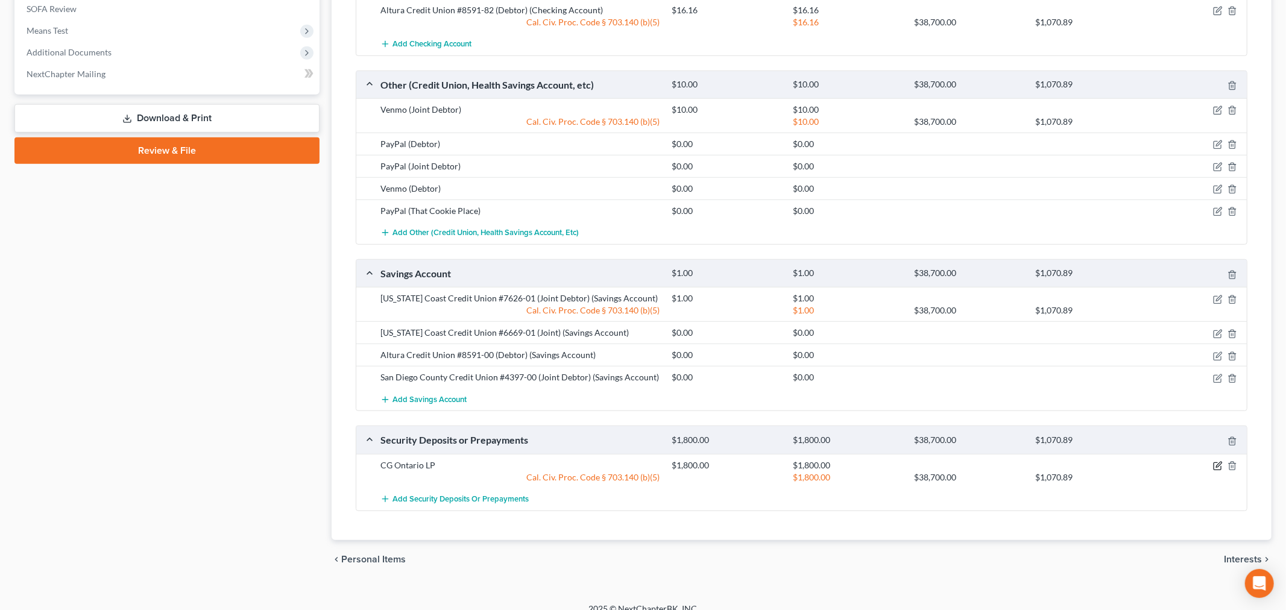
select select "3"
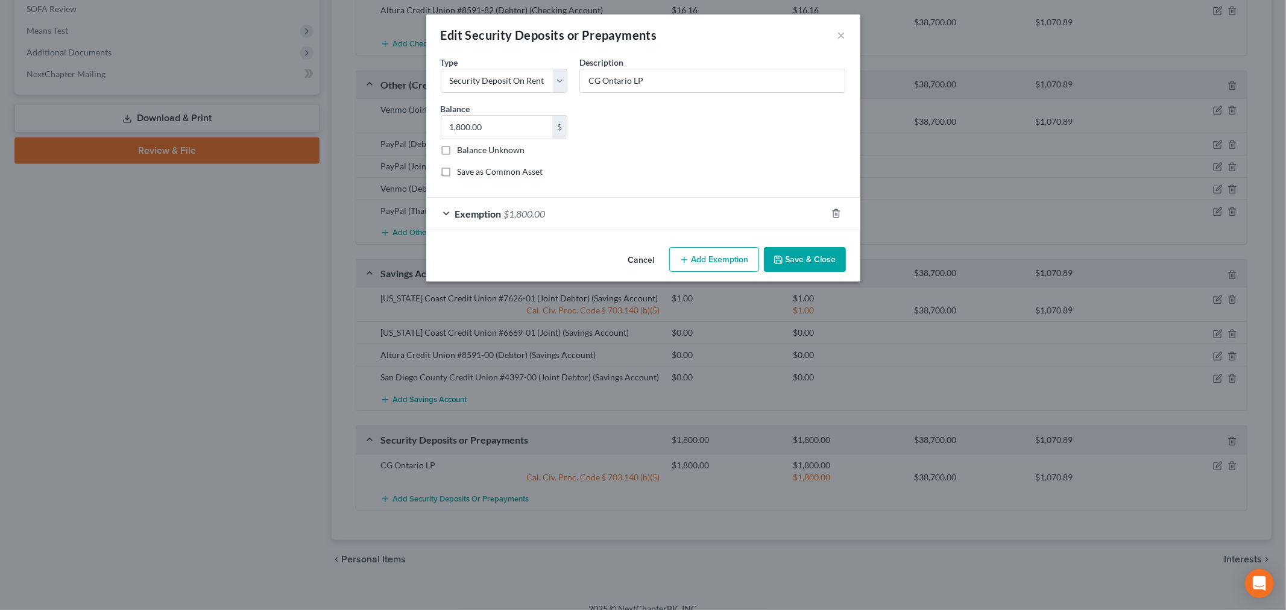
click at [773, 219] on div "Exemption $1,800.00" at bounding box center [626, 214] width 400 height 32
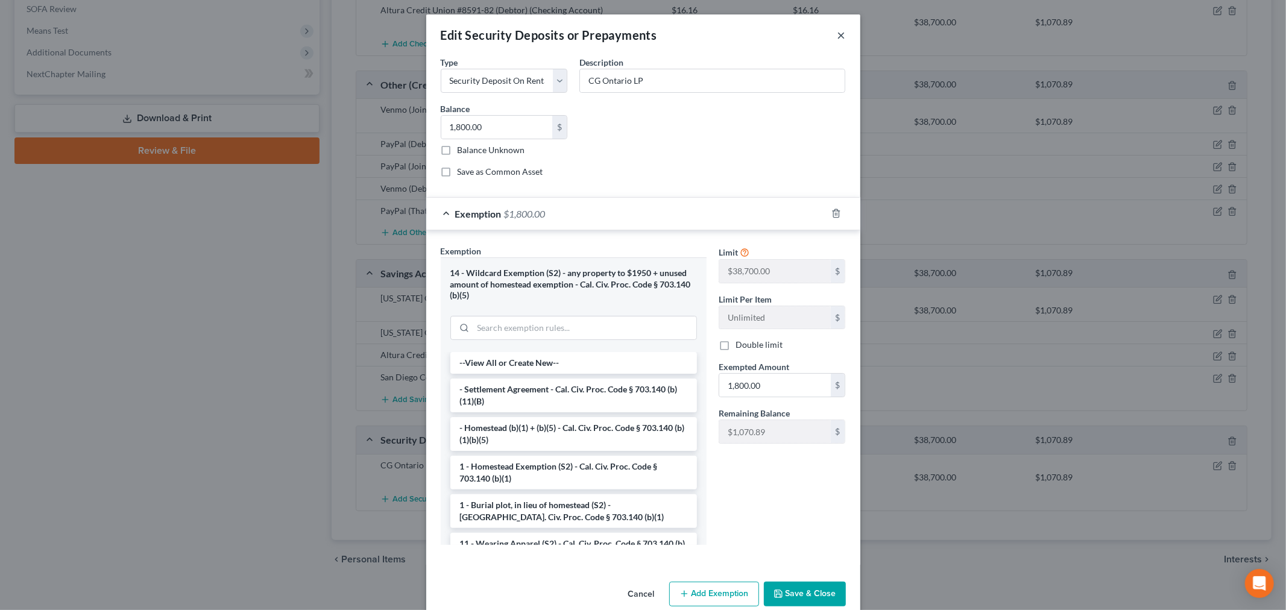
click at [839, 31] on button "×" at bounding box center [842, 35] width 8 height 14
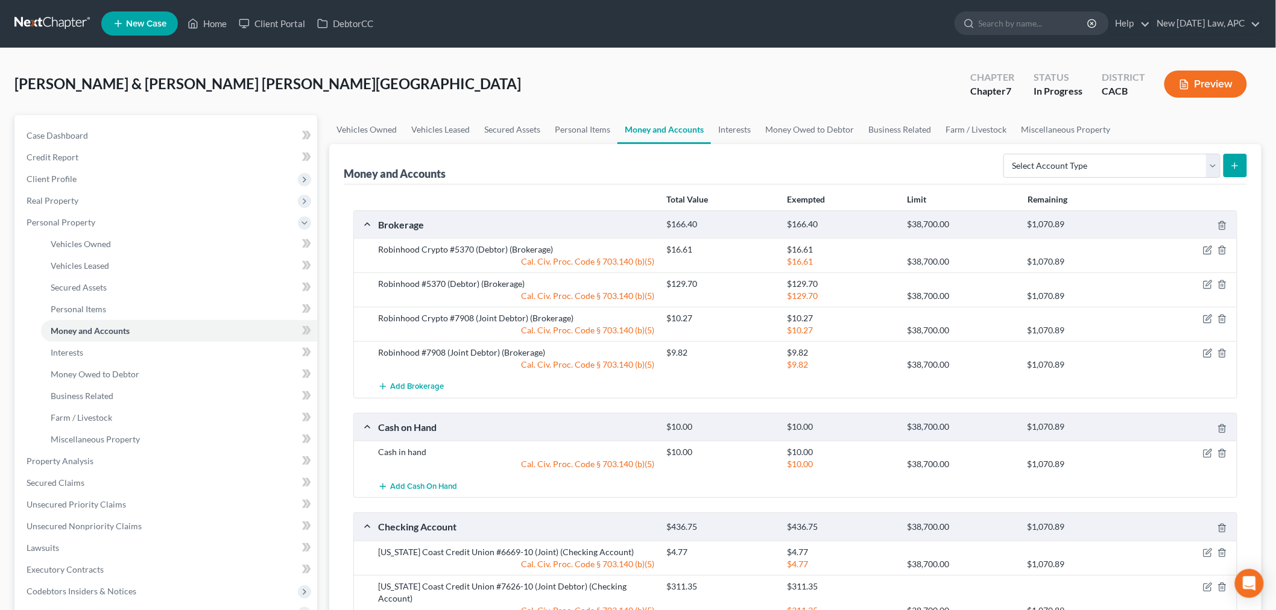
scroll to position [0, 0]
click at [731, 125] on link "Interests" at bounding box center [734, 130] width 47 height 29
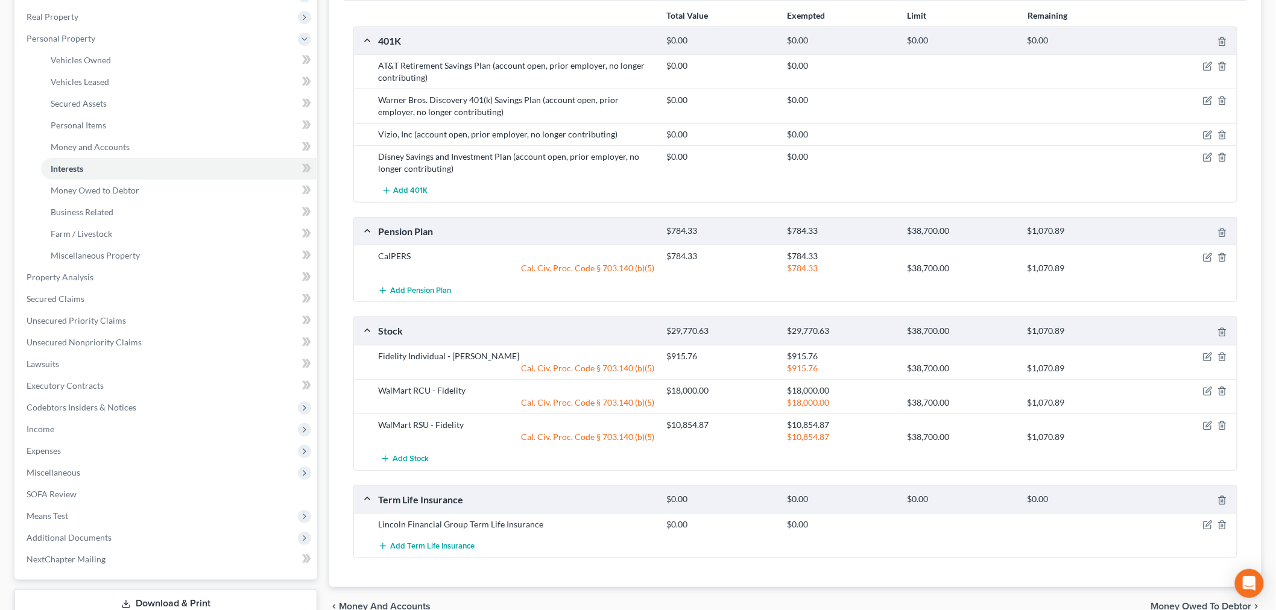
scroll to position [201, 0]
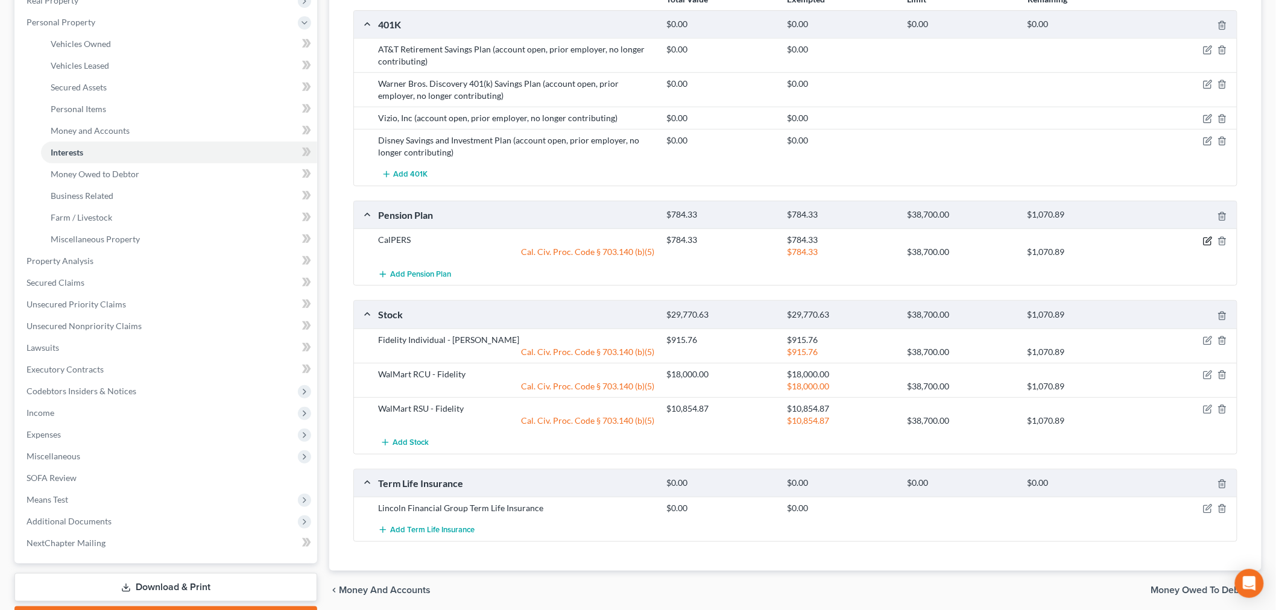
click at [1207, 242] on icon "button" at bounding box center [1208, 239] width 5 height 5
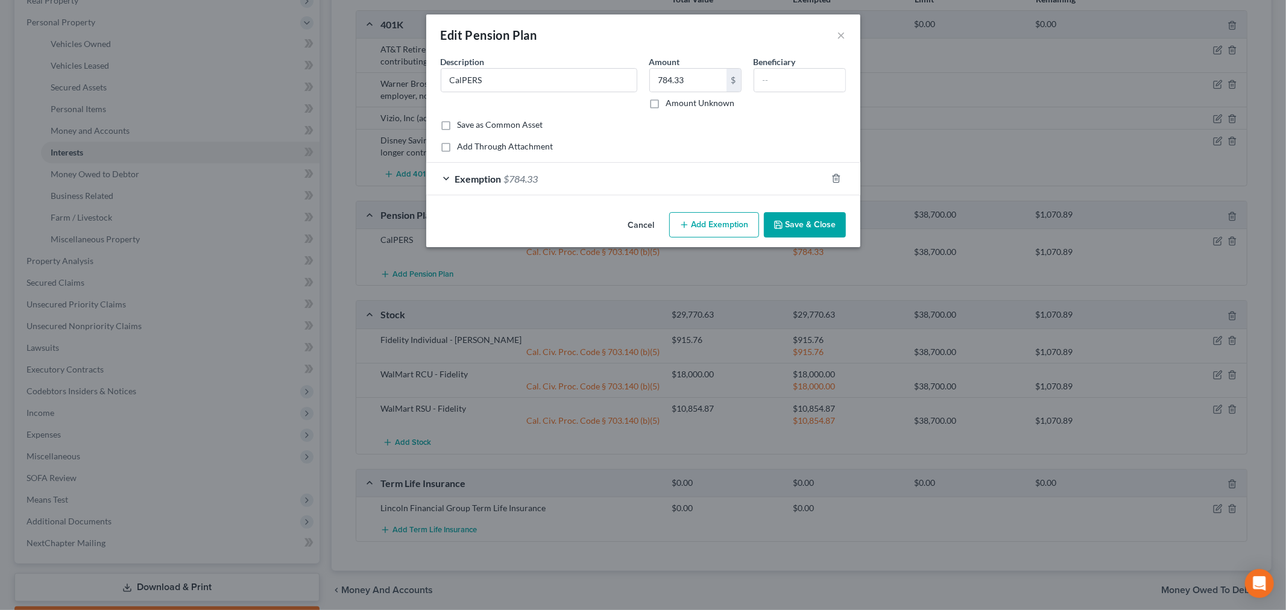
click at [754, 175] on div "Exemption $784.33" at bounding box center [626, 179] width 400 height 32
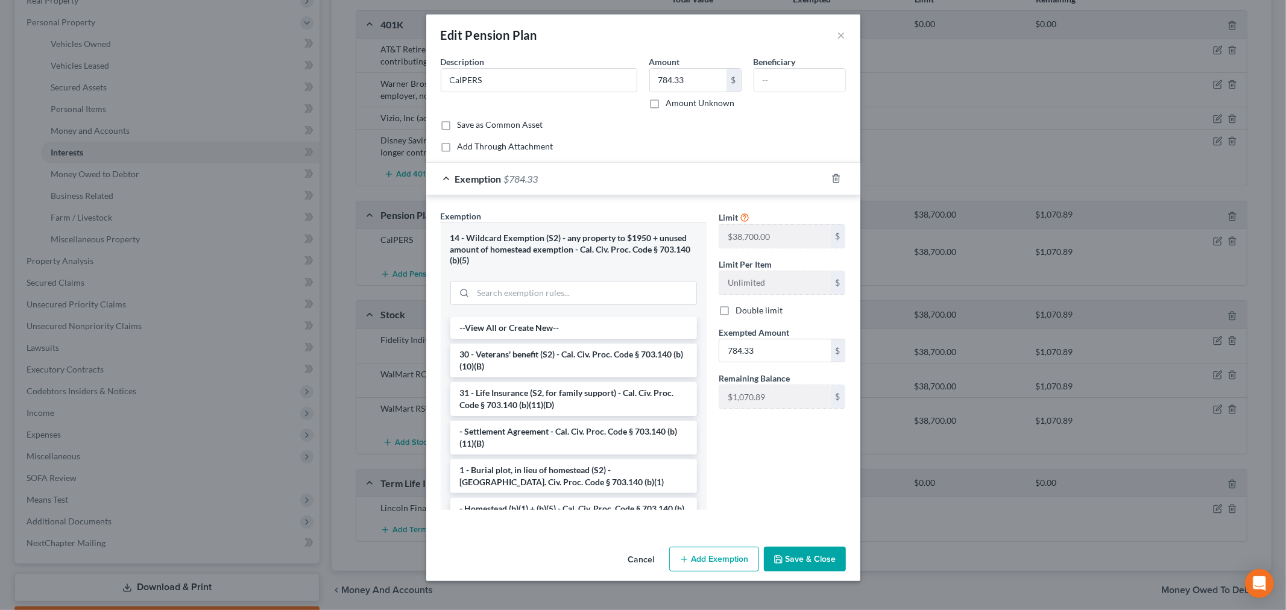
click at [848, 30] on div "Edit Pension Plan ×" at bounding box center [643, 34] width 434 height 41
click at [841, 33] on button "×" at bounding box center [842, 35] width 8 height 14
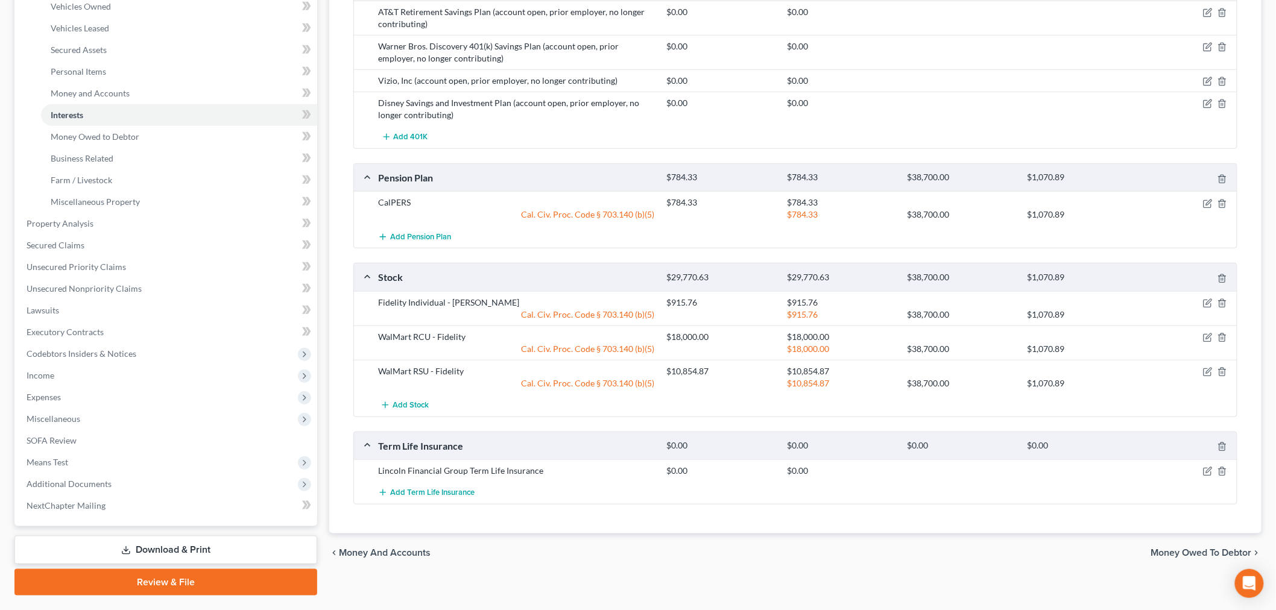
scroll to position [268, 0]
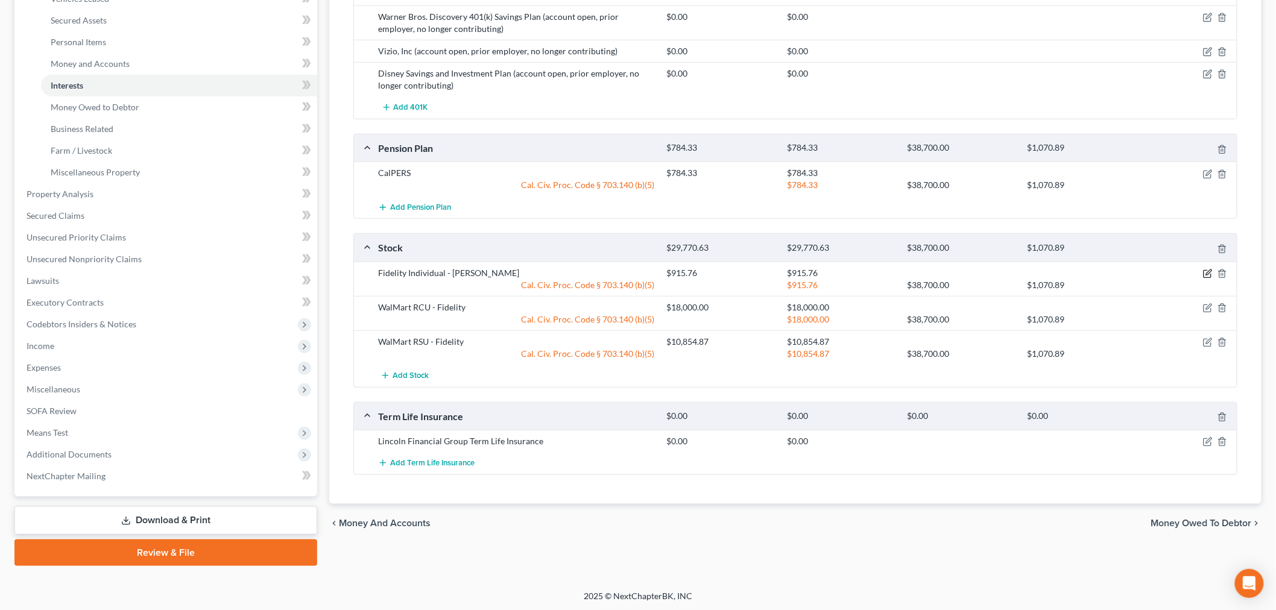
click at [1209, 273] on icon "button" at bounding box center [1208, 274] width 10 height 10
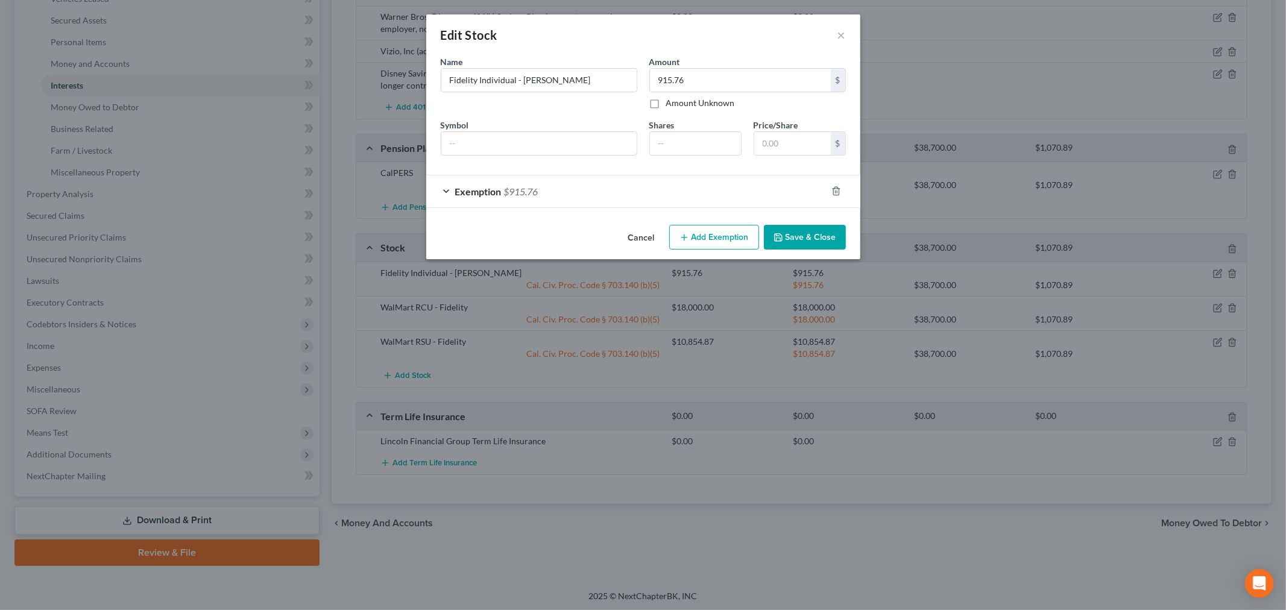
click at [706, 200] on div "Exemption $915.76" at bounding box center [626, 191] width 400 height 32
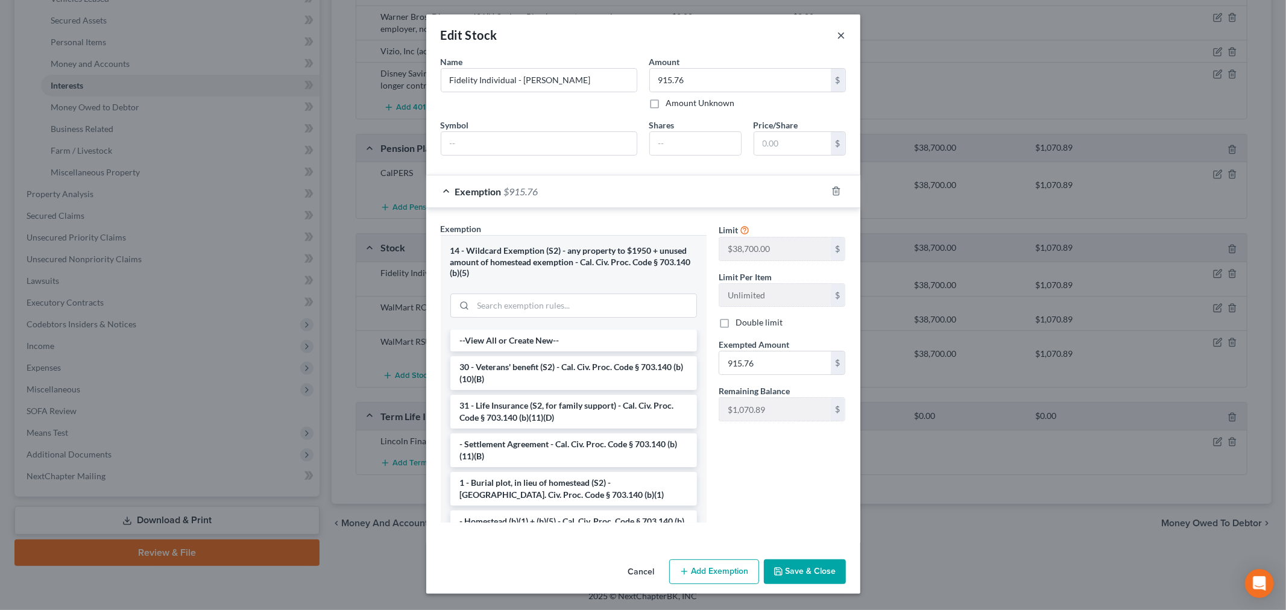
click at [840, 33] on button "×" at bounding box center [842, 35] width 8 height 14
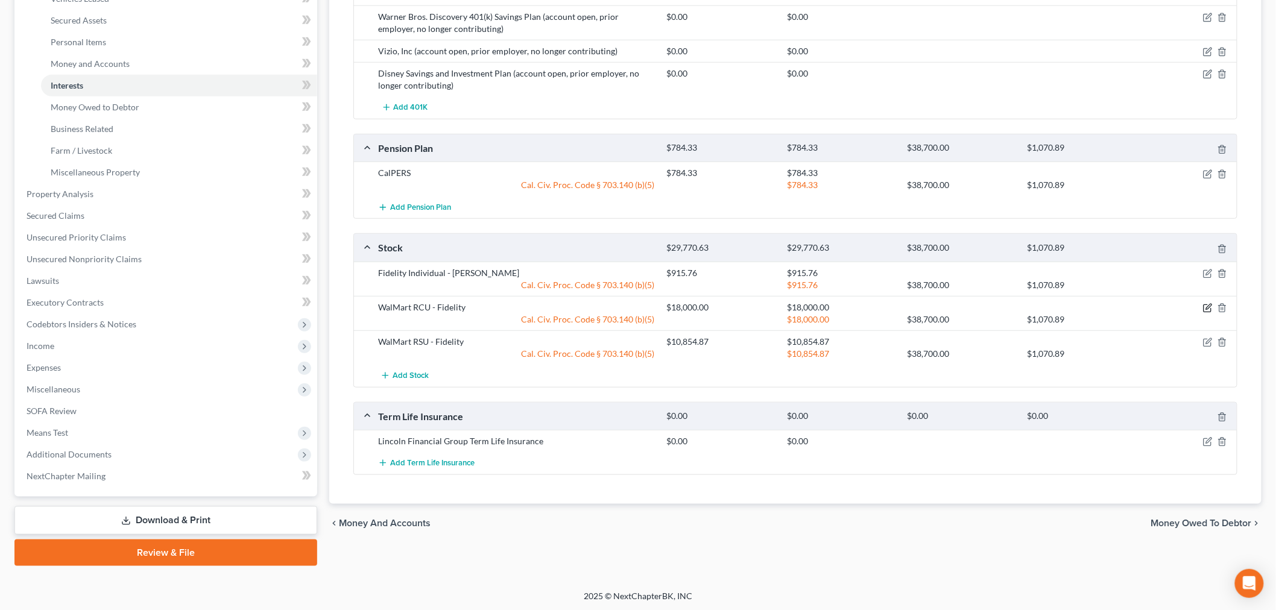
click at [1208, 309] on icon "button" at bounding box center [1208, 306] width 5 height 5
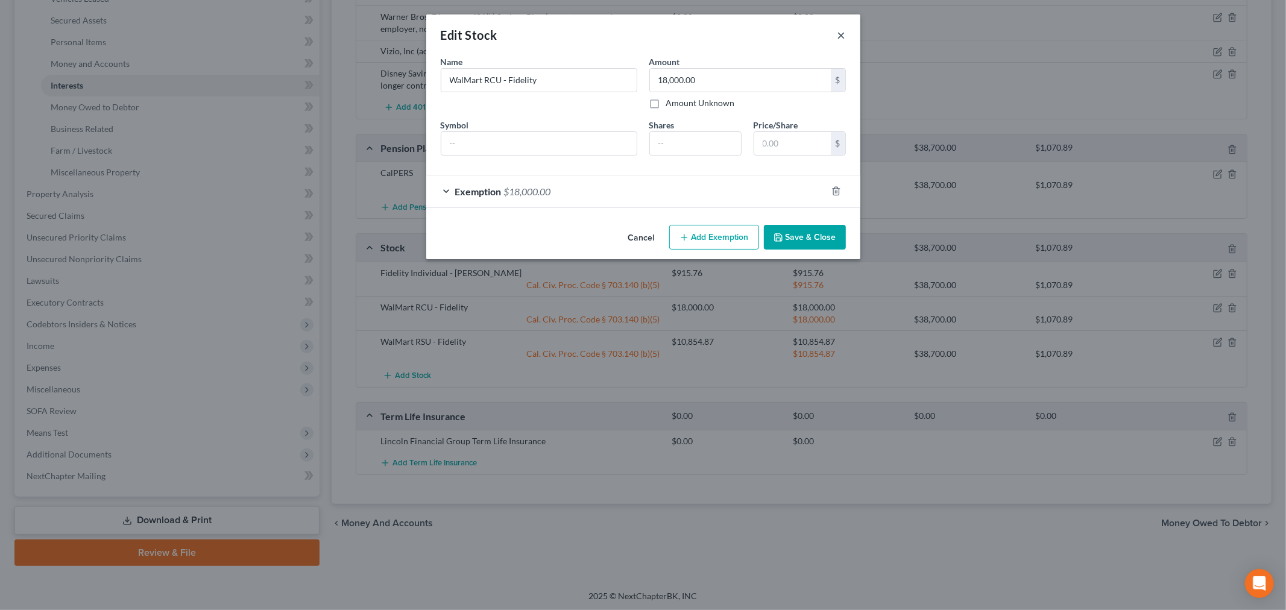
click at [842, 33] on button "×" at bounding box center [842, 35] width 8 height 14
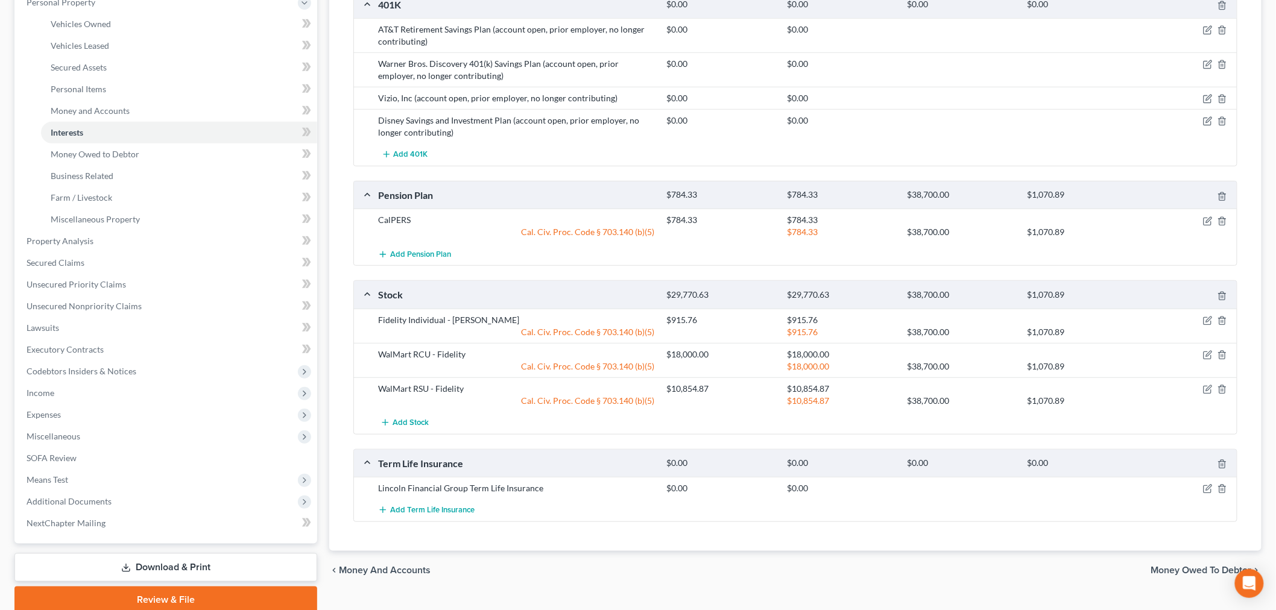
scroll to position [201, 0]
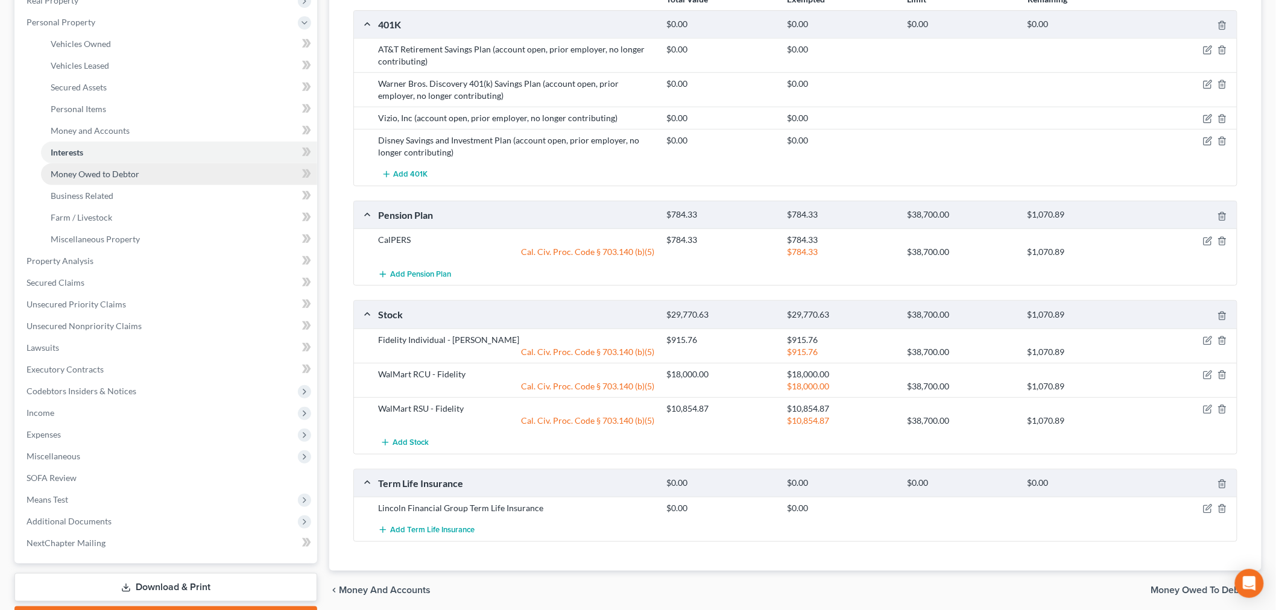
click at [103, 169] on span "Money Owed to Debtor" at bounding box center [95, 174] width 89 height 10
